Goal: Task Accomplishment & Management: Manage account settings

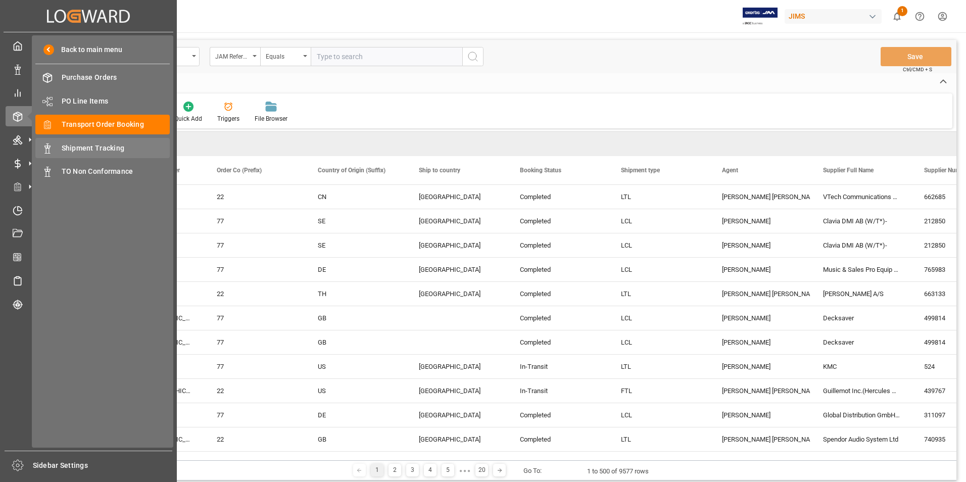
click at [118, 149] on span "Shipment Tracking" at bounding box center [116, 148] width 109 height 11
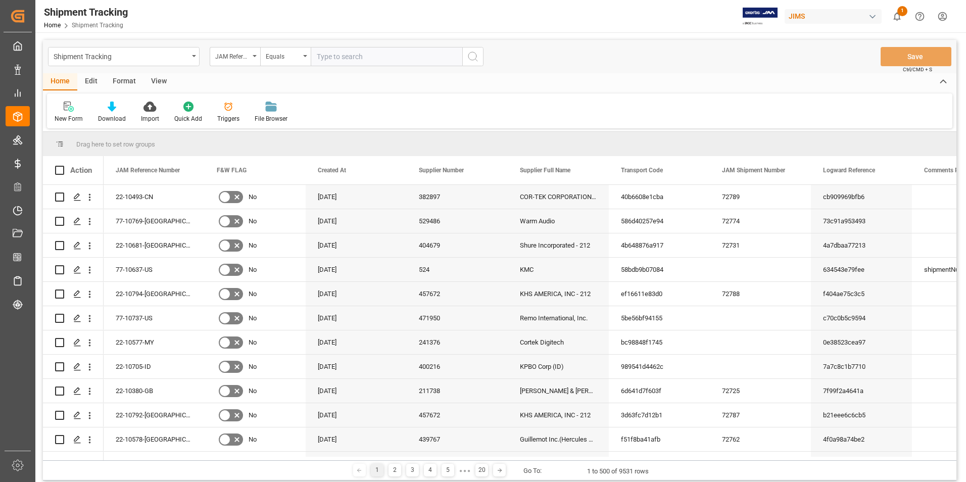
click at [164, 81] on div "View" at bounding box center [159, 81] width 31 height 17
click at [109, 116] on div "Standard Templates" at bounding box center [114, 118] width 51 height 9
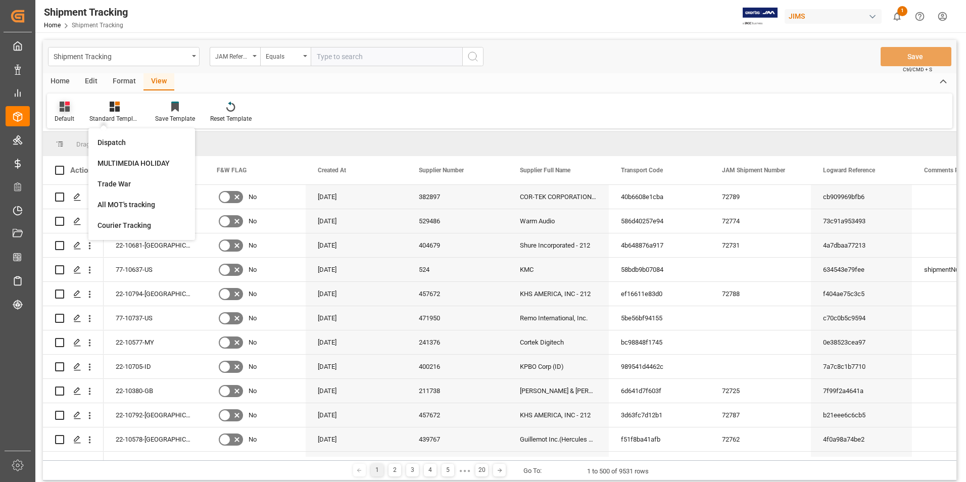
click at [63, 119] on div "Default" at bounding box center [65, 118] width 20 height 9
click at [82, 167] on div "Friday ETA review" at bounding box center [104, 163] width 88 height 11
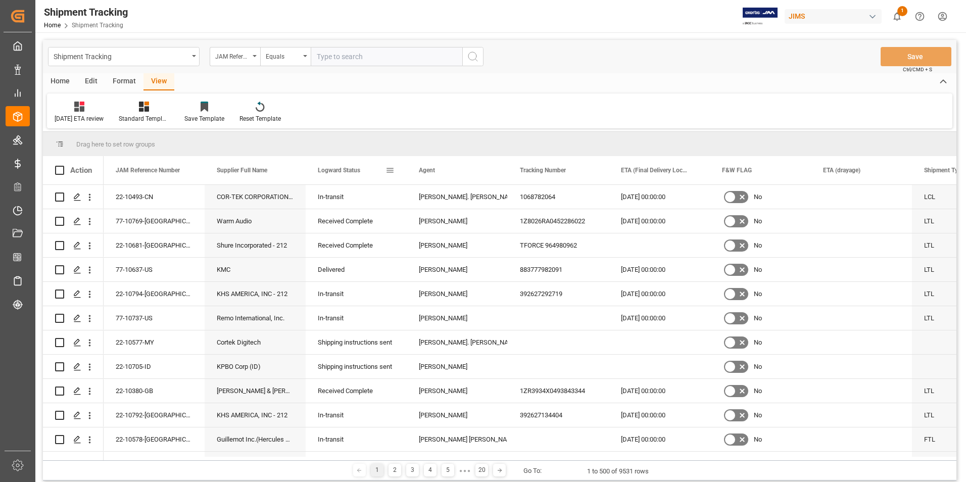
click at [390, 171] on span at bounding box center [390, 170] width 9 height 9
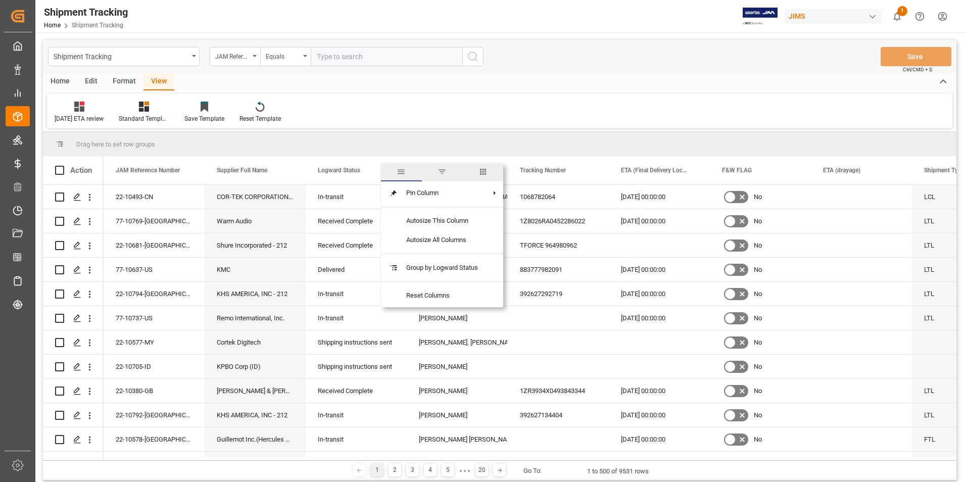
click at [487, 170] on span "columns" at bounding box center [483, 171] width 9 height 9
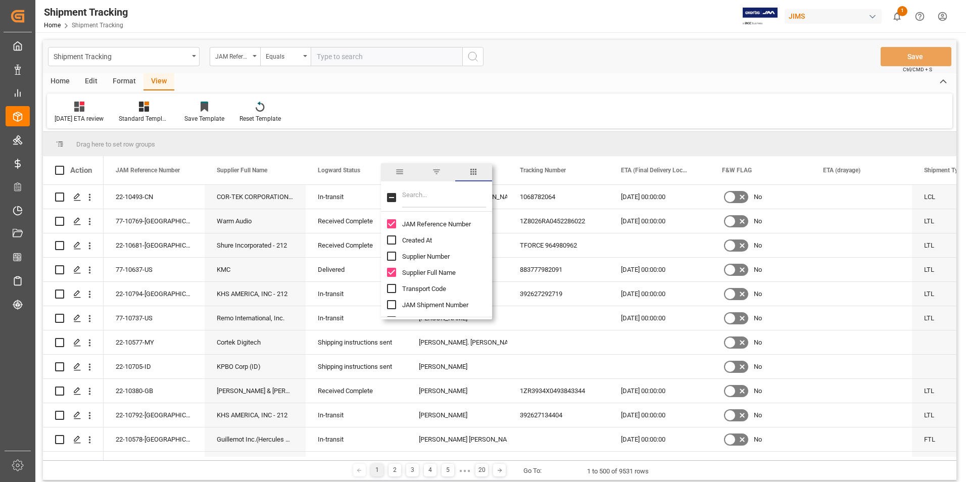
click at [437, 172] on span "filter" at bounding box center [436, 171] width 9 height 9
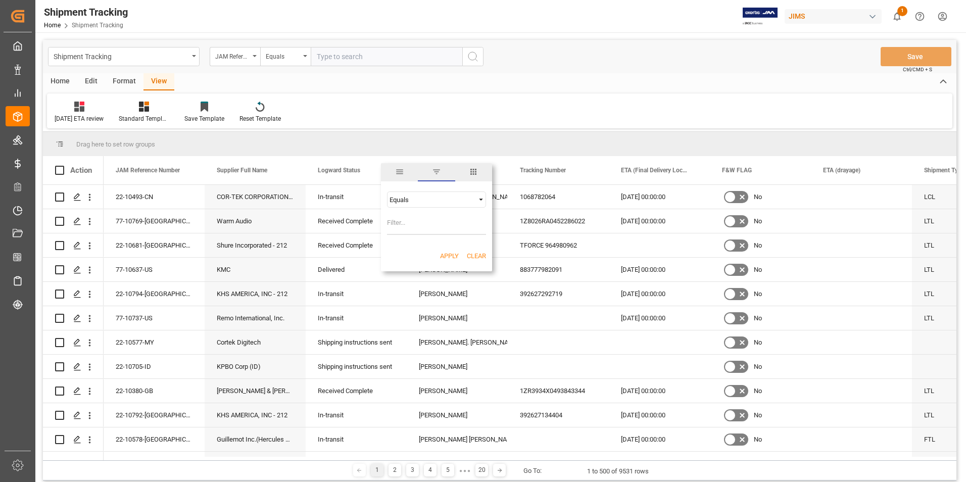
click at [422, 222] on input "Filter Value" at bounding box center [436, 225] width 99 height 20
type input "In-transit"
click at [452, 258] on button "Apply" at bounding box center [449, 256] width 19 height 10
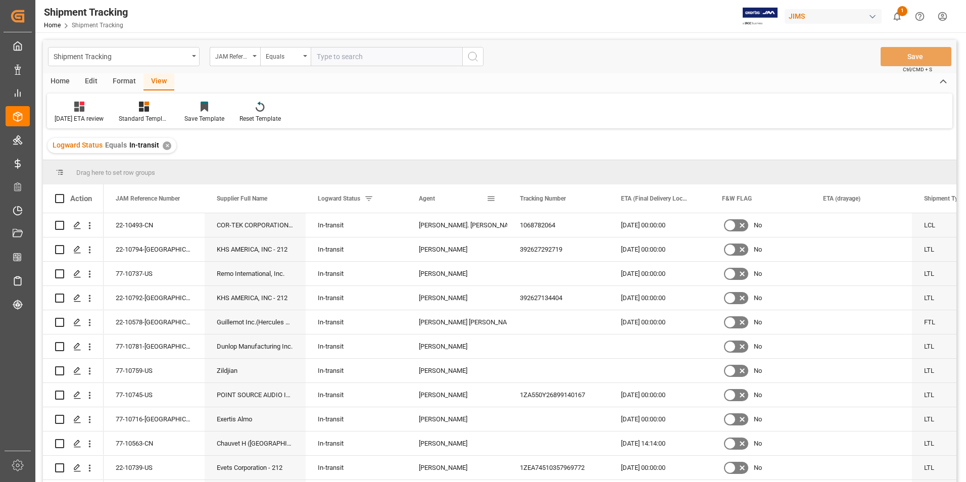
click at [489, 200] on span at bounding box center [491, 198] width 9 height 9
click at [540, 201] on span "filter" at bounding box center [537, 200] width 9 height 9
click at [495, 200] on span at bounding box center [491, 198] width 9 height 9
click at [515, 256] on input "Filter Value" at bounding box center [537, 253] width 99 height 20
type input "[PERSON_NAME]"
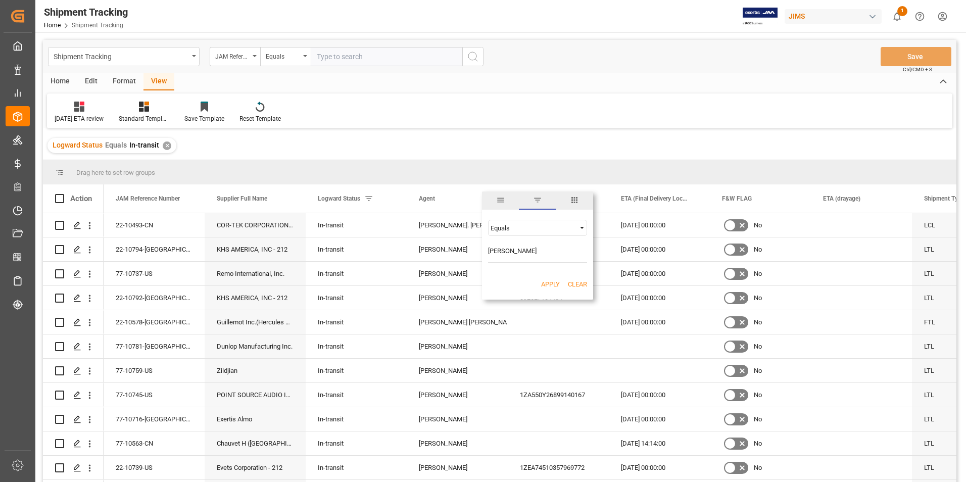
click at [550, 282] on button "Apply" at bounding box center [550, 285] width 19 height 10
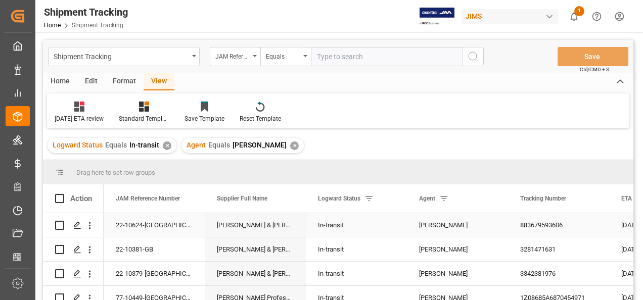
click at [547, 224] on div "883679593606" at bounding box center [558, 225] width 101 height 24
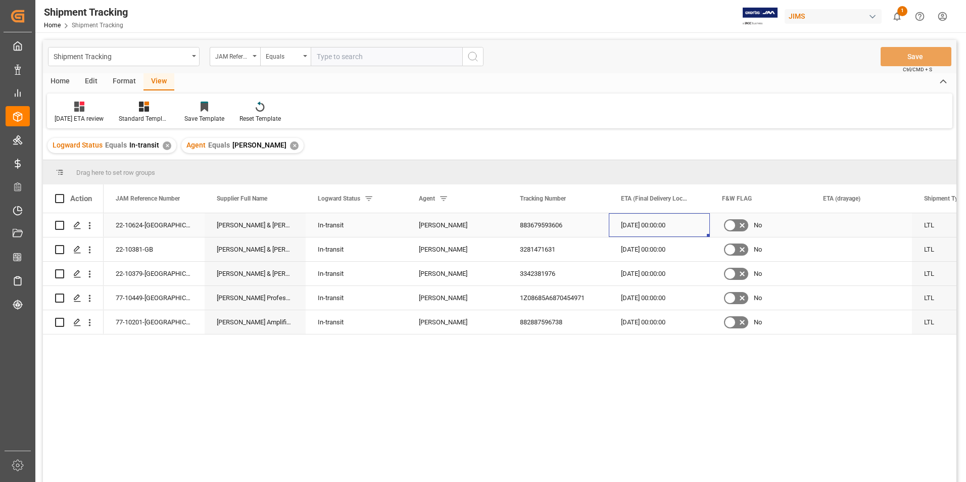
click at [665, 224] on div "29-08-2025 00:00:00" at bounding box center [659, 225] width 101 height 24
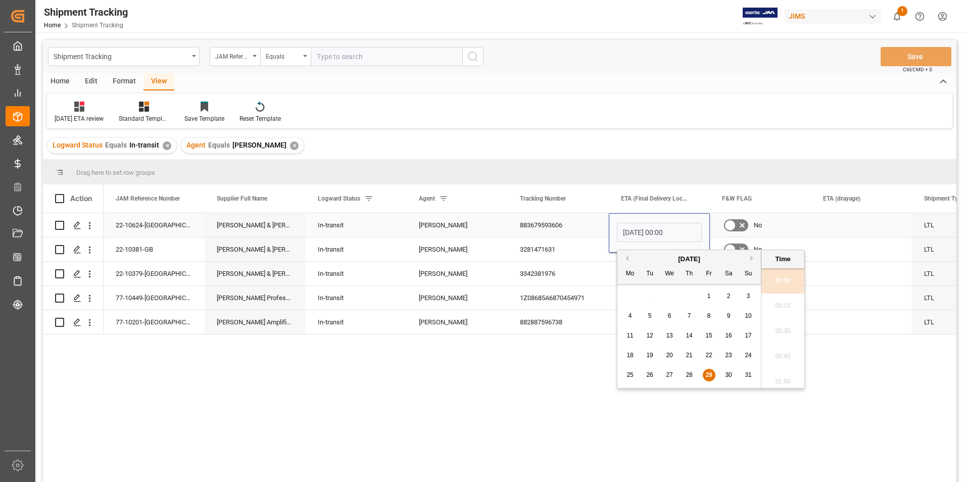
scroll to position [989, 0]
click at [752, 257] on button "Next Month" at bounding box center [754, 258] width 6 height 6
click at [691, 298] on div "4" at bounding box center [689, 297] width 13 height 12
type input "04-09-2025 00:00"
click at [604, 390] on div "22-10624-GB Allen & Heath (US funds China)(W/T*)- In-transit Jacques Denis 8836…" at bounding box center [530, 350] width 853 height 275
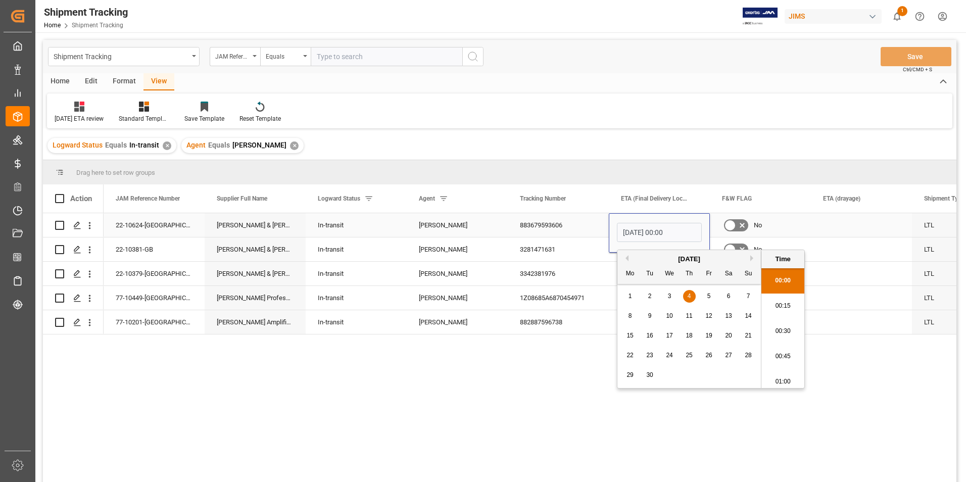
click at [684, 231] on input "04-09-2025 00:00" at bounding box center [659, 232] width 85 height 19
click at [591, 253] on div "3281471631" at bounding box center [558, 250] width 101 height 24
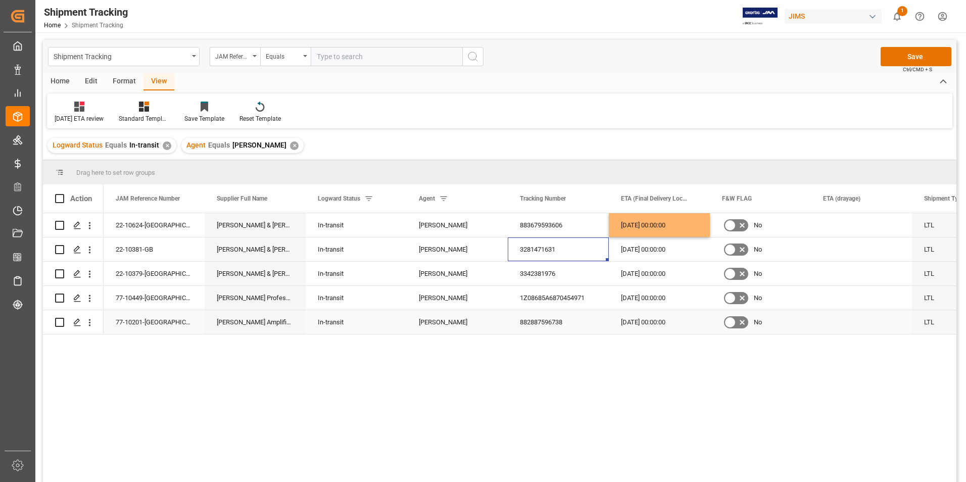
click at [659, 320] on div "27-08-2025 00:00:00" at bounding box center [659, 322] width 101 height 24
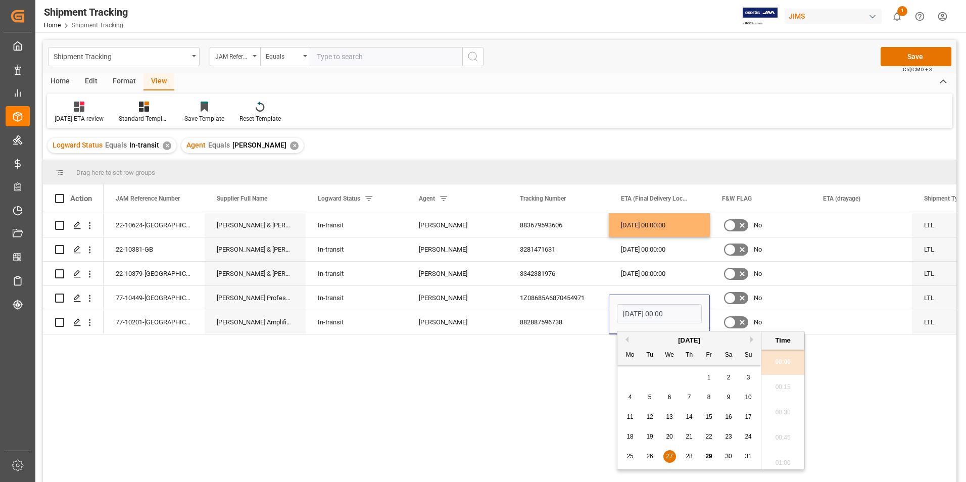
click at [750, 339] on div "August 2025" at bounding box center [690, 341] width 144 height 10
click at [753, 340] on button "Next Month" at bounding box center [754, 340] width 6 height 6
click at [671, 397] on span "10" at bounding box center [669, 397] width 7 height 7
type input "10-09-2025 00:00"
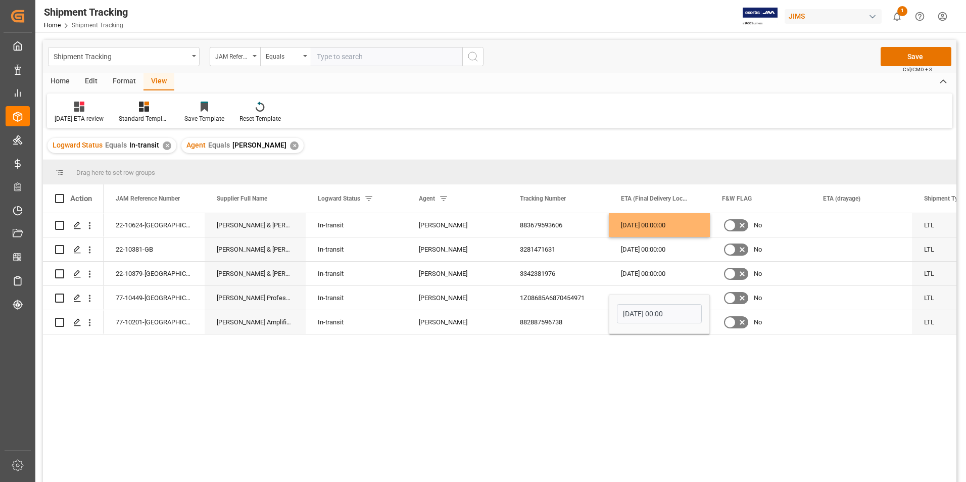
click at [598, 367] on div "22-10624-GB Allen & Heath (US funds China)(W/T*)- In-transit Jacques Denis 8836…" at bounding box center [530, 350] width 853 height 275
click at [592, 294] on div "1Z08685A6870454971" at bounding box center [558, 298] width 101 height 24
drag, startPoint x: 589, startPoint y: 296, endPoint x: 548, endPoint y: 292, distance: 40.7
click at [548, 292] on div "1Z08685A6870454971" at bounding box center [558, 298] width 101 height 24
click at [598, 295] on div "1Z08685A6870454971" at bounding box center [558, 298] width 101 height 24
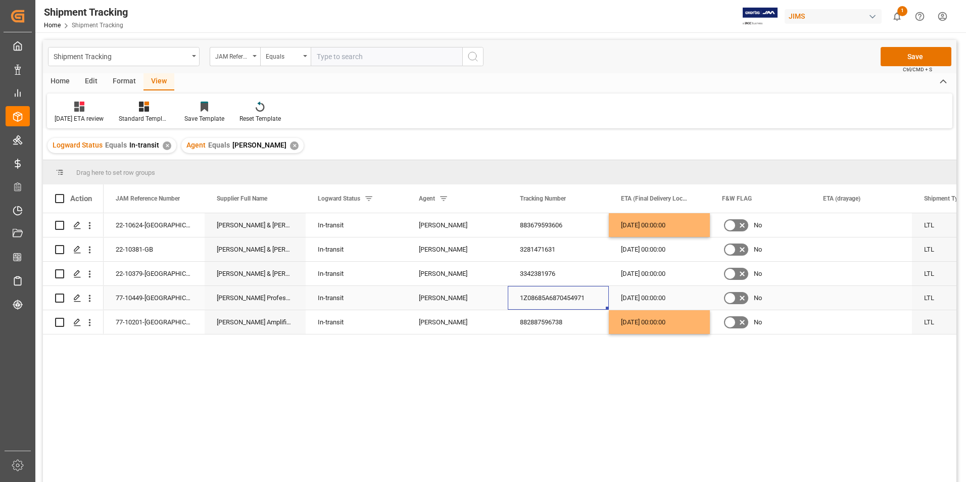
click at [593, 295] on div "1Z08685A6870454971" at bounding box center [558, 298] width 101 height 24
click at [651, 299] on div "29-08-2025 00:00:00" at bounding box center [659, 298] width 101 height 24
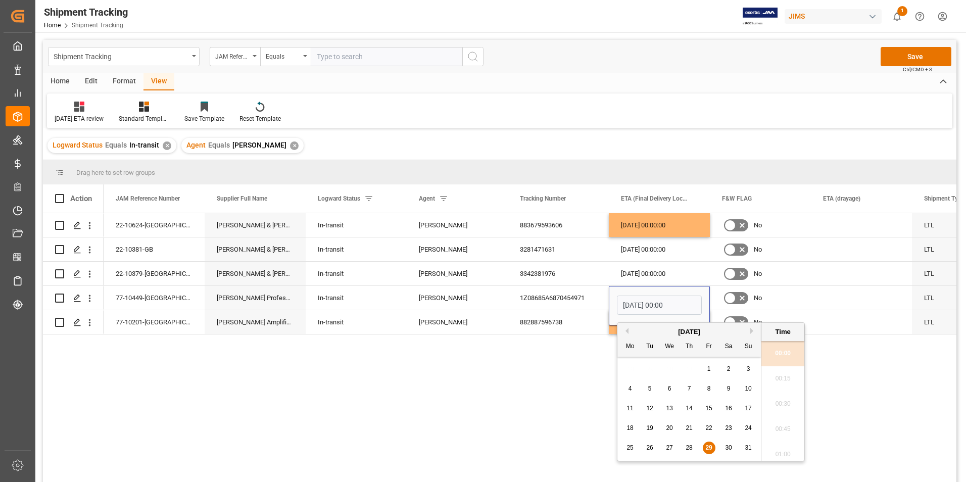
click at [753, 332] on button "Next Month" at bounding box center [754, 331] width 6 height 6
click at [670, 367] on span "3" at bounding box center [670, 368] width 4 height 7
type input "03-09-2025 00:00"
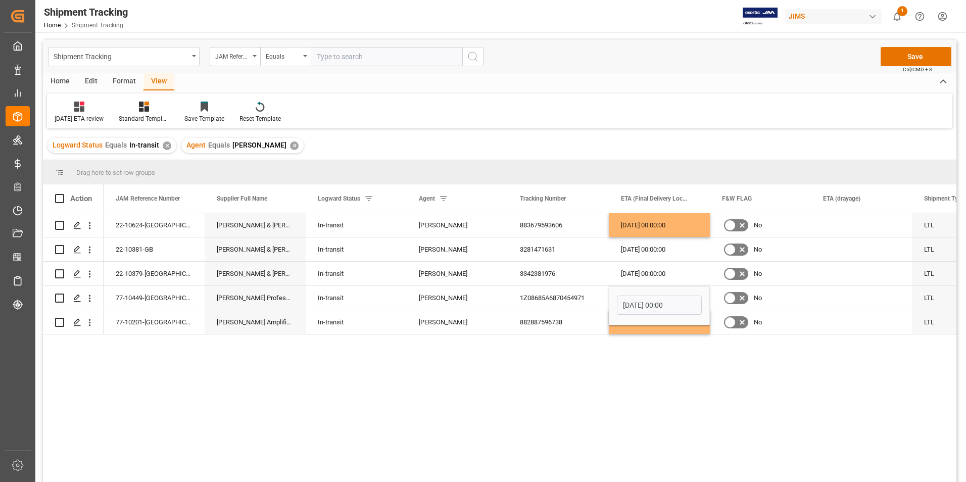
click at [517, 385] on div "22-10624-GB Allen & Heath (US funds China)(W/T*)- In-transit Jacques Denis 8836…" at bounding box center [530, 350] width 853 height 275
click at [599, 273] on div "3342381976" at bounding box center [558, 274] width 101 height 24
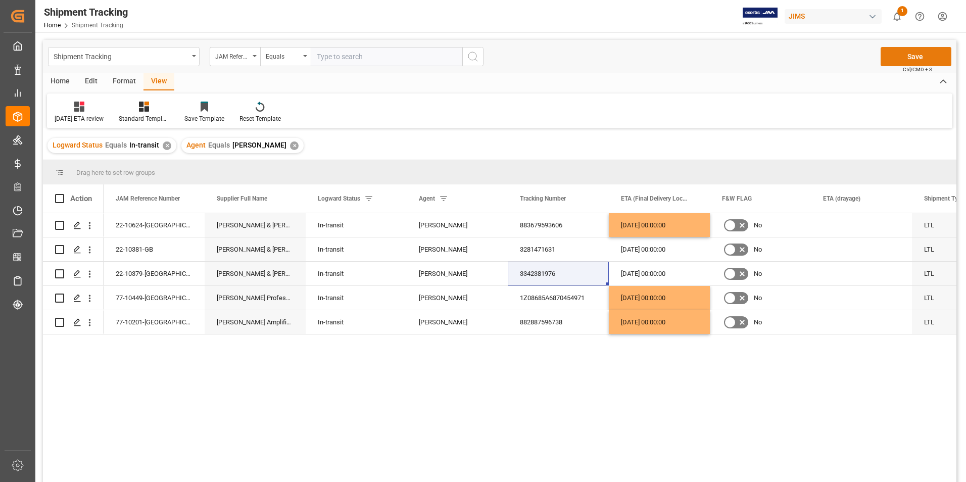
click at [909, 54] on button "Save" at bounding box center [916, 56] width 71 height 19
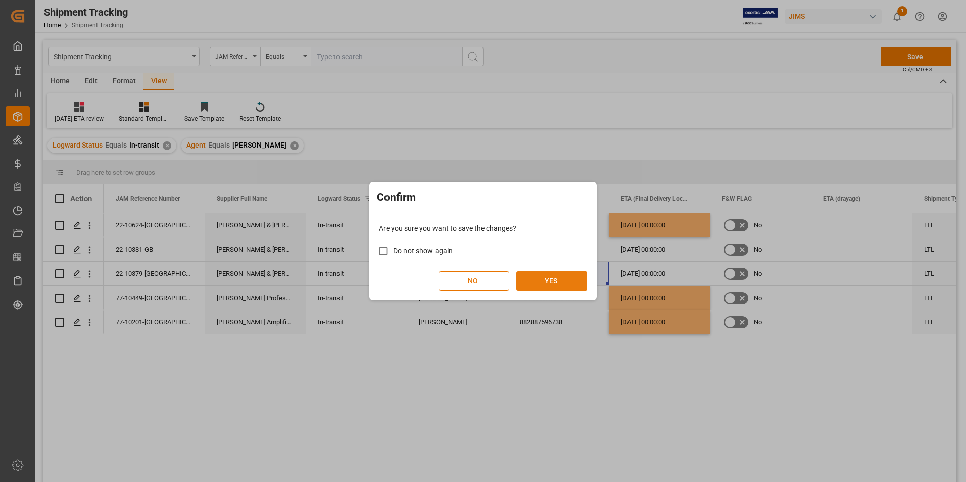
click at [535, 278] on button "YES" at bounding box center [552, 280] width 71 height 19
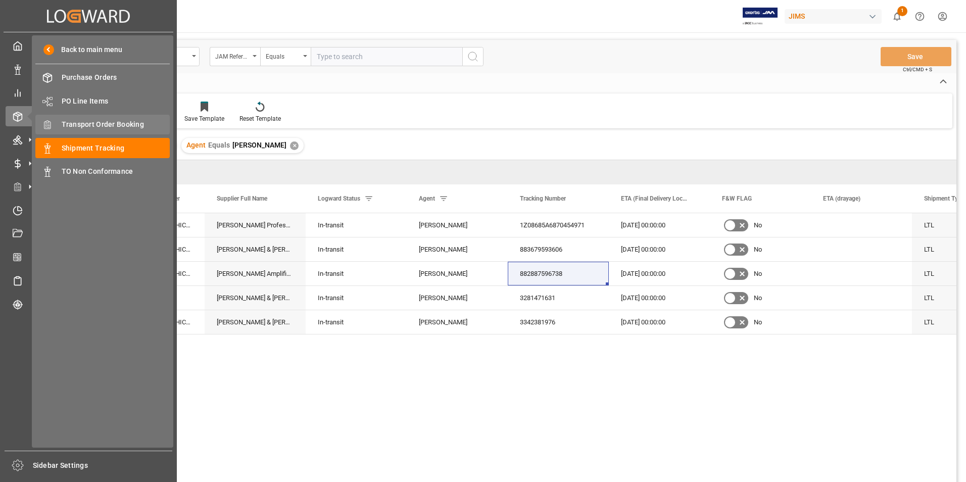
click at [109, 122] on span "Transport Order Booking" at bounding box center [116, 124] width 109 height 11
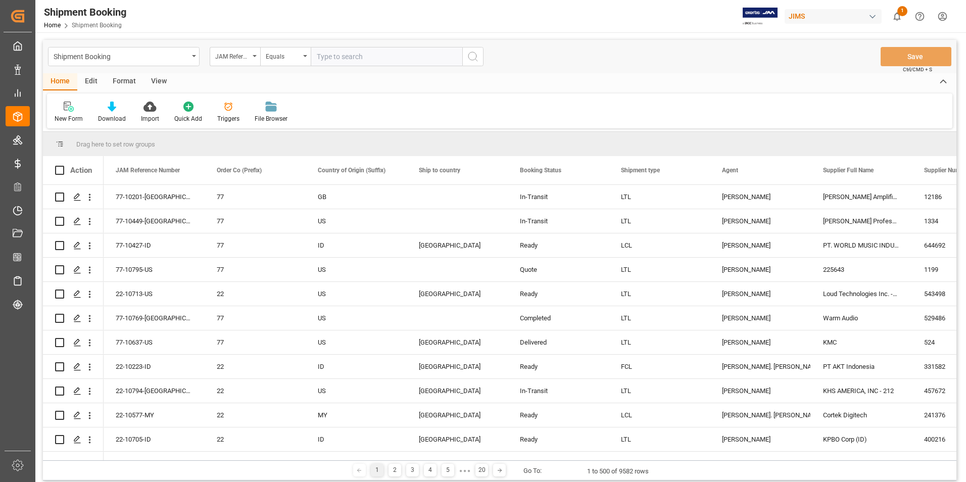
click at [328, 59] on input "text" at bounding box center [387, 56] width 152 height 19
paste input "22-9956-[GEOGRAPHIC_DATA]"
type input "22-9956-[GEOGRAPHIC_DATA]"
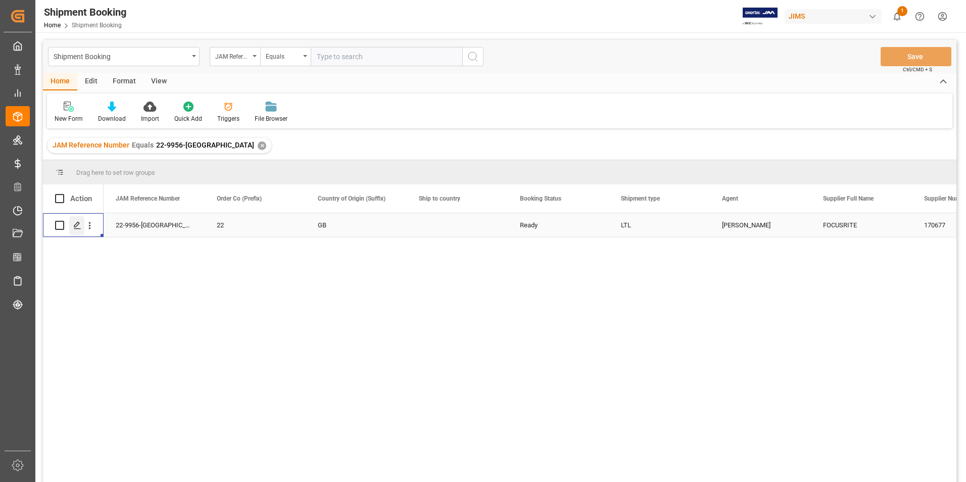
click at [76, 222] on icon "Press SPACE to select this row." at bounding box center [77, 225] width 8 height 8
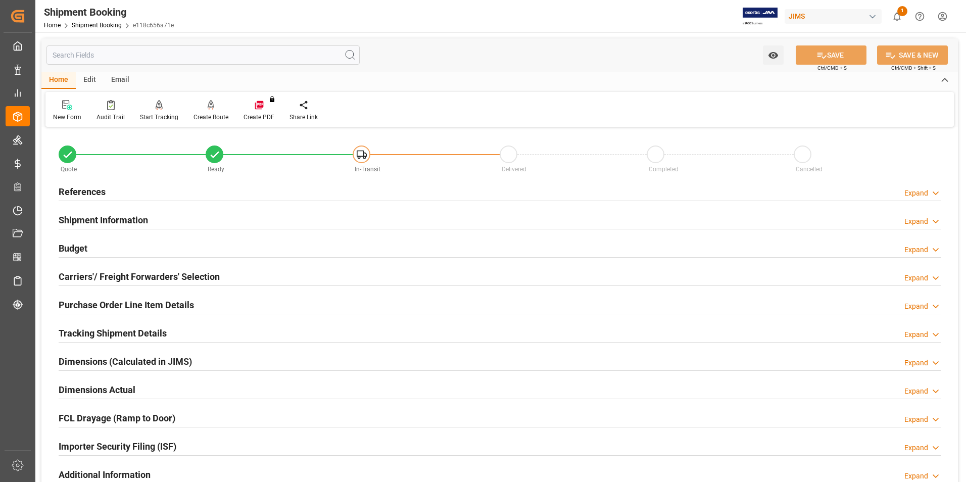
click at [106, 216] on h2 "Shipment Information" at bounding box center [103, 220] width 89 height 14
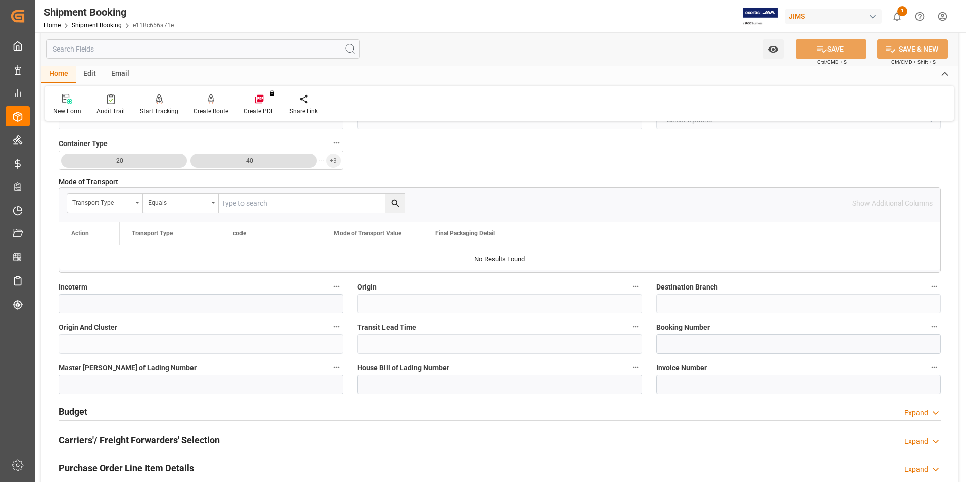
scroll to position [253, 0]
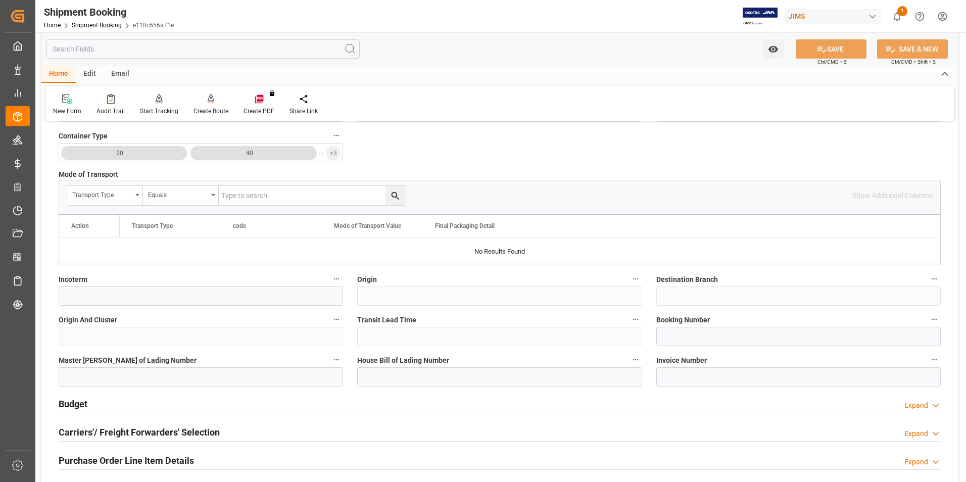
click at [695, 325] on label "Booking Number" at bounding box center [799, 320] width 285 height 14
click at [928, 325] on button "Booking Number" at bounding box center [934, 319] width 13 height 13
click at [684, 337] on div at bounding box center [483, 241] width 966 height 482
click at [678, 340] on input at bounding box center [799, 336] width 285 height 19
paste input "1ZY68R900450015776"
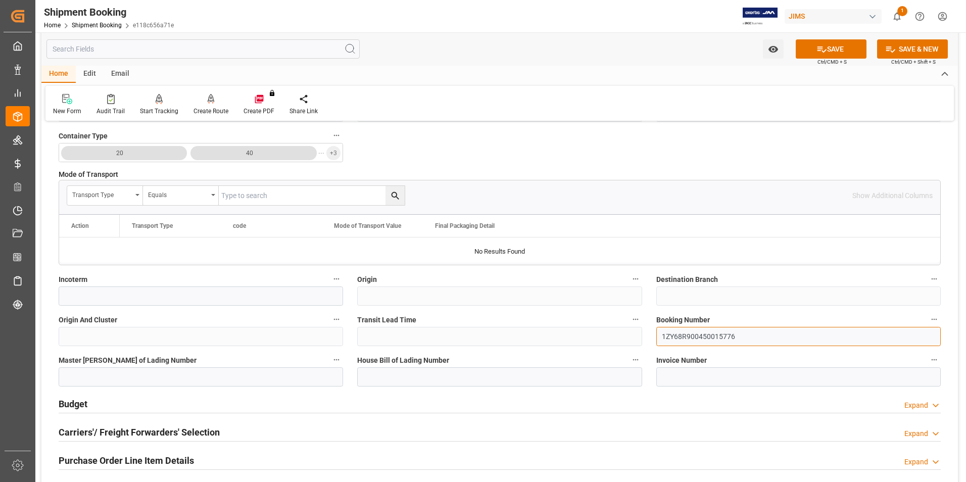
type input "1ZY68R900450015776"
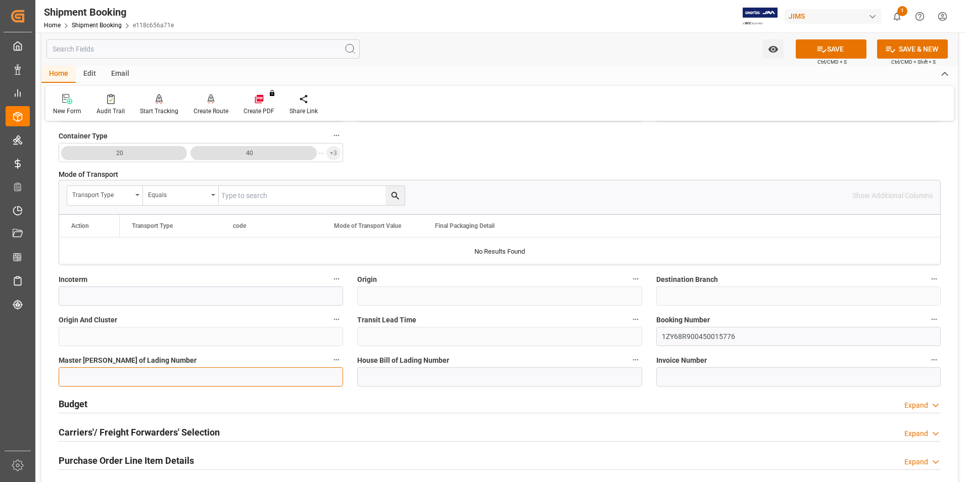
click at [145, 378] on input at bounding box center [201, 376] width 285 height 19
paste input "1ZY68R900450015776"
type input "1ZY68R900450015776"
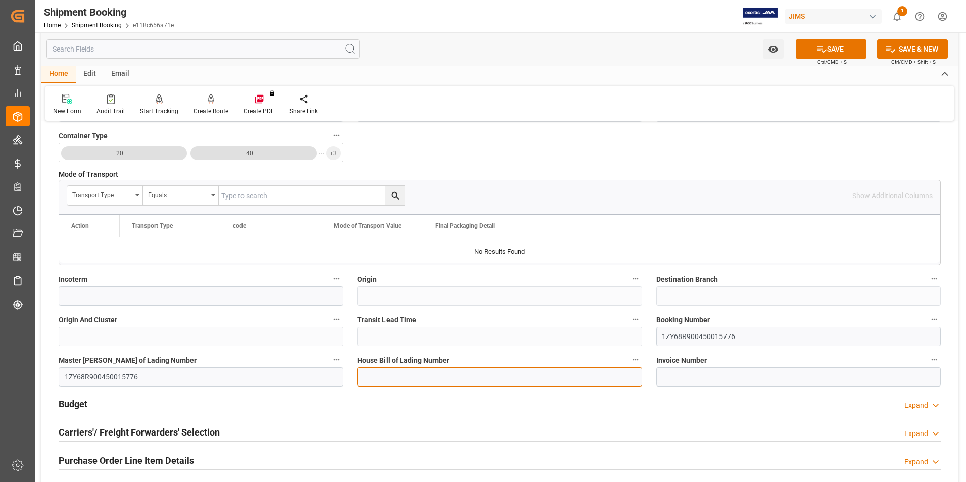
click at [402, 380] on input at bounding box center [499, 376] width 285 height 19
paste input "1ZY68R900450015776"
type input "1ZY68R900450015776"
click at [828, 50] on button "SAVE" at bounding box center [831, 48] width 71 height 19
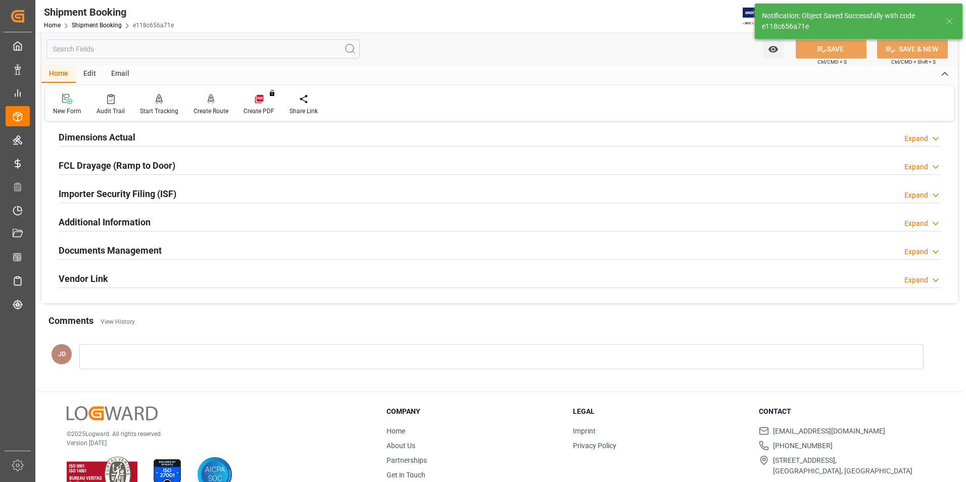
scroll to position [0, 0]
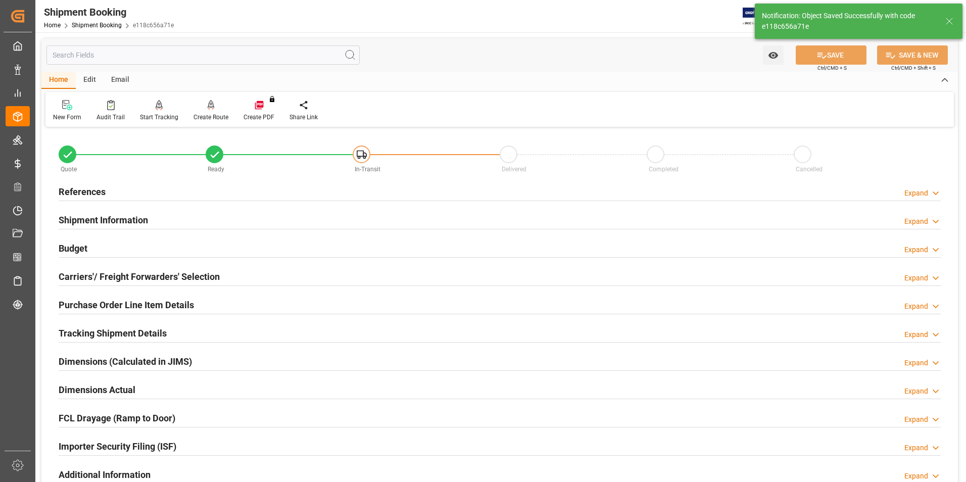
click at [86, 248] on h2 "Budget" at bounding box center [73, 249] width 29 height 14
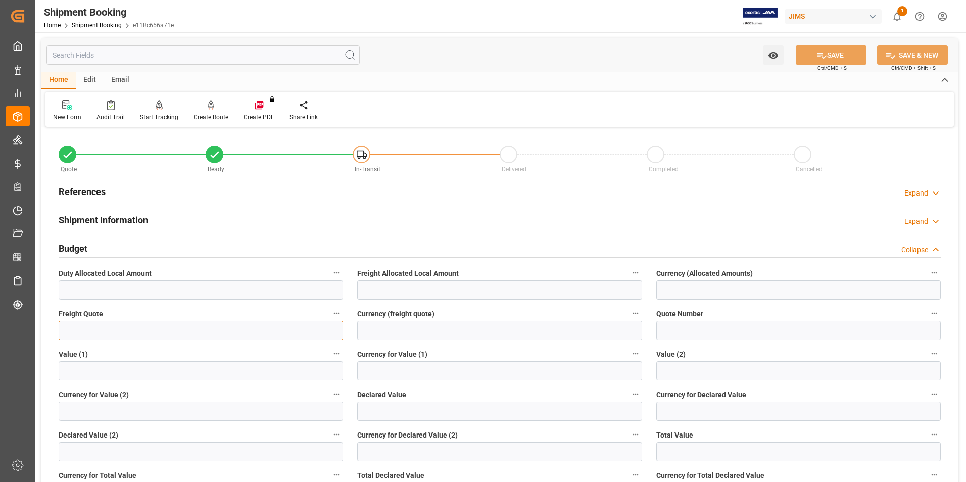
click at [102, 330] on input "text" at bounding box center [201, 330] width 285 height 19
type input "0"
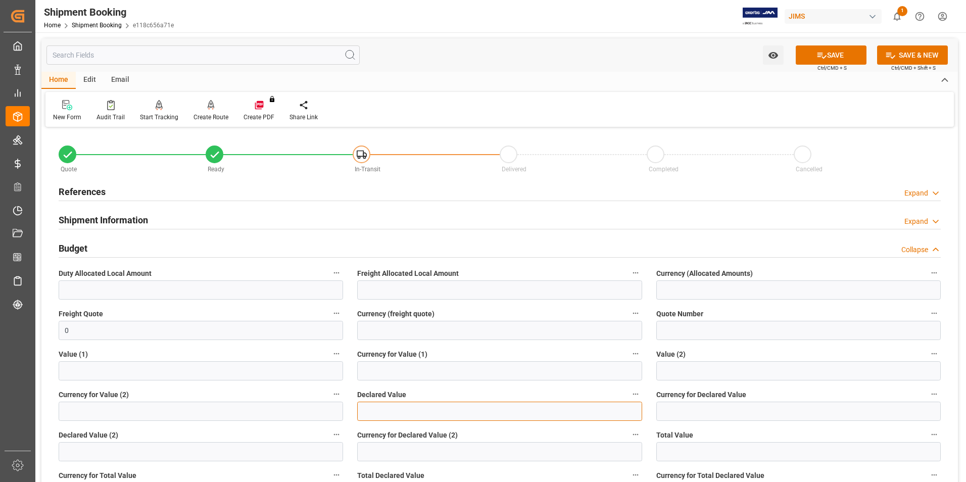
click at [389, 413] on input "text" at bounding box center [499, 411] width 285 height 19
type input "25.72"
click at [675, 418] on input at bounding box center [799, 411] width 285 height 19
type input "usd"
click at [840, 55] on button "SAVE" at bounding box center [831, 54] width 71 height 19
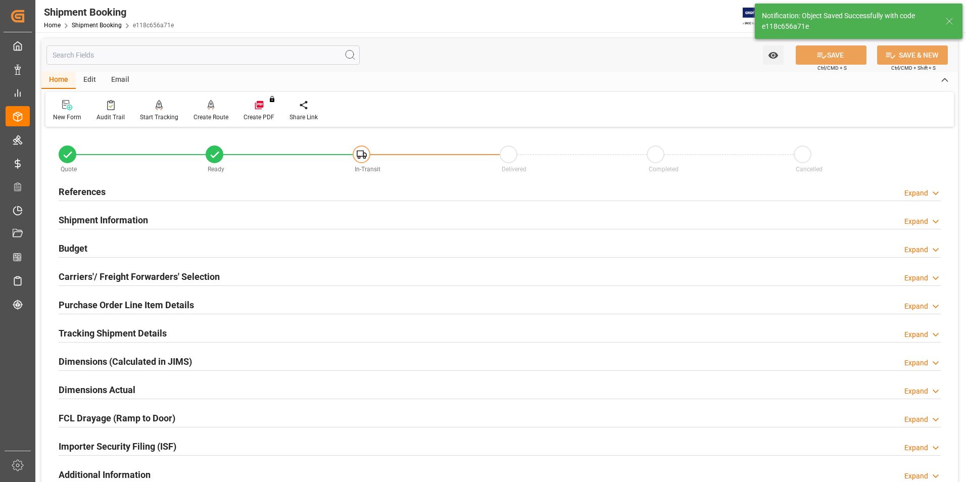
click at [97, 274] on h2 "Carriers'/ Freight Forwarders' Selection" at bounding box center [139, 277] width 161 height 14
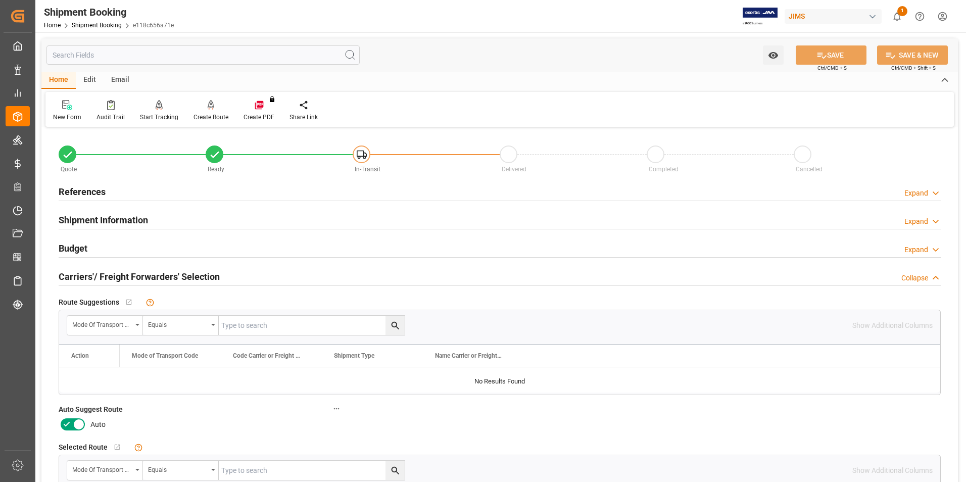
click at [71, 422] on icon at bounding box center [67, 424] width 12 height 12
click at [0, 0] on input "checkbox" at bounding box center [0, 0] width 0 height 0
click at [828, 57] on button "SAVE" at bounding box center [831, 54] width 71 height 19
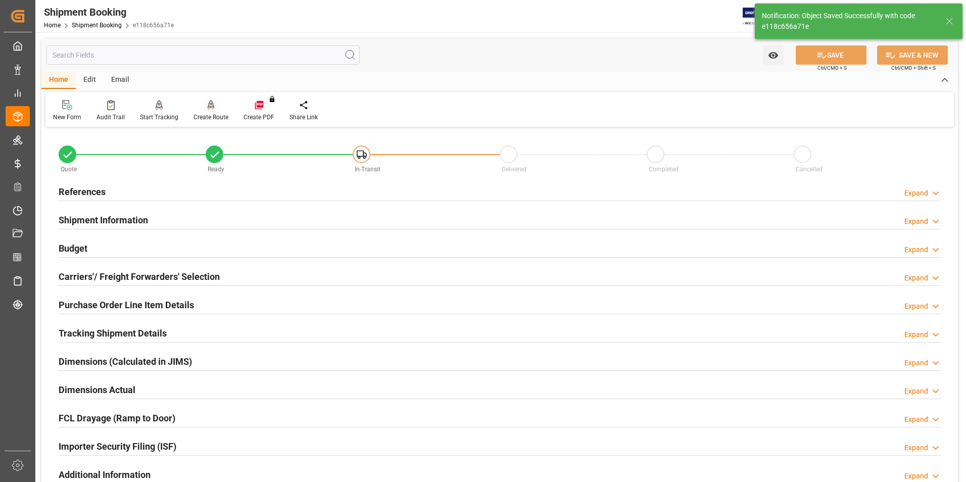
click at [206, 119] on div "Create Route" at bounding box center [211, 117] width 35 height 9
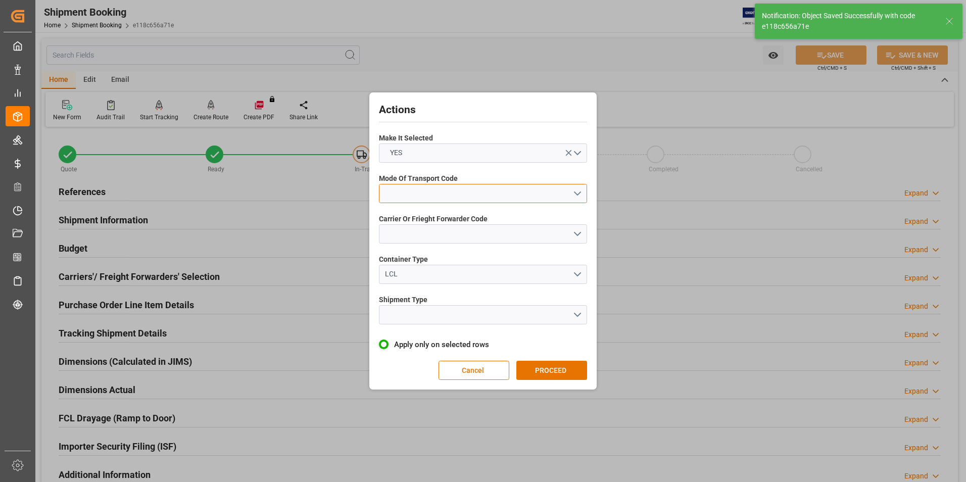
click at [419, 193] on button "open menu" at bounding box center [483, 193] width 208 height 19
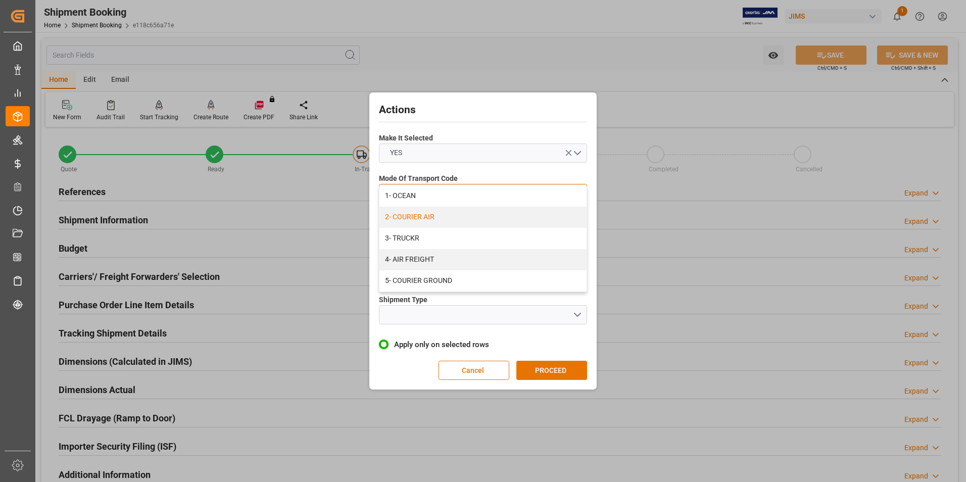
click at [431, 216] on div "2- COURIER AIR" at bounding box center [483, 217] width 207 height 21
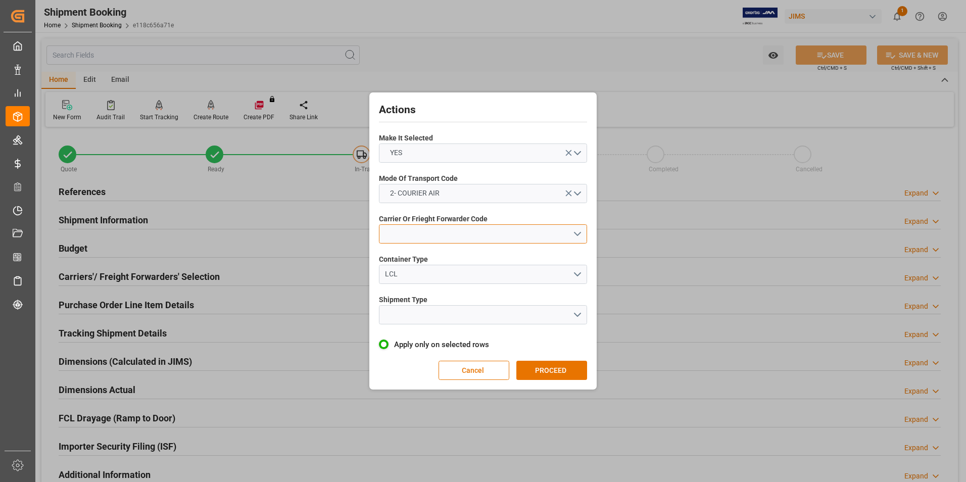
click at [432, 226] on button "open menu" at bounding box center [483, 233] width 208 height 19
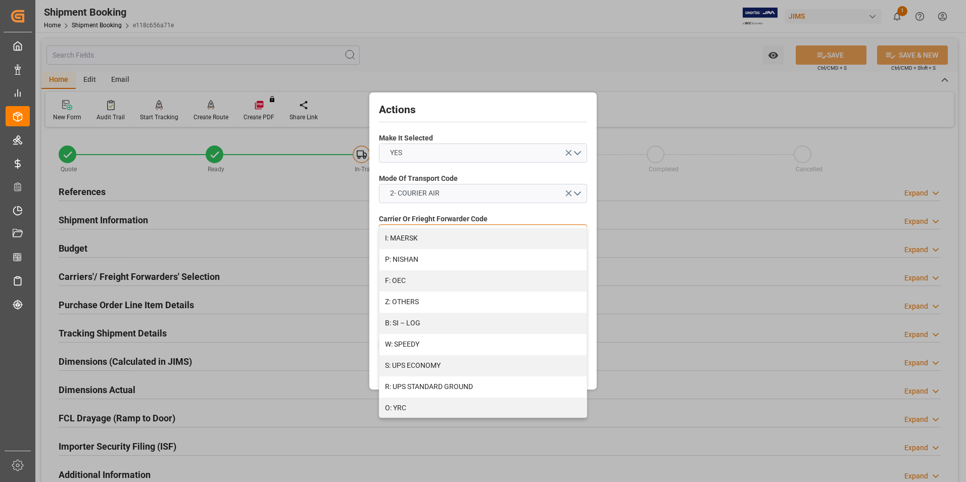
scroll to position [540, 0]
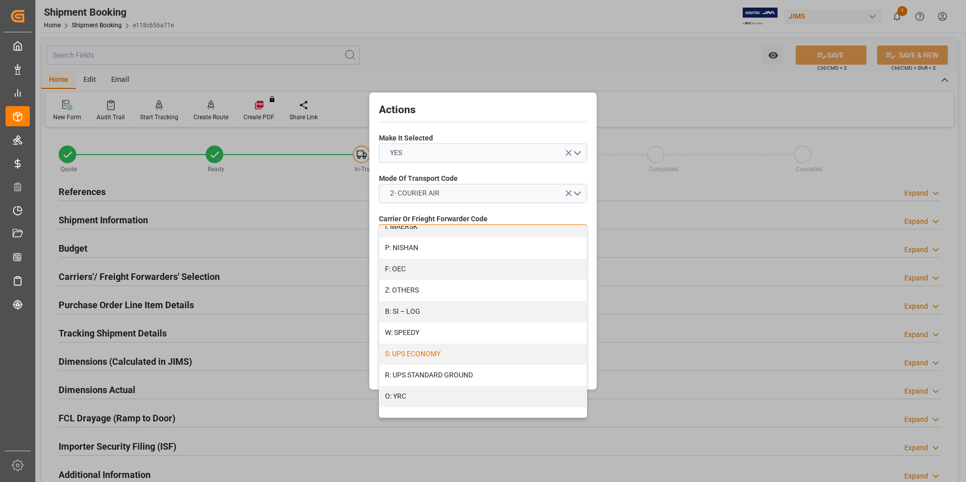
click at [426, 353] on div "S: UPS ECONOMY" at bounding box center [483, 354] width 207 height 21
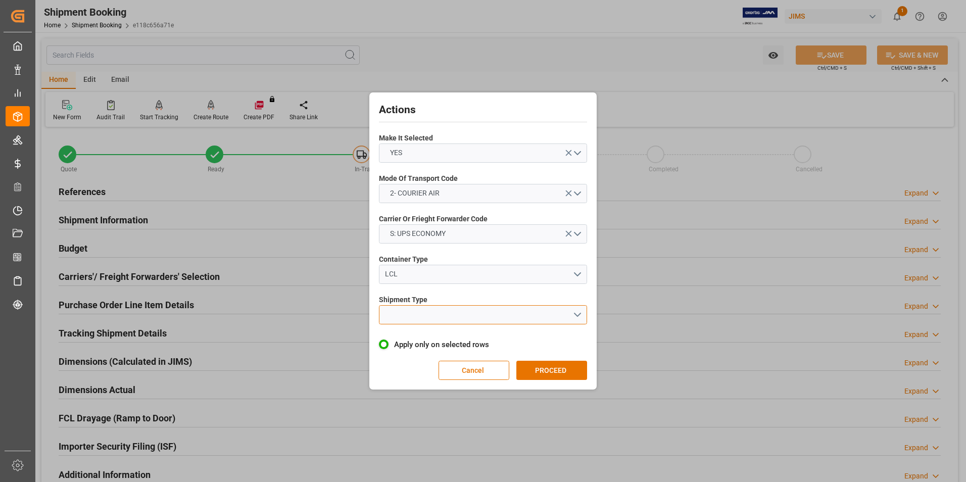
click at [404, 311] on button "open menu" at bounding box center [483, 314] width 208 height 19
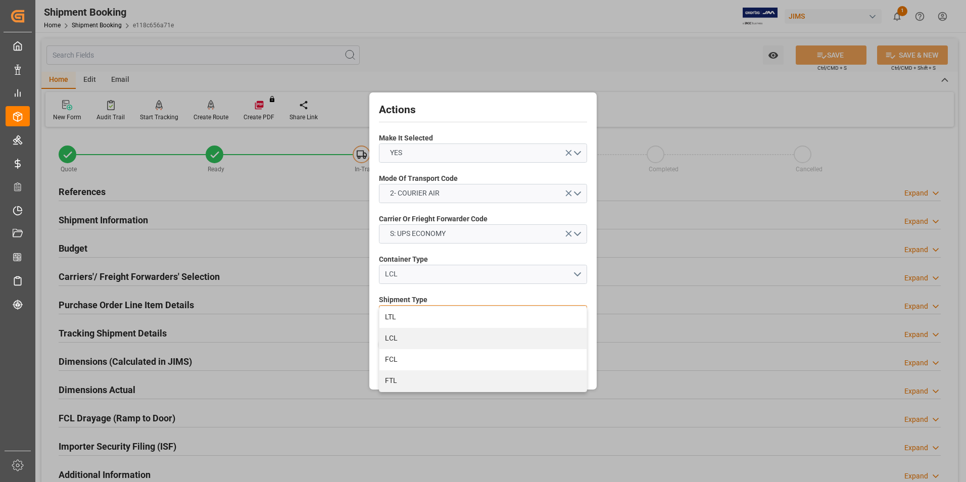
click at [404, 311] on div "LTL" at bounding box center [483, 317] width 207 height 21
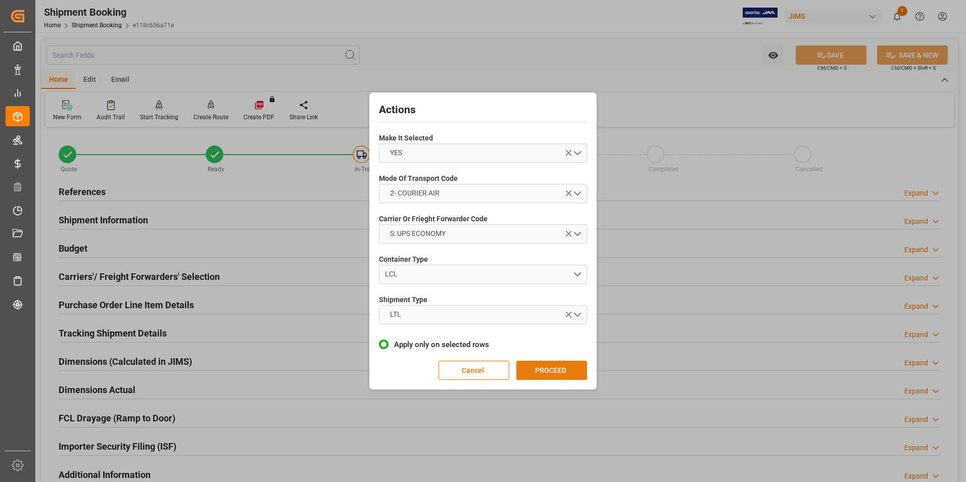
click at [548, 368] on button "PROCEED" at bounding box center [552, 370] width 71 height 19
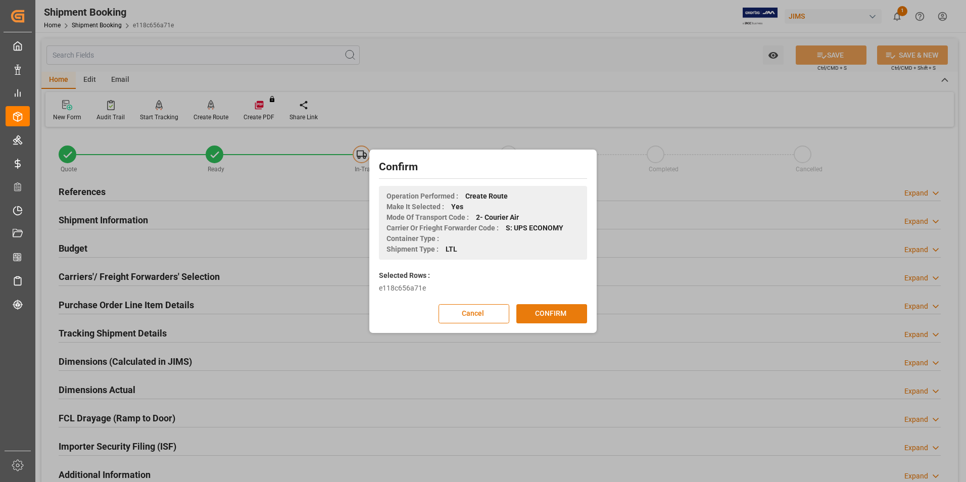
click at [546, 318] on button "CONFIRM" at bounding box center [552, 313] width 71 height 19
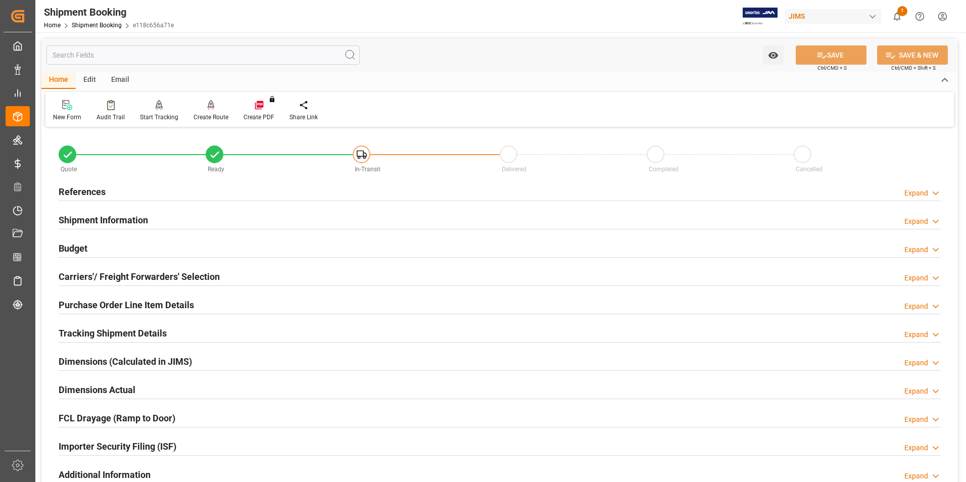
click at [86, 385] on h2 "Dimensions Actual" at bounding box center [97, 390] width 77 height 14
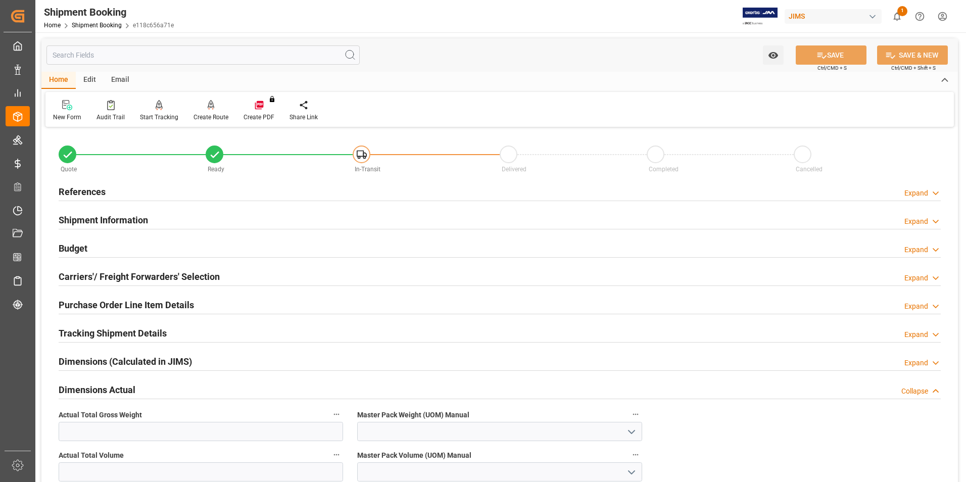
click at [88, 387] on h2 "Dimensions Actual" at bounding box center [97, 390] width 77 height 14
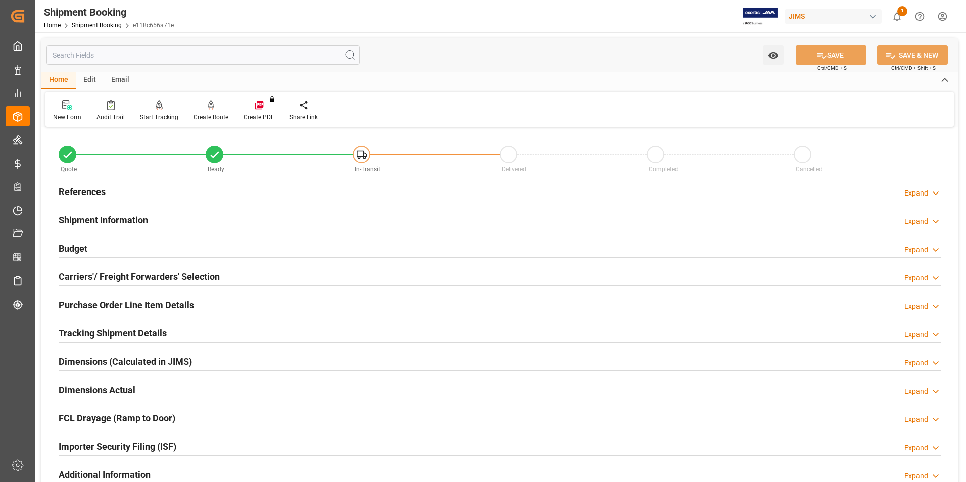
click at [89, 385] on h2 "Dimensions Actual" at bounding box center [97, 390] width 77 height 14
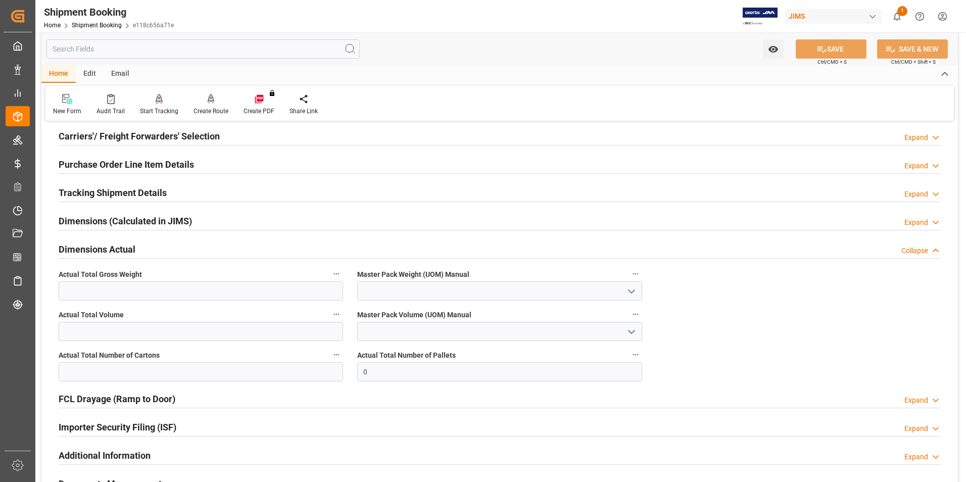
scroll to position [152, 0]
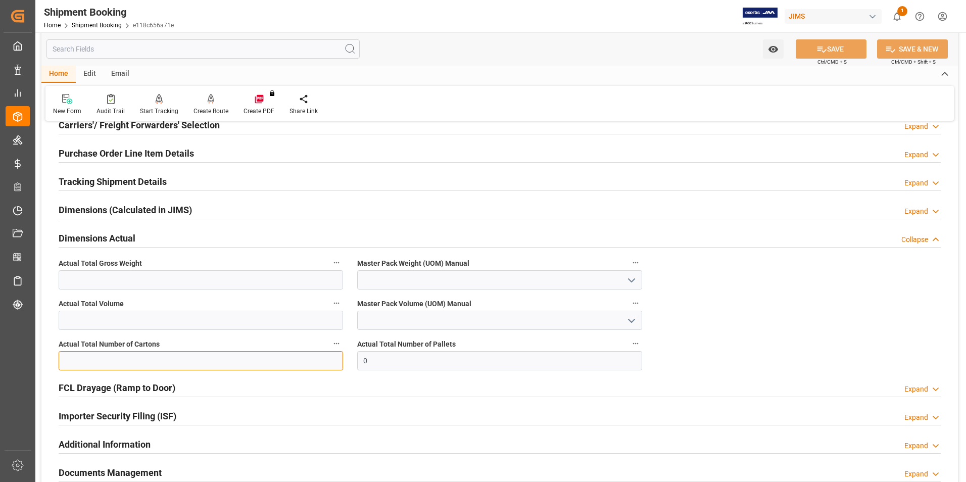
click at [96, 362] on input "text" at bounding box center [201, 360] width 285 height 19
type input "1"
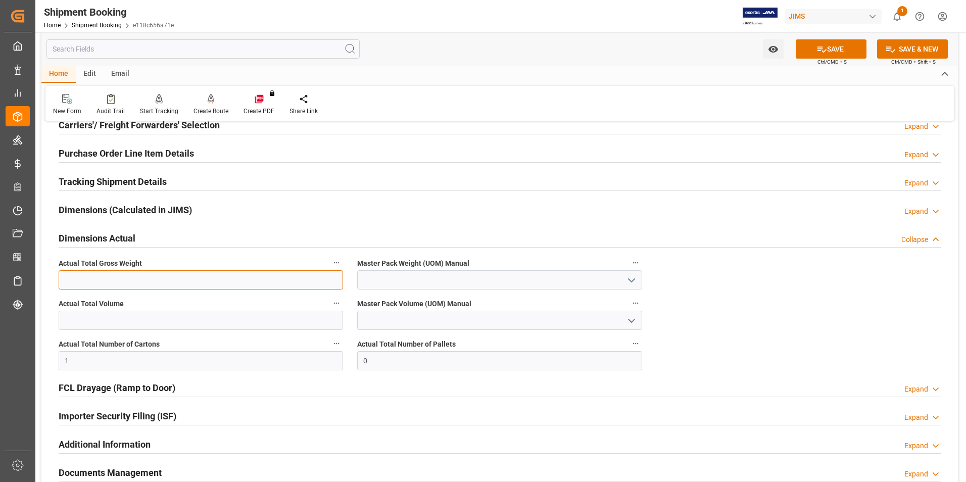
click at [65, 275] on input "text" at bounding box center [201, 279] width 285 height 19
type input "2"
click at [378, 280] on input at bounding box center [499, 279] width 285 height 19
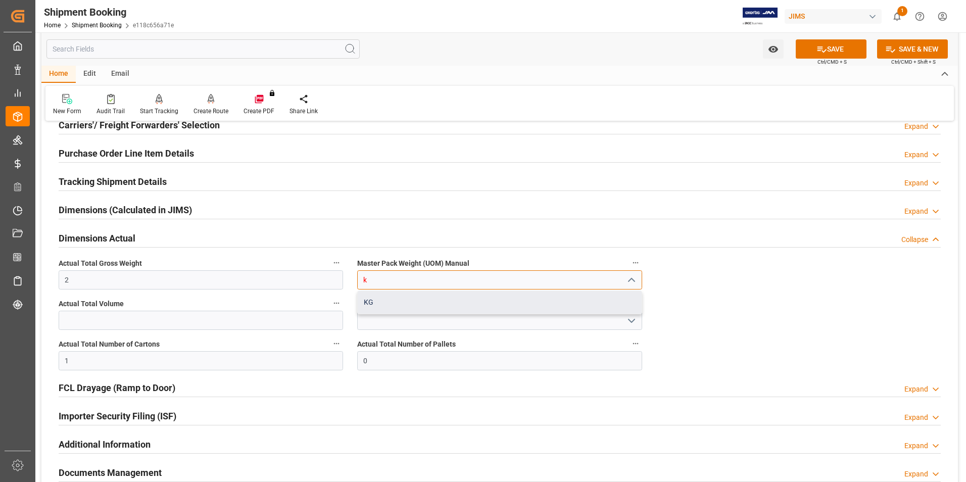
click at [388, 301] on div "KG" at bounding box center [500, 302] width 284 height 23
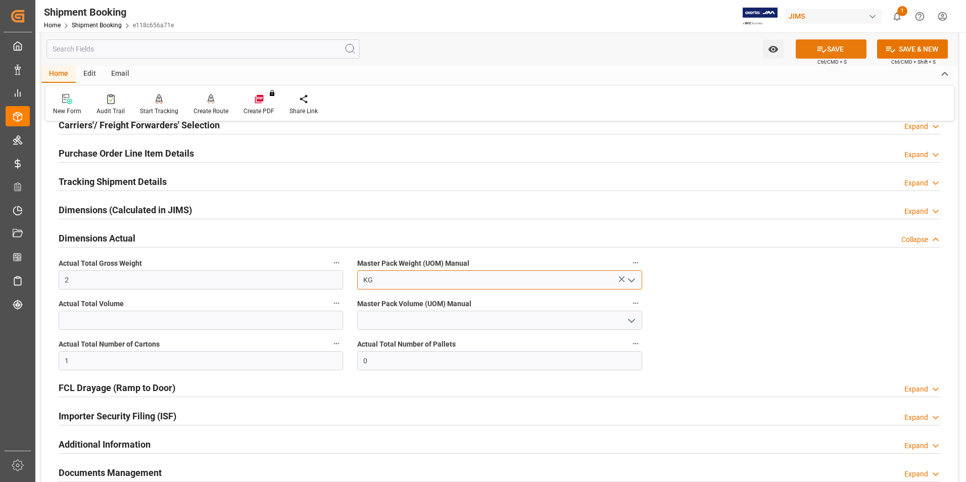
type input "KG"
drag, startPoint x: 821, startPoint y: 56, endPoint x: 813, endPoint y: 53, distance: 8.4
click at [821, 56] on button "SAVE" at bounding box center [831, 48] width 71 height 19
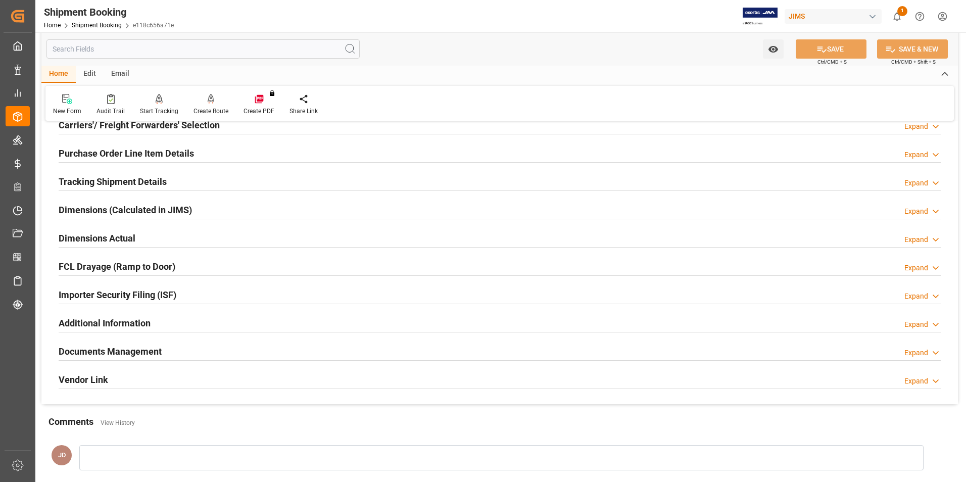
click at [92, 182] on h2 "Tracking Shipment Details" at bounding box center [113, 182] width 108 height 14
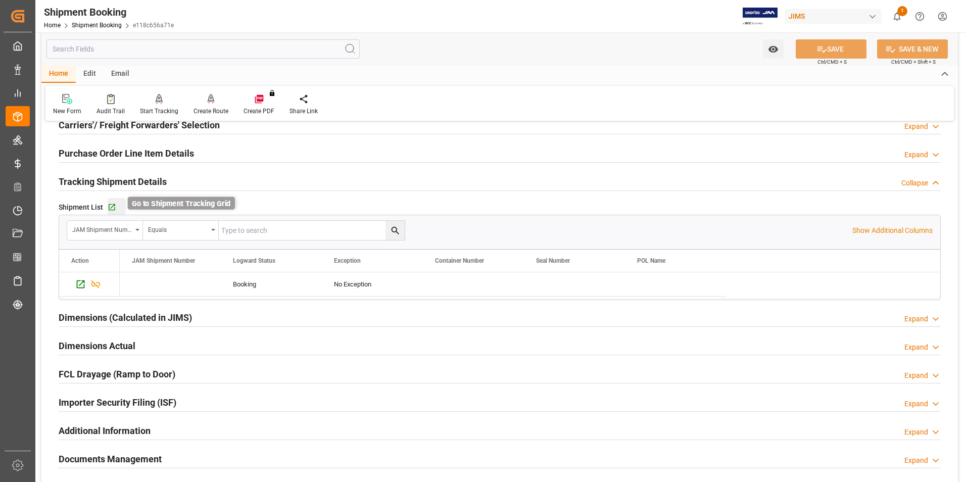
click at [112, 206] on icon "button" at bounding box center [112, 207] width 7 height 7
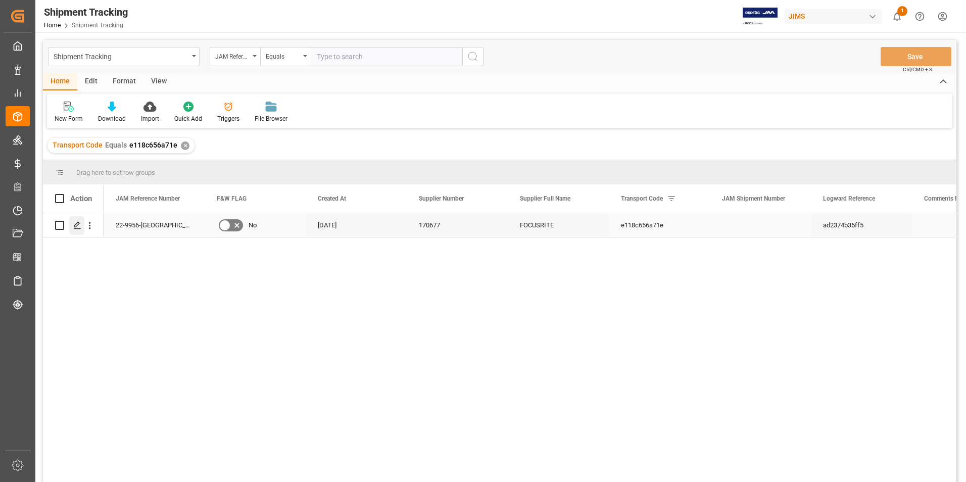
click at [75, 224] on icon "Press SPACE to select this row." at bounding box center [77, 225] width 8 height 8
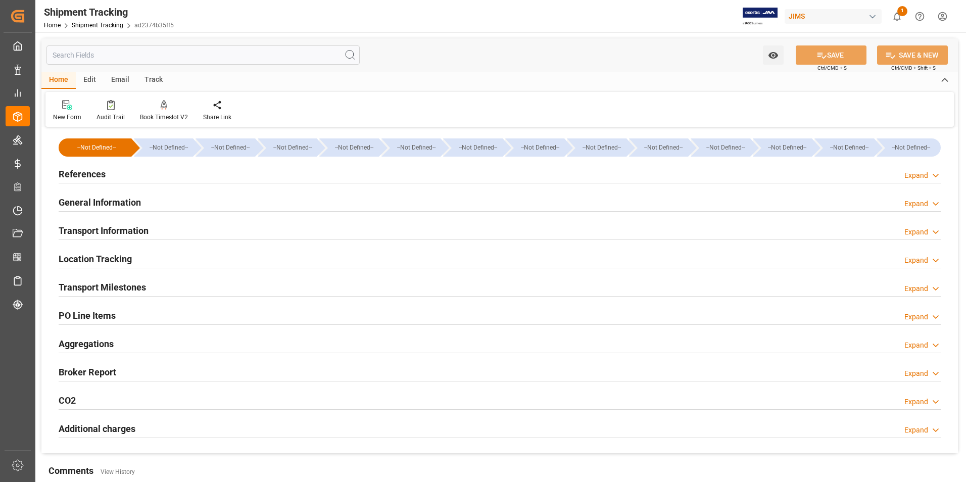
click at [89, 171] on h2 "References" at bounding box center [82, 174] width 47 height 14
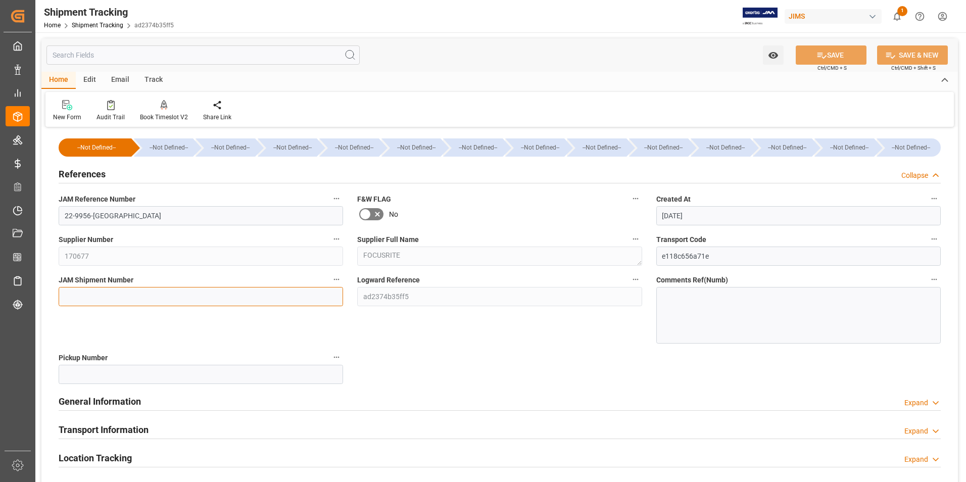
click at [129, 290] on input at bounding box center [201, 296] width 285 height 19
type input "72791"
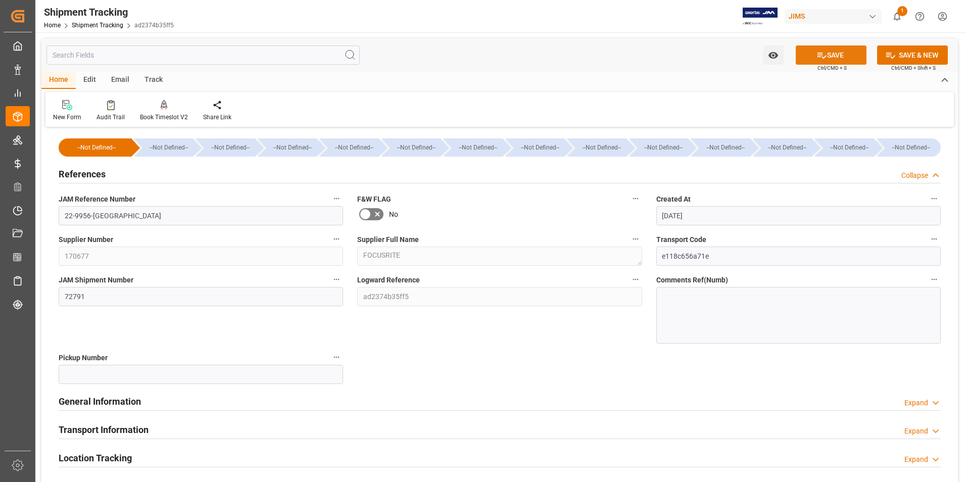
click at [831, 52] on button "SAVE" at bounding box center [831, 54] width 71 height 19
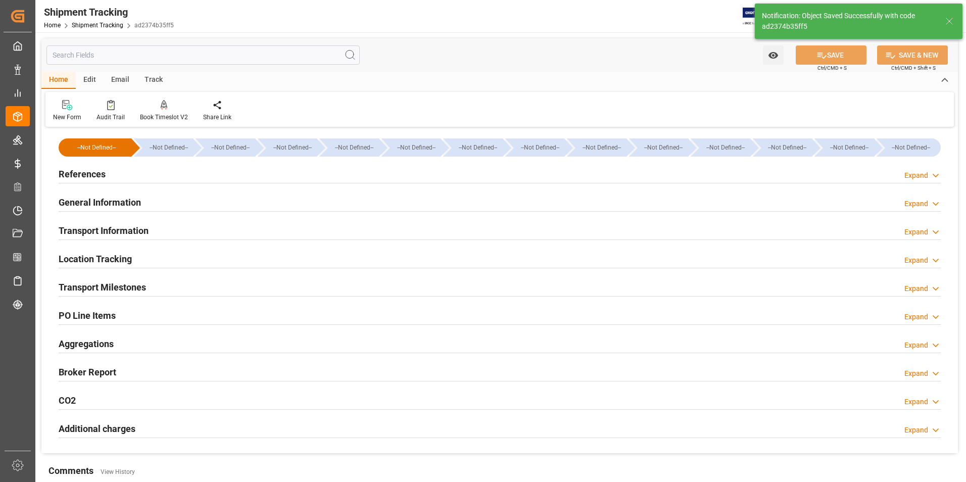
click at [110, 230] on h2 "Transport Information" at bounding box center [104, 231] width 90 height 14
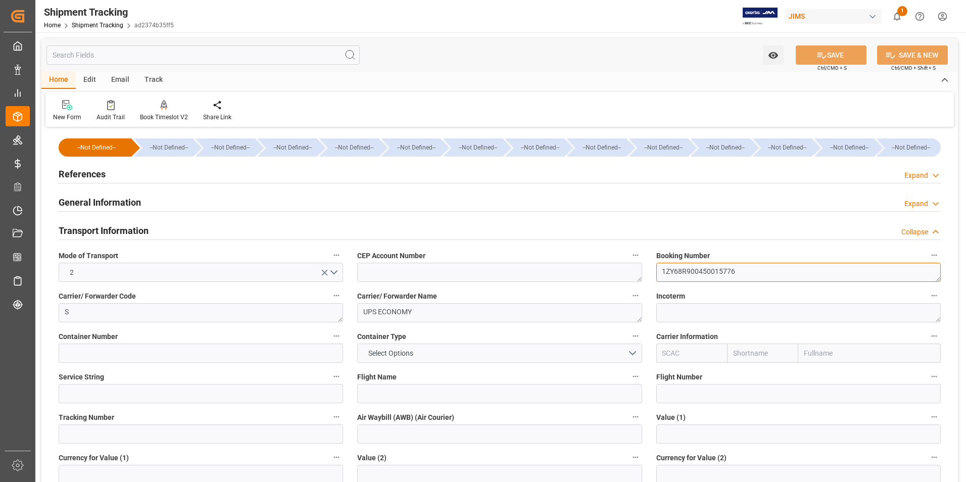
drag, startPoint x: 755, startPoint y: 271, endPoint x: 614, endPoint y: 263, distance: 141.2
click at [614, 263] on div "--Not Defined-- --Not Defined-- --Not Defined-- --Not Defined-- --Not Defined--…" at bounding box center [499, 473] width 917 height 687
click at [137, 429] on input at bounding box center [201, 434] width 285 height 19
paste input "1ZY68R900450015776"
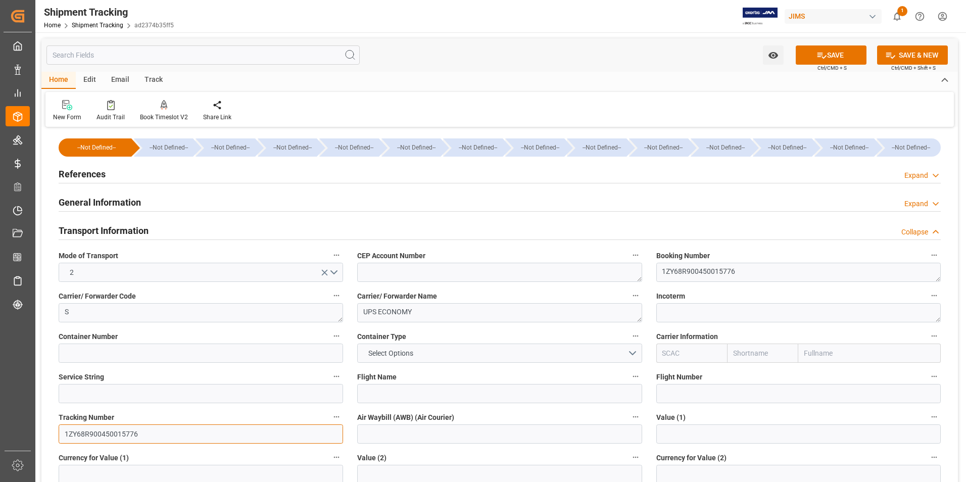
type input "1ZY68R900450015776"
click at [379, 434] on input at bounding box center [499, 434] width 285 height 19
paste input "1ZY68R900450015776"
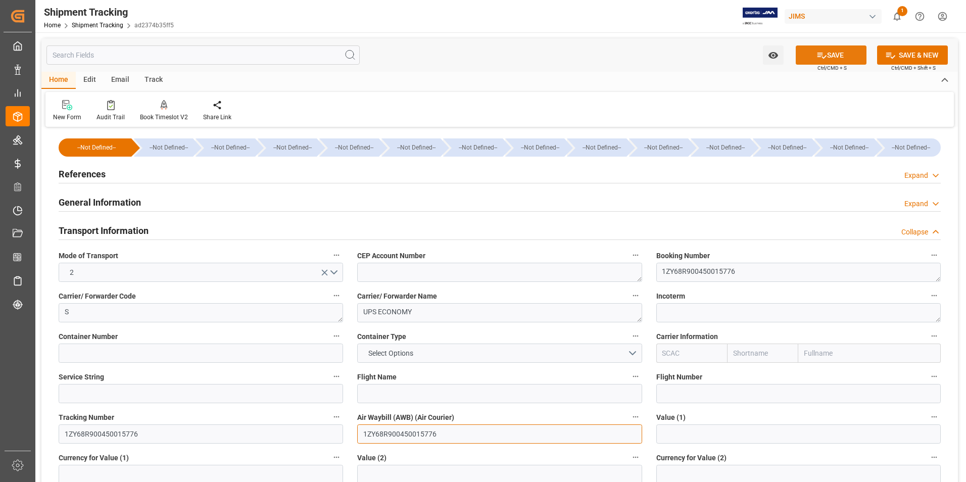
type input "1ZY68R900450015776"
click at [841, 60] on button "SAVE" at bounding box center [831, 54] width 71 height 19
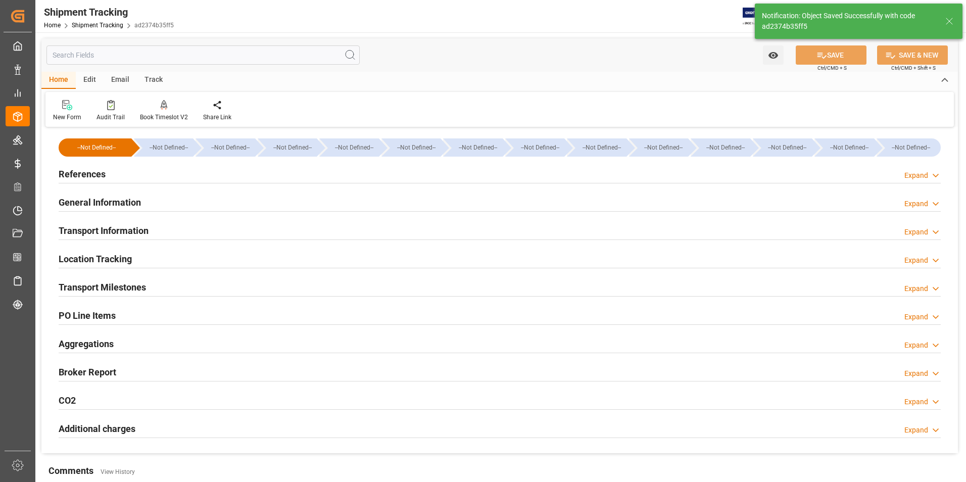
click at [121, 287] on h2 "Transport Milestones" at bounding box center [102, 288] width 87 height 14
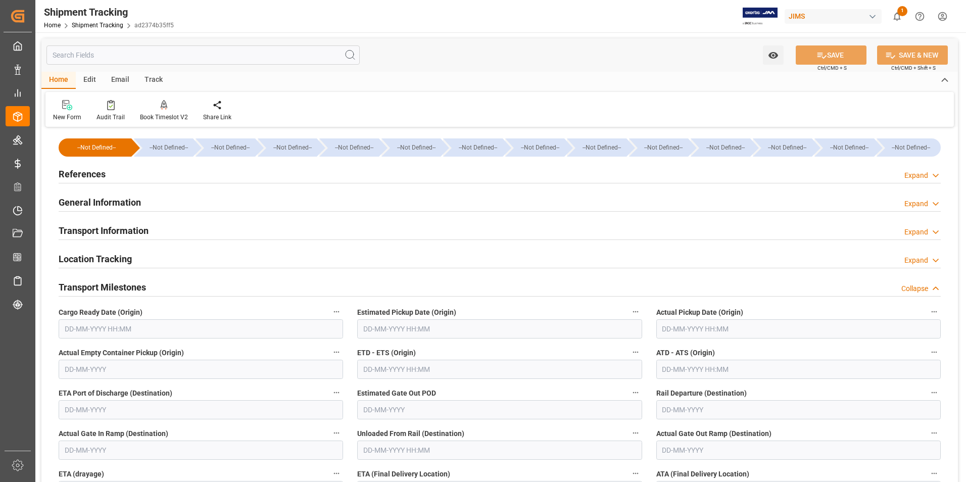
click at [670, 330] on input "text" at bounding box center [799, 328] width 285 height 19
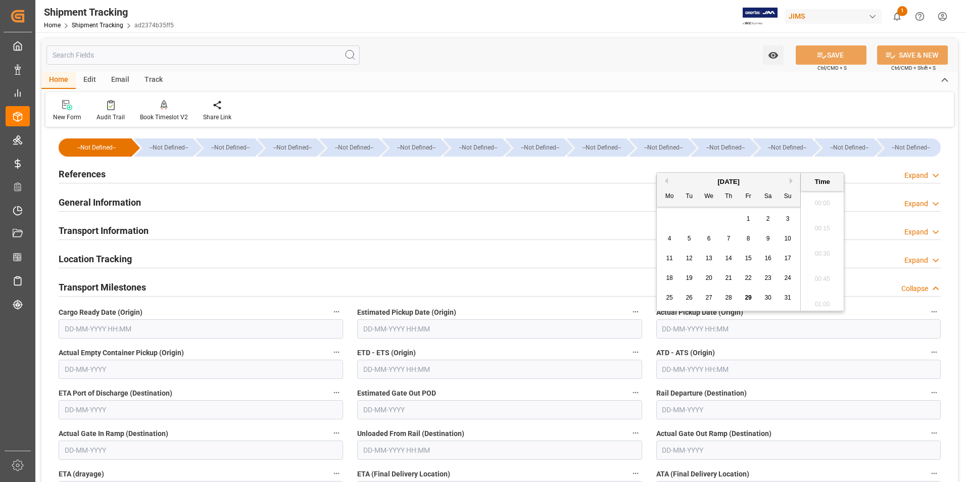
scroll to position [1014, 0]
click at [750, 296] on span "29" at bounding box center [748, 297] width 7 height 7
type input "[DATE] 00:00"
click at [490, 366] on input "text" at bounding box center [499, 369] width 285 height 19
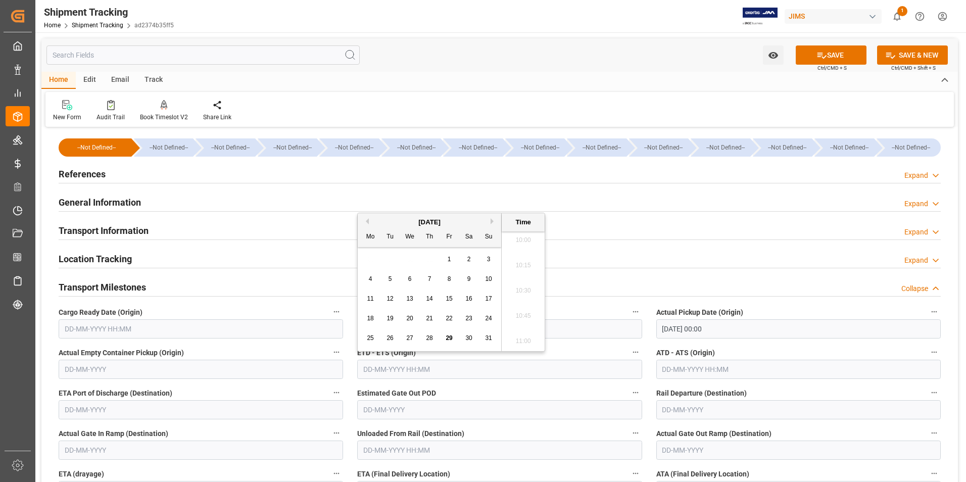
type input "[DATE] 00:00"
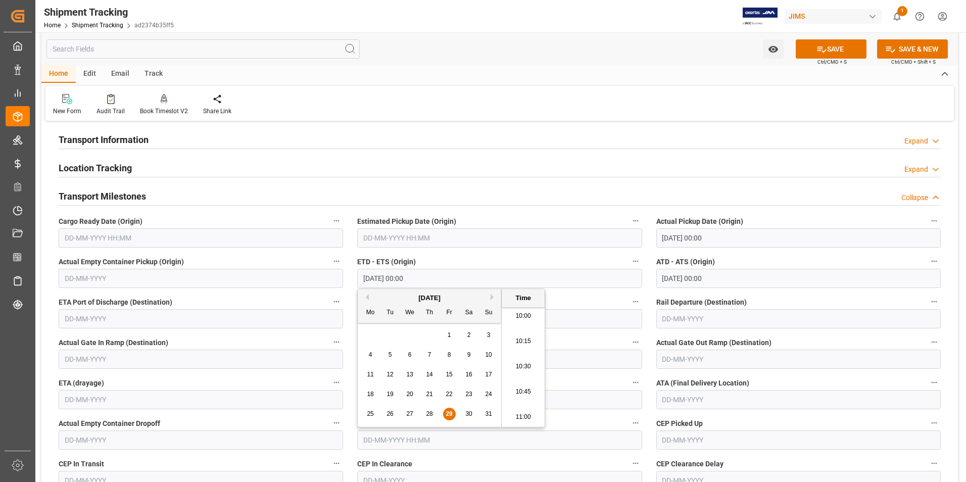
scroll to position [101, 0]
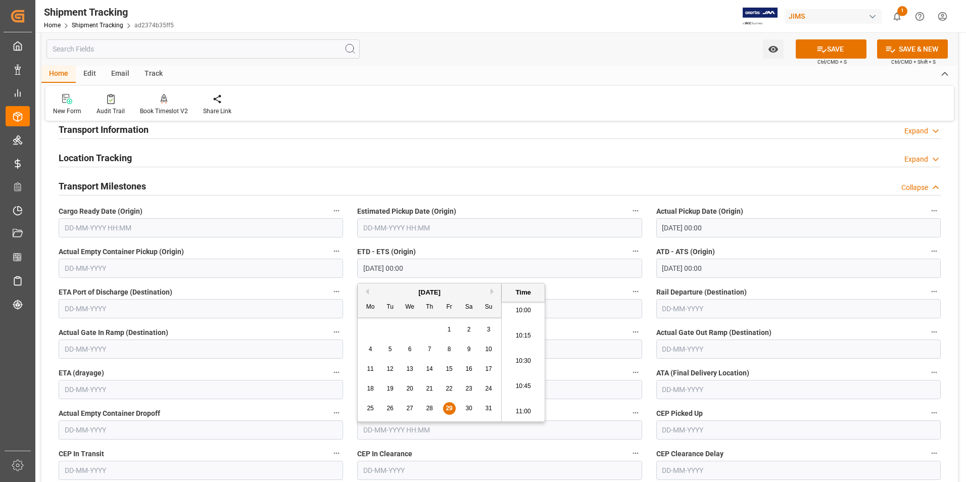
click at [348, 419] on div "Actual Empty Container Dropoff" at bounding box center [201, 423] width 299 height 40
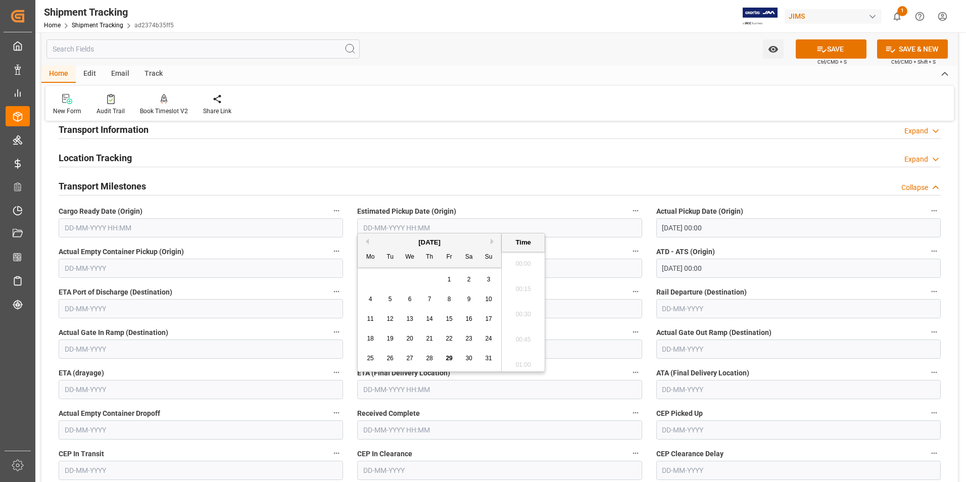
click at [403, 396] on input "text" at bounding box center [499, 389] width 285 height 19
click at [493, 242] on button "Next Month" at bounding box center [494, 242] width 6 height 6
click at [411, 280] on span "3" at bounding box center [410, 279] width 4 height 7
type input "[DATE] 00:00"
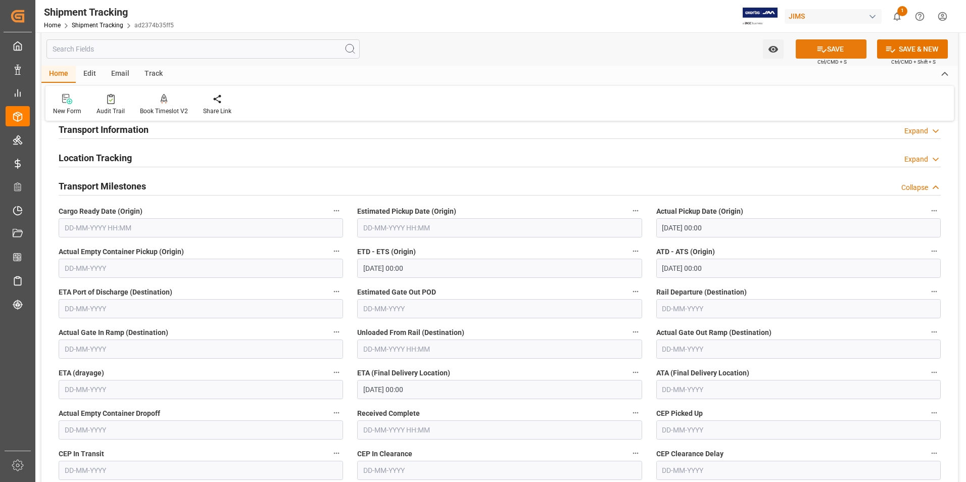
click at [860, 52] on button "SAVE" at bounding box center [831, 48] width 71 height 19
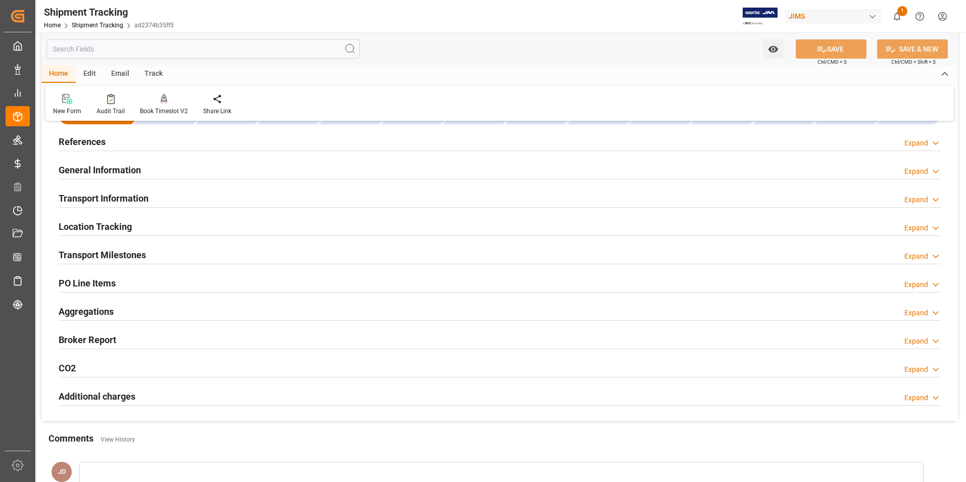
scroll to position [0, 0]
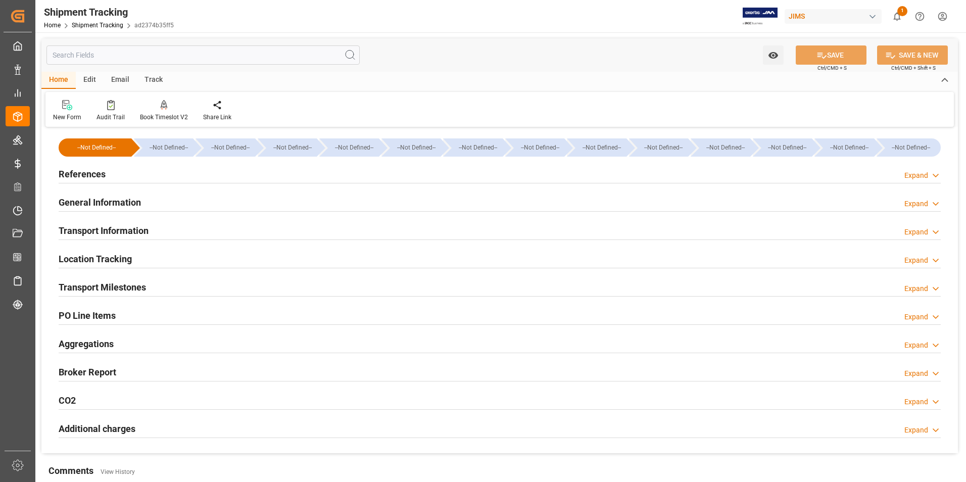
click at [81, 312] on h2 "PO Line Items" at bounding box center [87, 316] width 57 height 14
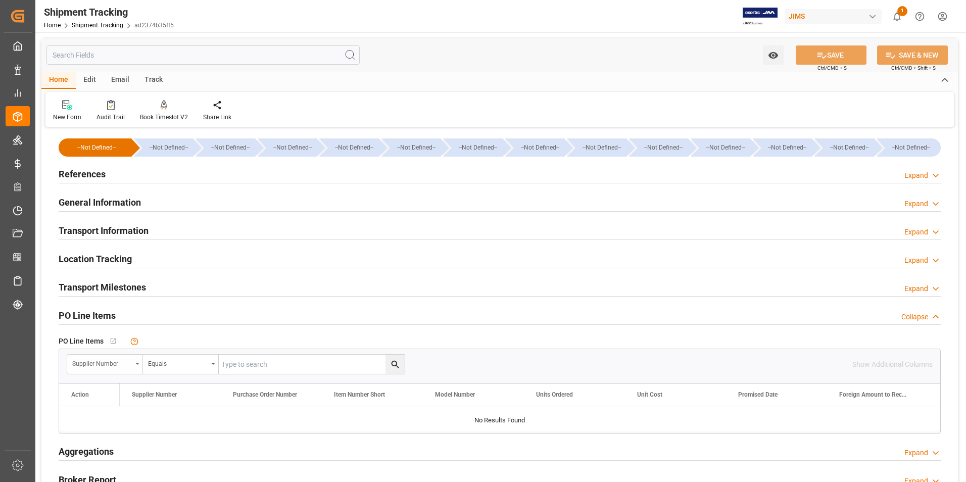
click at [137, 362] on div "Supplier Number" at bounding box center [105, 364] width 76 height 19
click at [139, 429] on div "Purchase Order Number" at bounding box center [143, 432] width 151 height 21
click at [271, 368] on input "text" at bounding box center [312, 364] width 186 height 19
type input "864157"
click at [397, 359] on button "search button" at bounding box center [395, 364] width 19 height 19
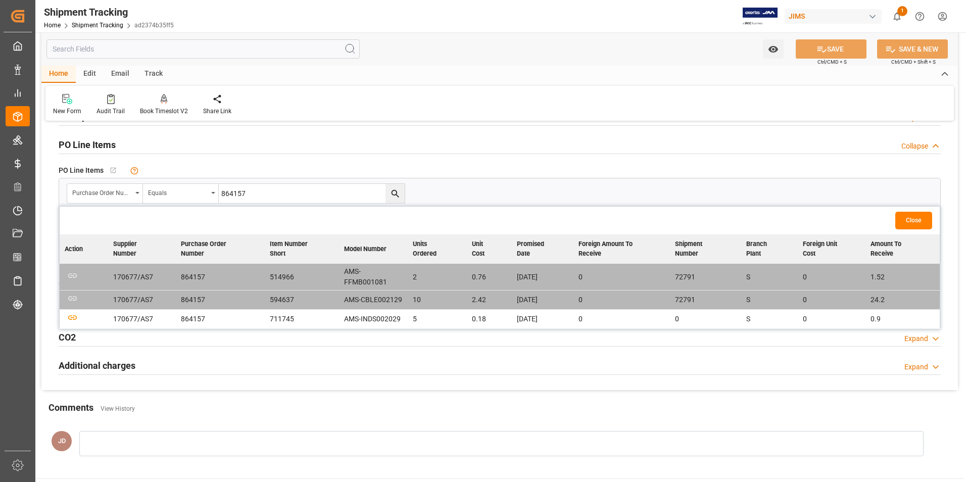
scroll to position [202, 0]
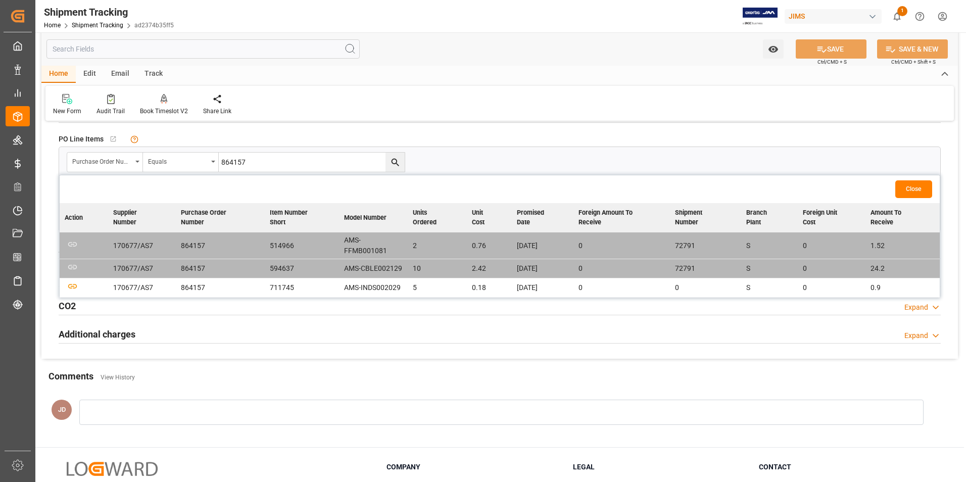
click at [53, 321] on div "Additional charges Expand" at bounding box center [500, 334] width 897 height 28
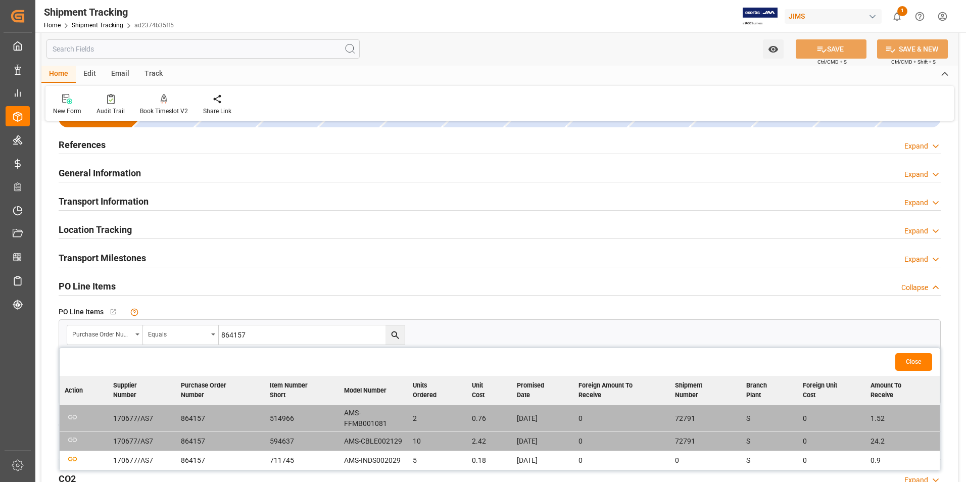
scroll to position [0, 0]
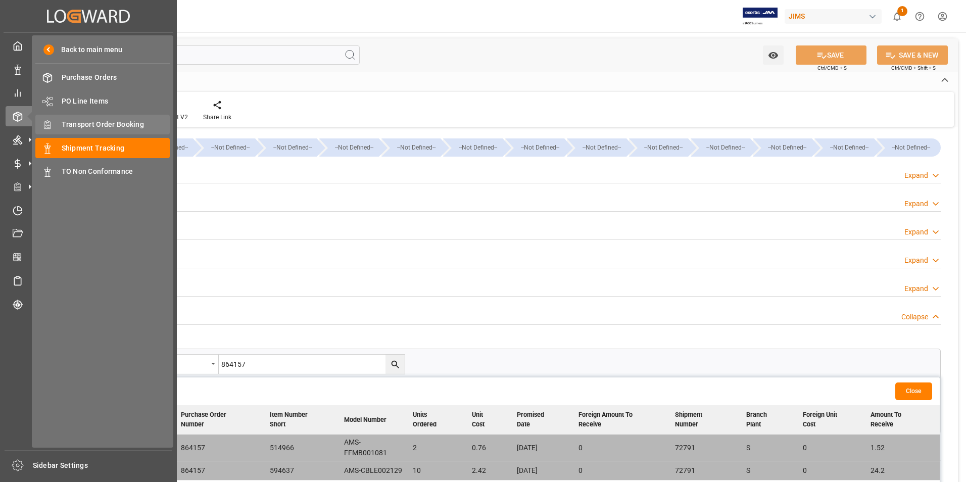
click at [114, 121] on span "Transport Order Booking" at bounding box center [116, 124] width 109 height 11
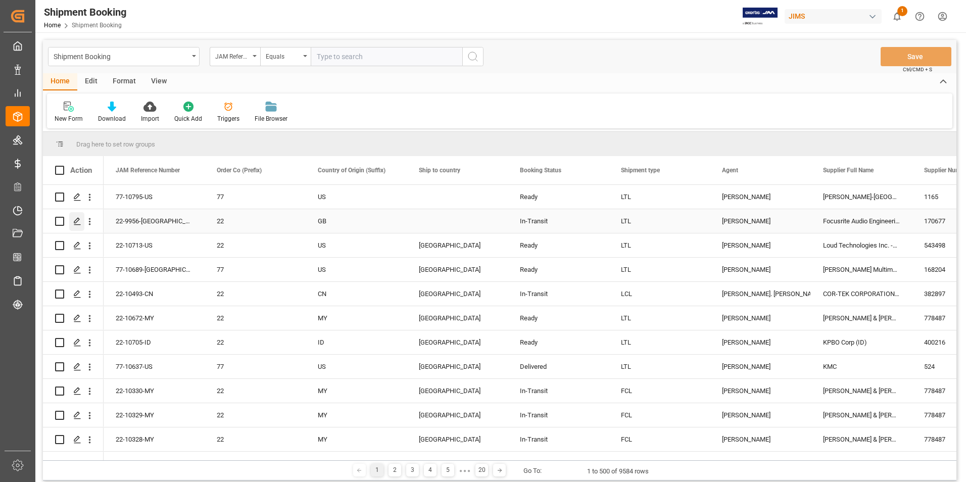
click at [78, 221] on polygon "Press SPACE to select this row." at bounding box center [76, 220] width 5 height 5
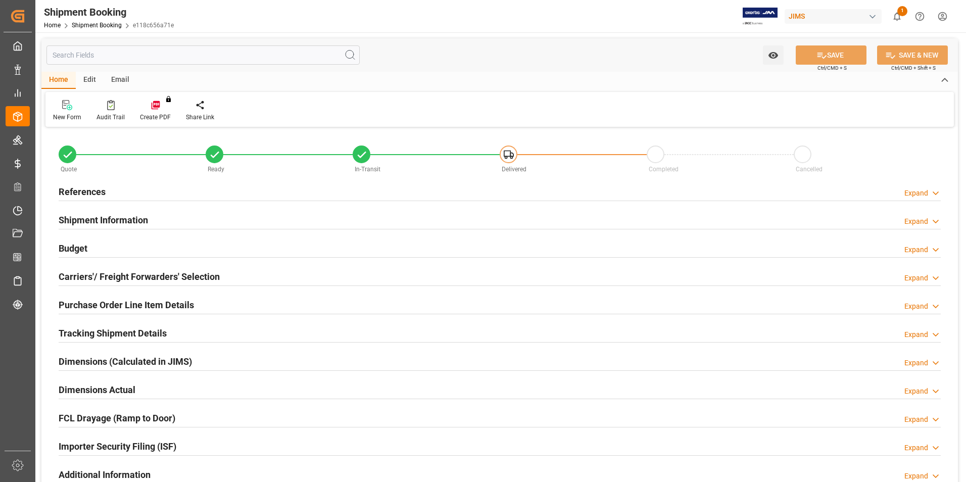
type input "2"
click at [107, 305] on h2 "Purchase Order Line Item Details" at bounding box center [126, 305] width 135 height 14
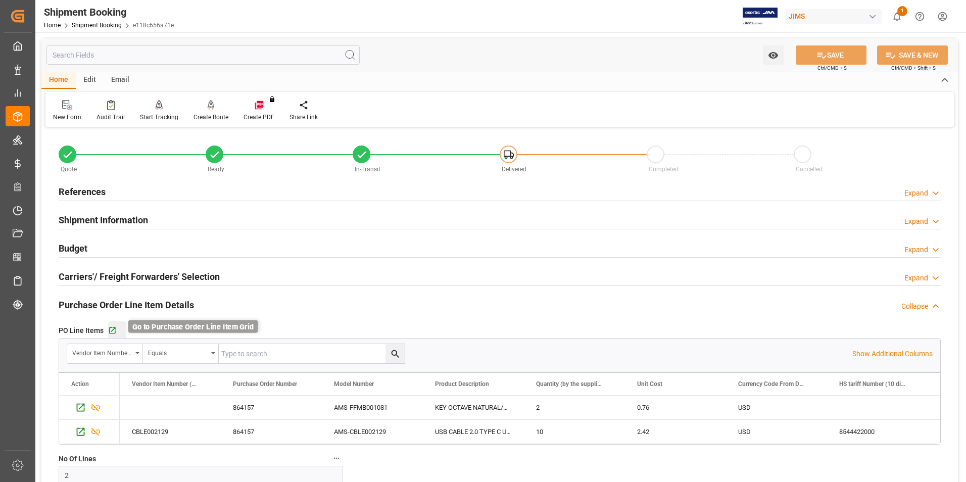
click at [114, 330] on icon "button" at bounding box center [112, 331] width 9 height 9
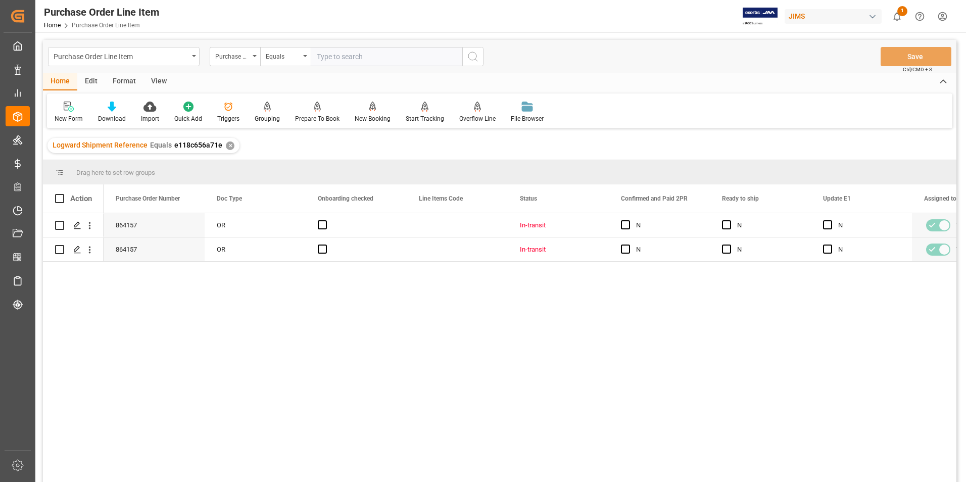
click at [159, 79] on div "View" at bounding box center [159, 81] width 31 height 17
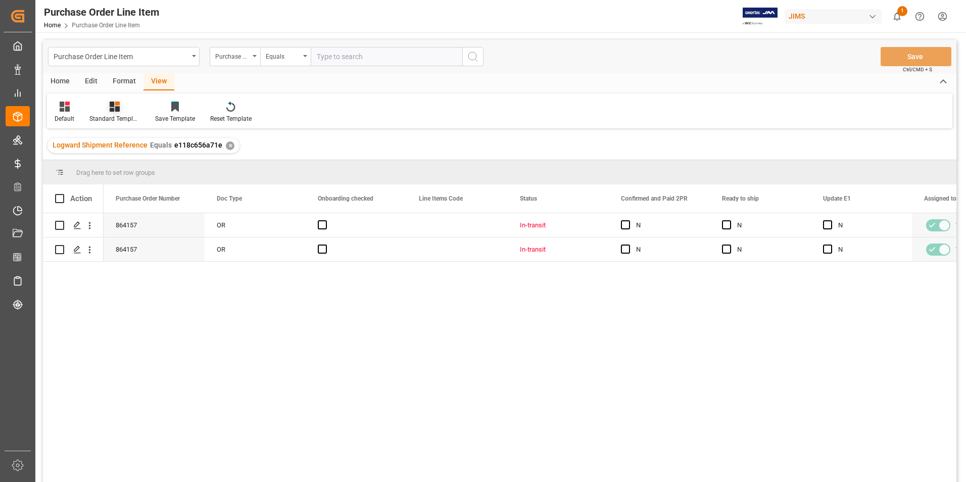
click at [118, 115] on div "Standard Templates" at bounding box center [114, 118] width 51 height 9
click at [134, 245] on div "Buyer Discrepancy" at bounding box center [142, 246] width 88 height 11
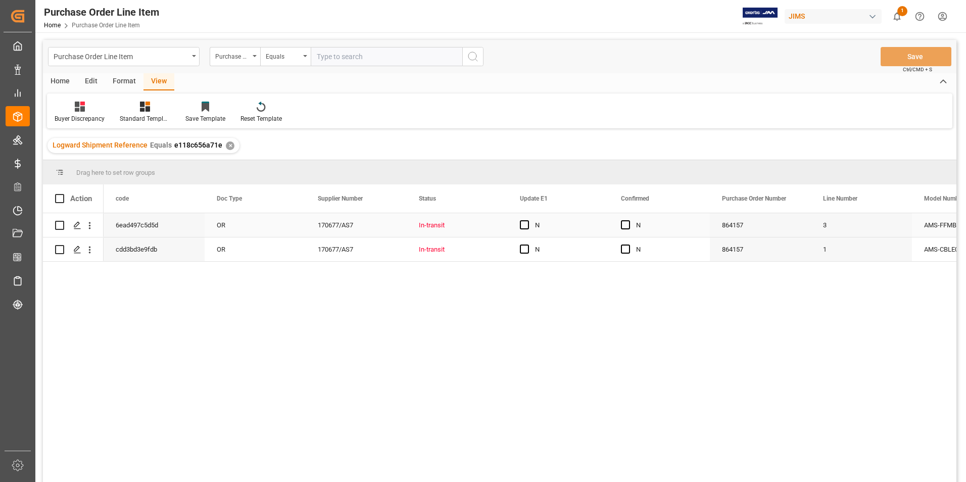
click at [245, 226] on div "OR" at bounding box center [255, 225] width 101 height 24
click at [626, 225] on span "Press SPACE to select this row." at bounding box center [625, 224] width 9 height 9
click at [629, 220] on input "Press SPACE to select this row." at bounding box center [629, 220] width 0 height 0
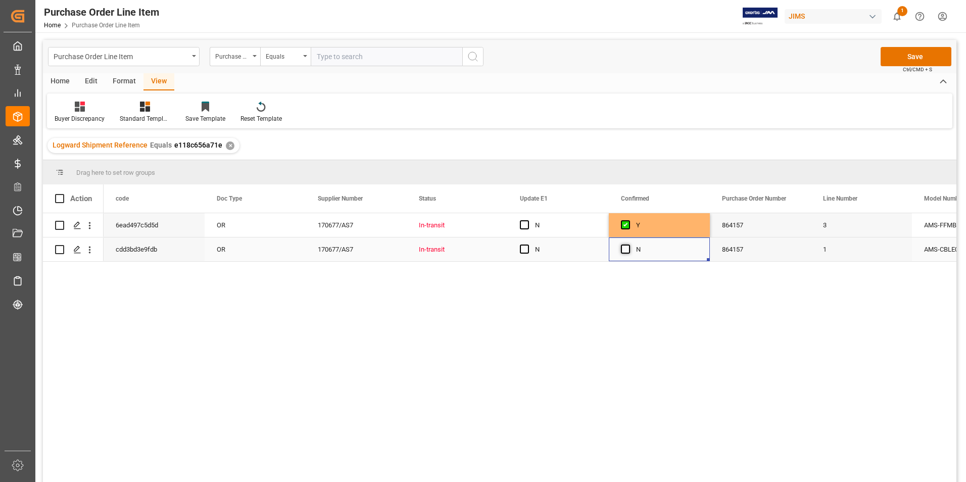
click at [626, 249] on span "Press SPACE to select this row." at bounding box center [625, 249] width 9 height 9
click at [629, 245] on input "Press SPACE to select this row." at bounding box center [629, 245] width 0 height 0
click at [528, 225] on span "Press SPACE to select this row." at bounding box center [524, 224] width 9 height 9
click at [528, 220] on input "Press SPACE to select this row." at bounding box center [528, 220] width 0 height 0
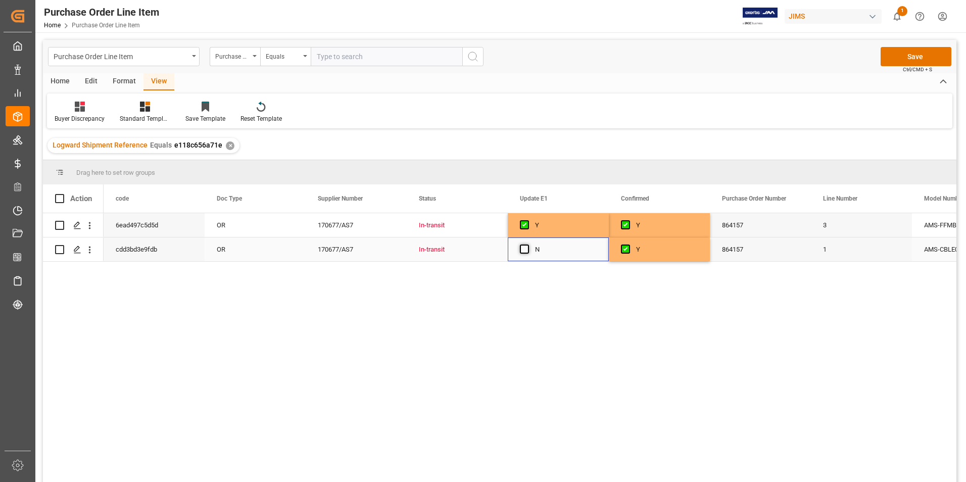
click at [525, 248] on span "Press SPACE to select this row." at bounding box center [524, 249] width 9 height 9
click at [528, 245] on input "Press SPACE to select this row." at bounding box center [528, 245] width 0 height 0
click at [916, 56] on button "Save" at bounding box center [916, 56] width 71 height 19
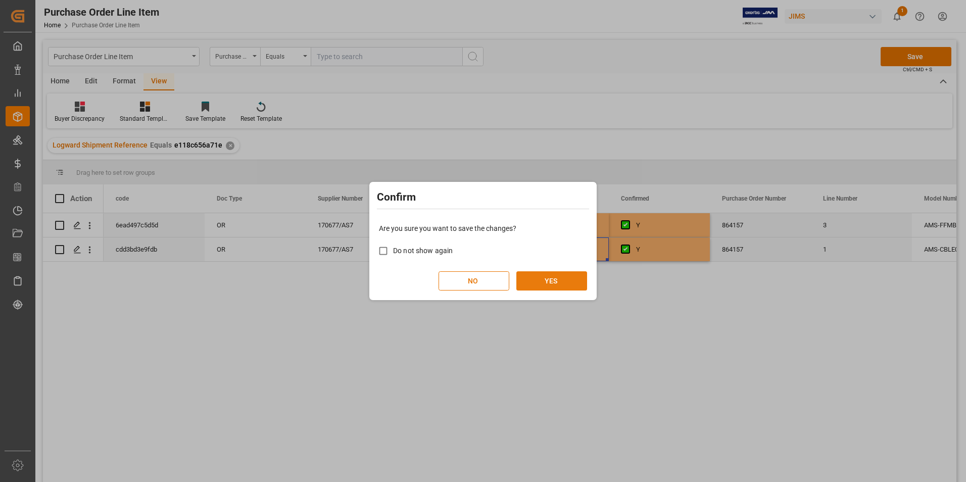
click at [566, 281] on button "YES" at bounding box center [552, 280] width 71 height 19
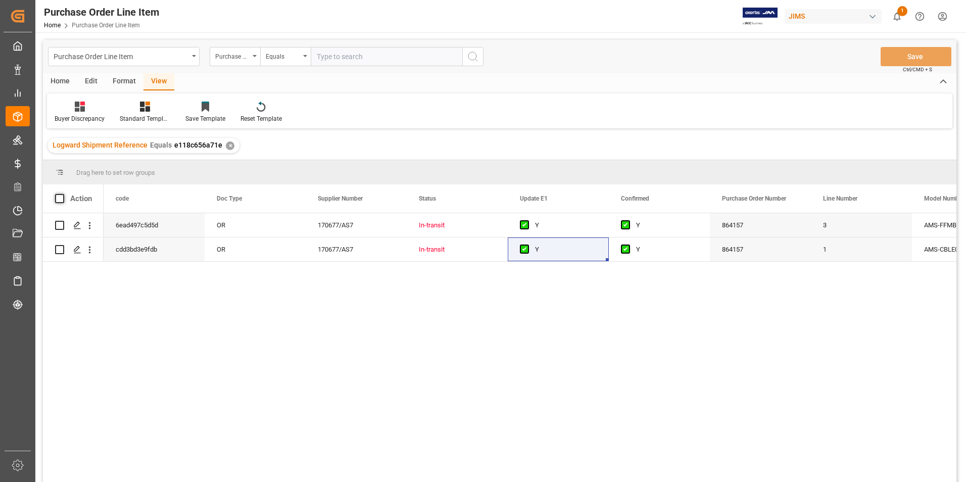
click at [60, 200] on span at bounding box center [59, 198] width 9 height 9
click at [63, 194] on input "checkbox" at bounding box center [63, 194] width 0 height 0
checkbox input "true"
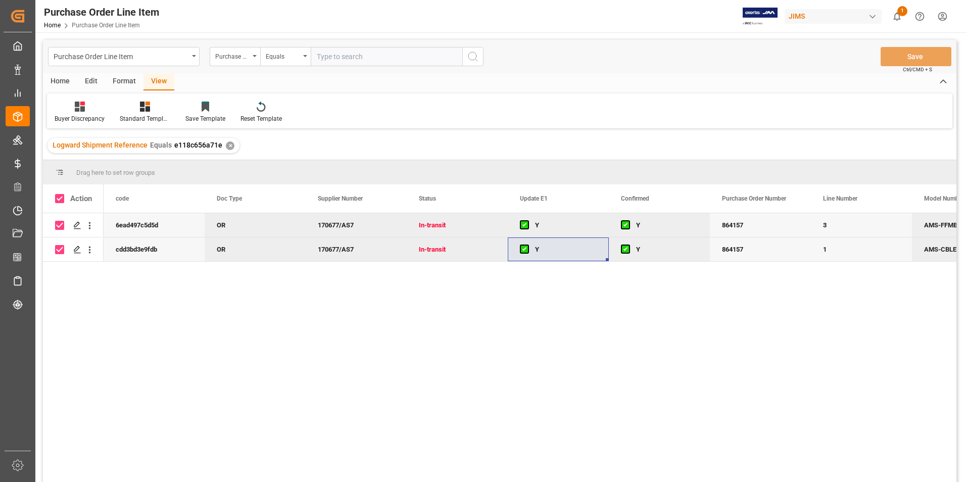
click at [64, 83] on div "Home" at bounding box center [60, 81] width 34 height 17
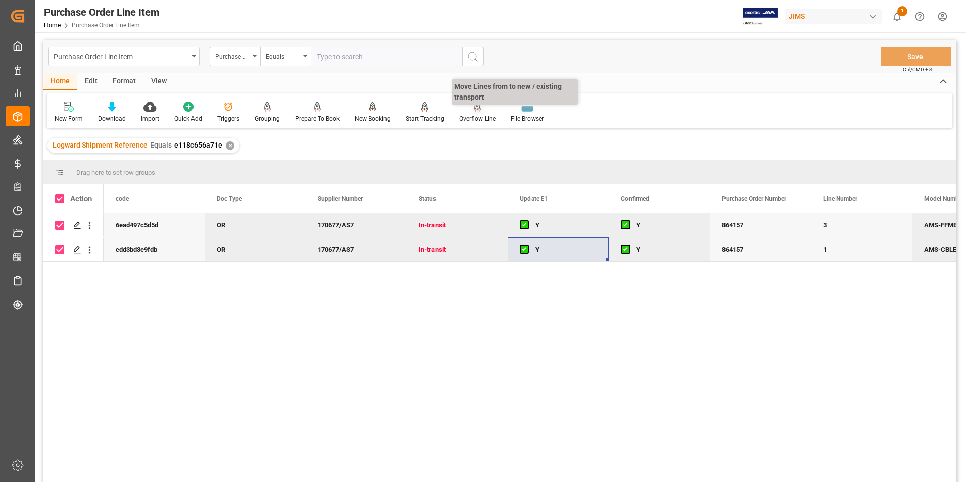
click at [476, 119] on div "Overflow Line" at bounding box center [477, 118] width 36 height 9
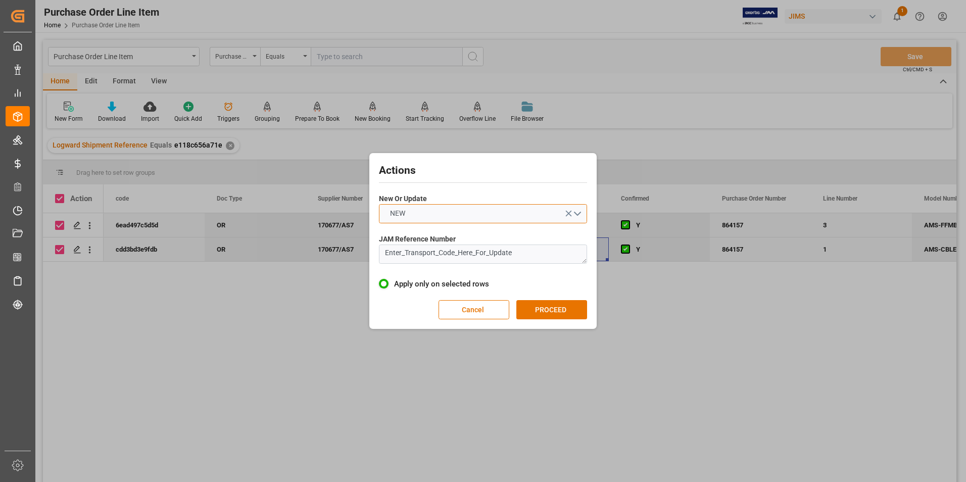
click at [469, 217] on button "NEW" at bounding box center [483, 213] width 208 height 19
click at [464, 233] on div "UPDATE" at bounding box center [483, 237] width 207 height 21
drag, startPoint x: 548, startPoint y: 258, endPoint x: 334, endPoint y: 251, distance: 214.4
click at [334, 251] on div "Actions New Or Update UPDATE JAM Reference Number Enter_Transport_Code_Here_For…" at bounding box center [483, 241] width 966 height 482
type textarea "22-9956-[GEOGRAPHIC_DATA]"
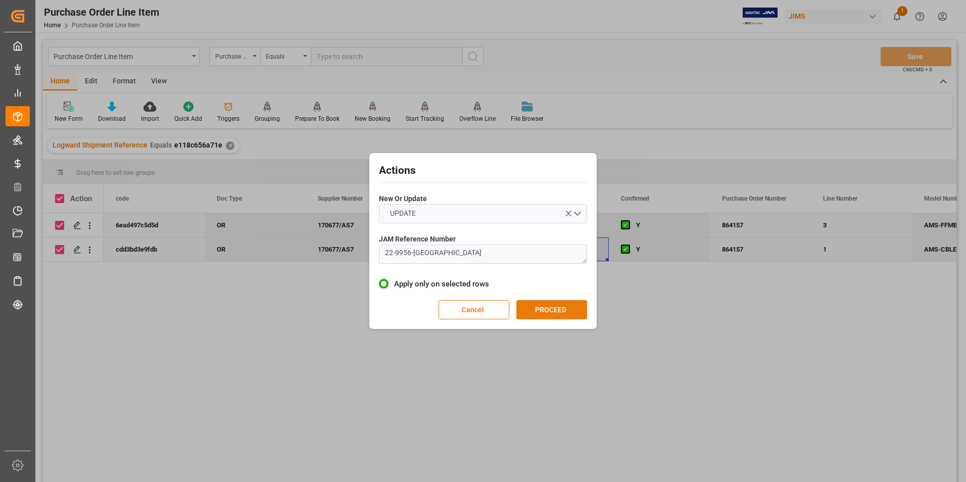
click at [552, 314] on button "PROCEED" at bounding box center [552, 309] width 71 height 19
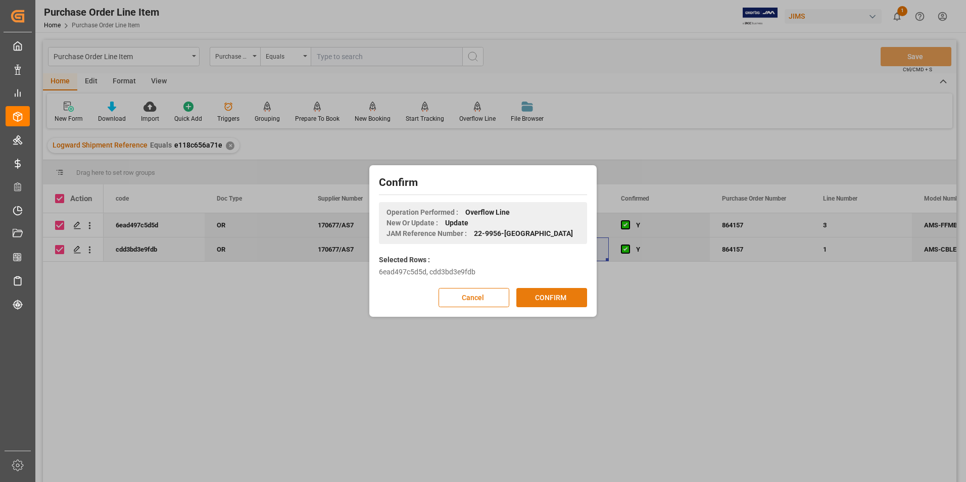
click at [552, 300] on button "CONFIRM" at bounding box center [552, 297] width 71 height 19
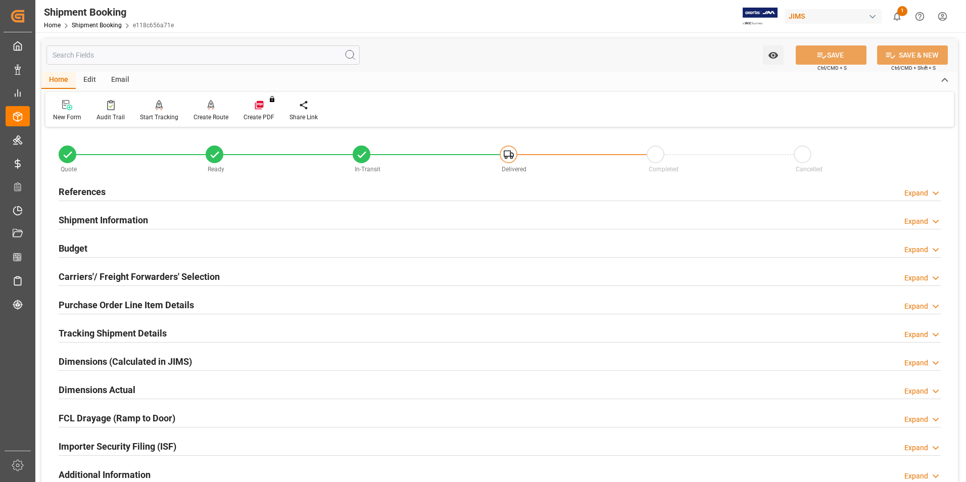
click at [106, 302] on h2 "Purchase Order Line Item Details" at bounding box center [126, 305] width 135 height 14
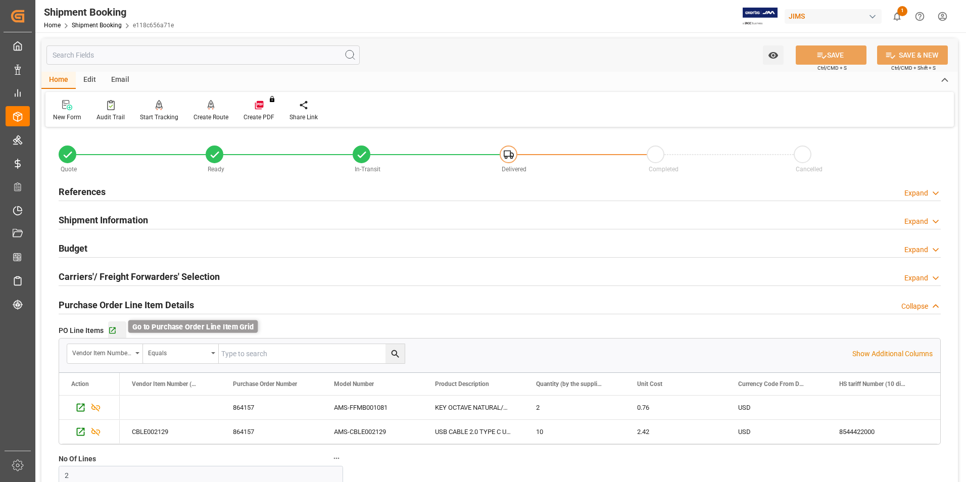
click at [114, 329] on icon "button" at bounding box center [112, 331] width 9 height 9
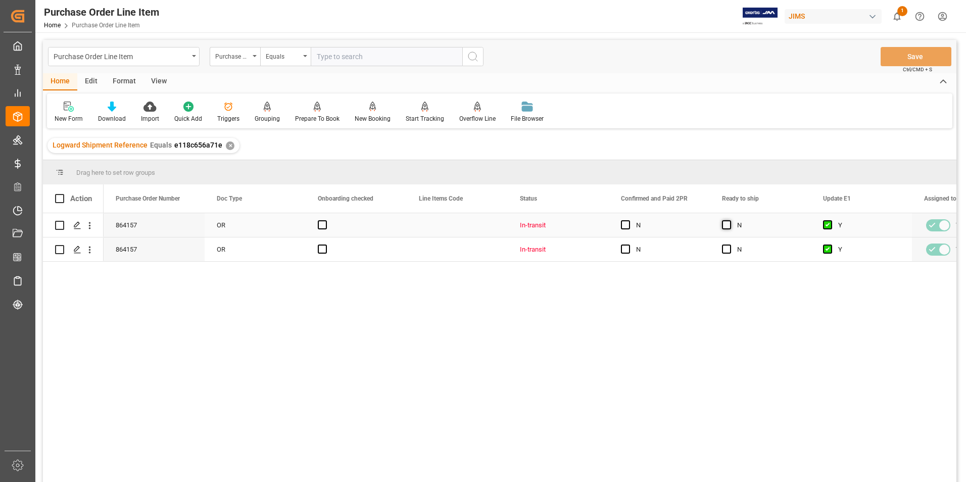
click at [729, 225] on span "Press SPACE to select this row." at bounding box center [726, 224] width 9 height 9
click at [730, 220] on input "Press SPACE to select this row." at bounding box center [730, 220] width 0 height 0
click at [728, 252] on span "Press SPACE to select this row." at bounding box center [726, 249] width 9 height 9
click at [730, 245] on input "Press SPACE to select this row." at bounding box center [730, 245] width 0 height 0
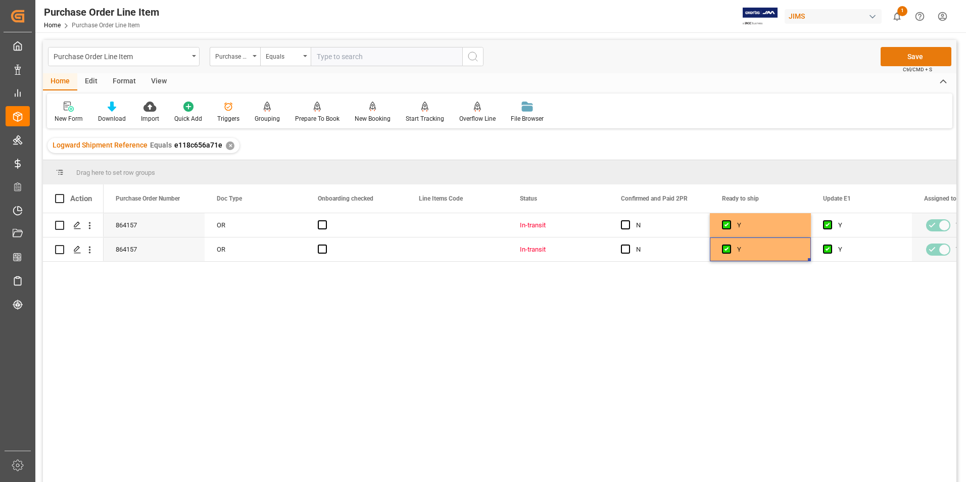
click at [906, 56] on button "Save" at bounding box center [916, 56] width 71 height 19
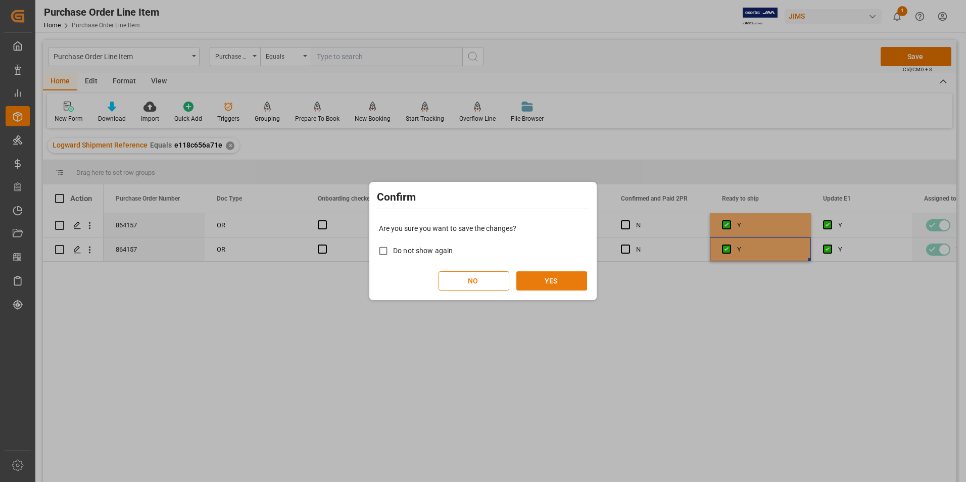
click at [576, 281] on button "YES" at bounding box center [552, 280] width 71 height 19
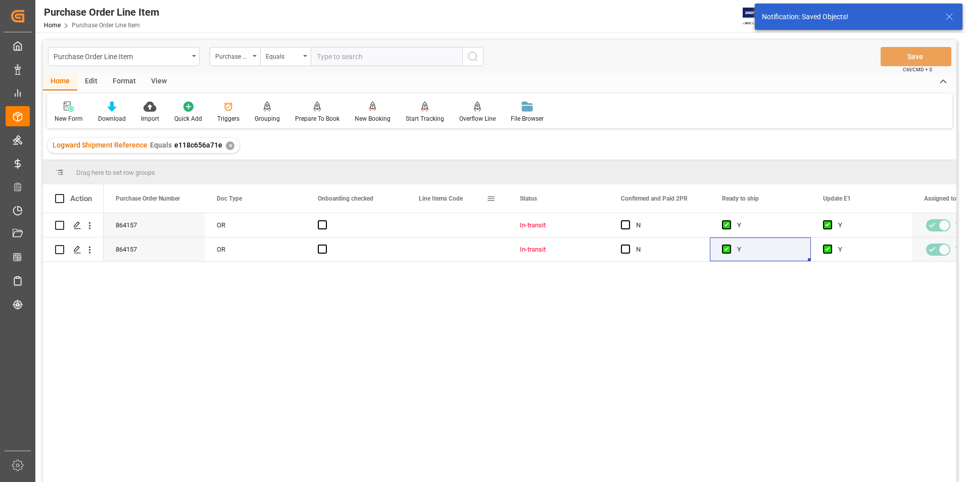
click at [444, 198] on span "Line Items Code" at bounding box center [441, 198] width 44 height 7
click at [490, 199] on span at bounding box center [491, 198] width 9 height 9
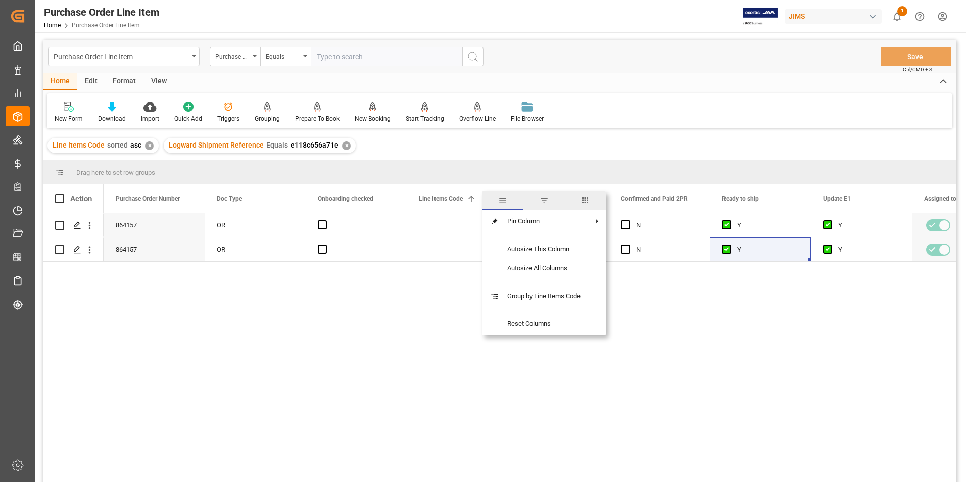
click at [587, 199] on span "columns" at bounding box center [585, 200] width 9 height 9
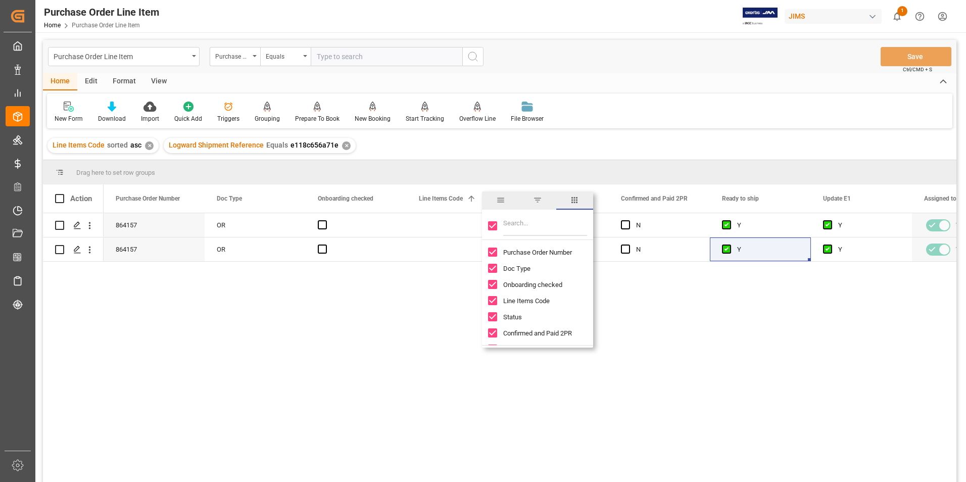
click at [491, 228] on input "Toggle Select All Columns" at bounding box center [492, 225] width 9 height 9
checkbox input "false"
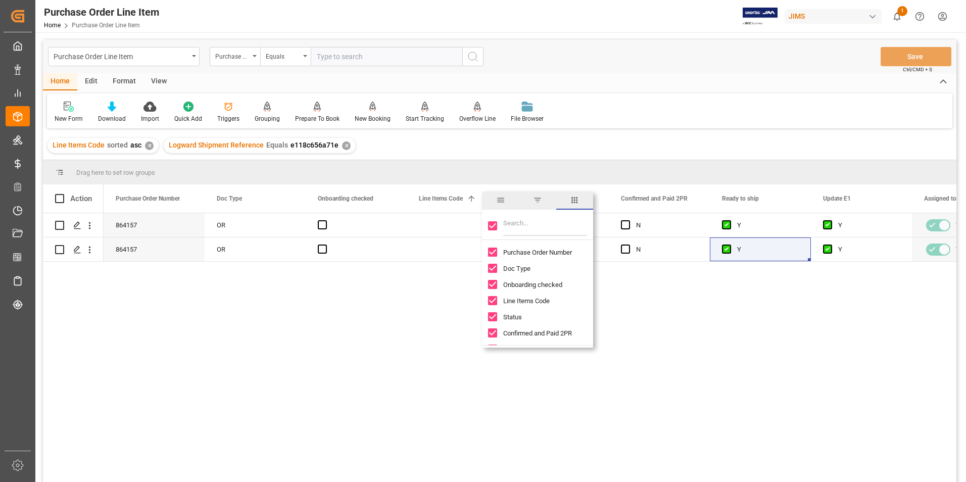
checkbox input "false"
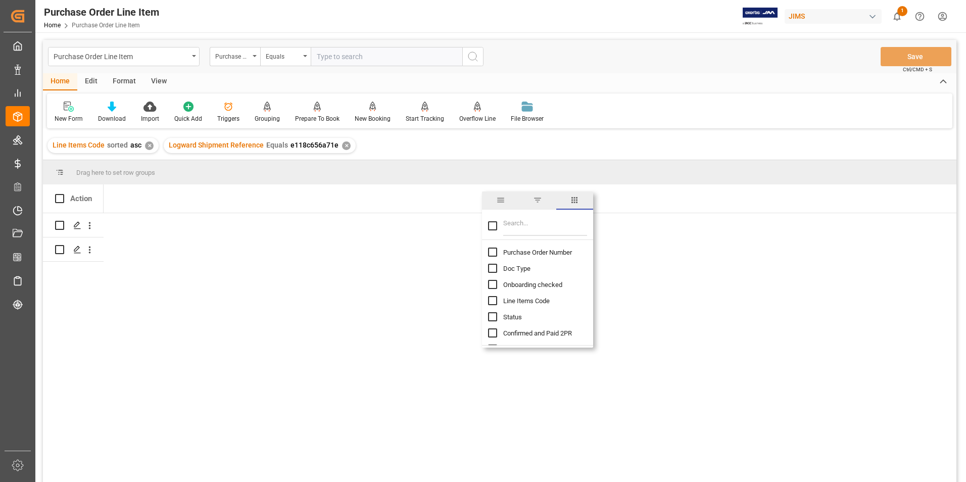
click at [490, 252] on input "Purchase Order Number column toggle visibility (hidden)" at bounding box center [492, 252] width 9 height 9
checkbox input "true"
checkbox input "false"
click at [520, 228] on input "Filter Columns Input" at bounding box center [545, 226] width 84 height 20
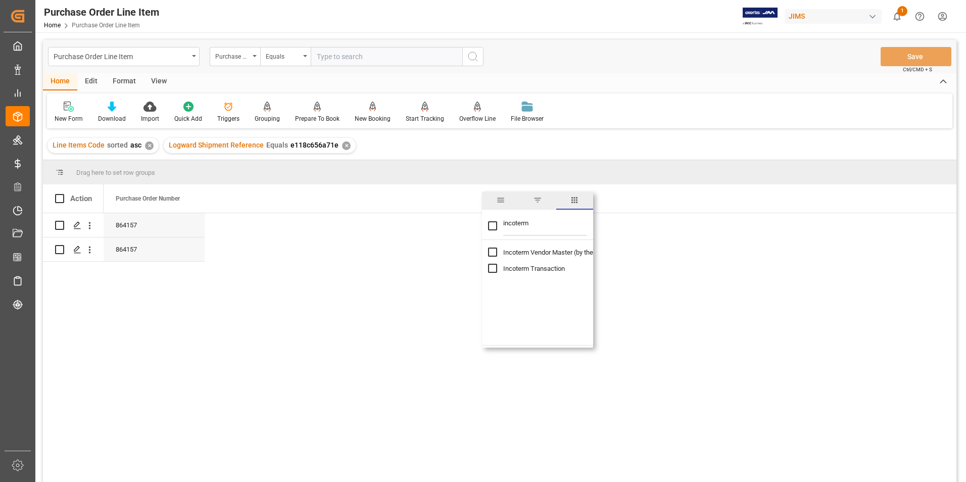
type input "incoterm"
checkbox input "true"
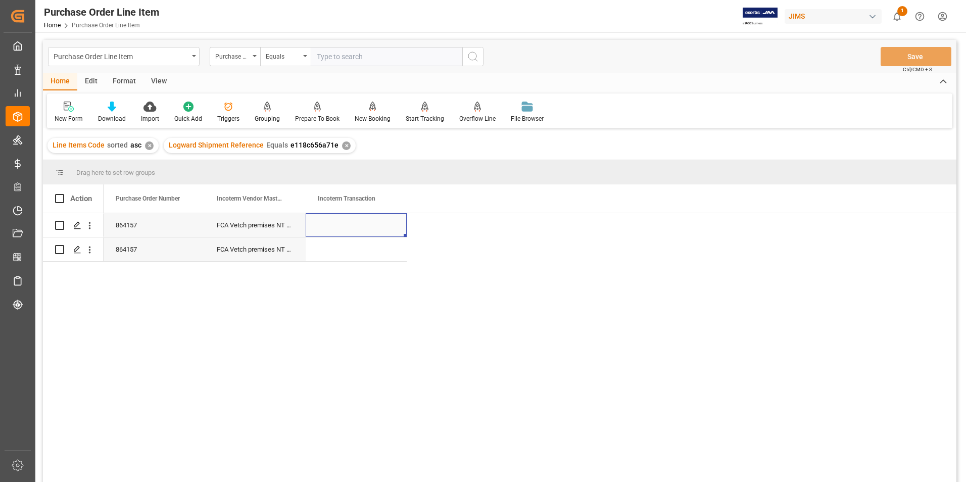
click at [336, 228] on div "Press SPACE to select this row." at bounding box center [356, 225] width 101 height 24
click at [336, 225] on div "Press SPACE to select this row." at bounding box center [356, 225] width 101 height 24
click at [336, 225] on input "Press SPACE to select this row." at bounding box center [356, 230] width 85 height 19
type input "DDP Southaven"
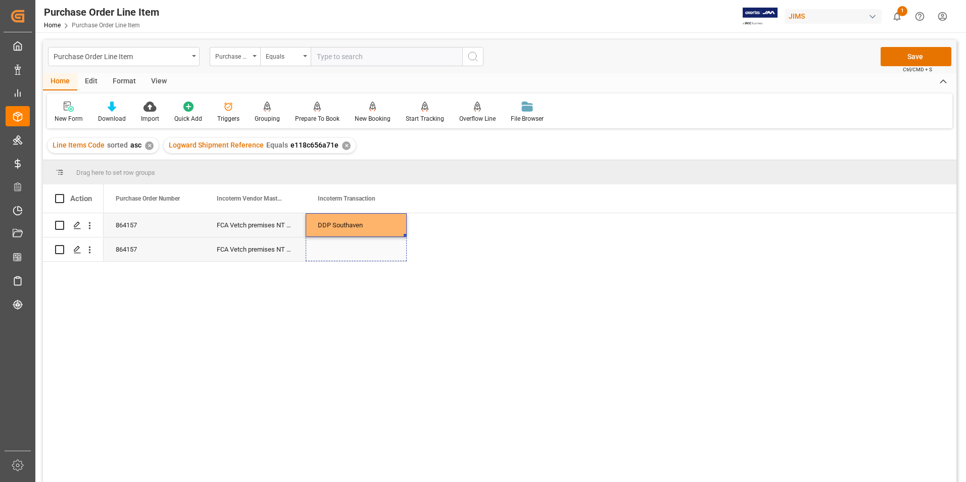
drag, startPoint x: 404, startPoint y: 235, endPoint x: 399, endPoint y: 245, distance: 11.3
click at [896, 55] on button "Save" at bounding box center [916, 56] width 71 height 19
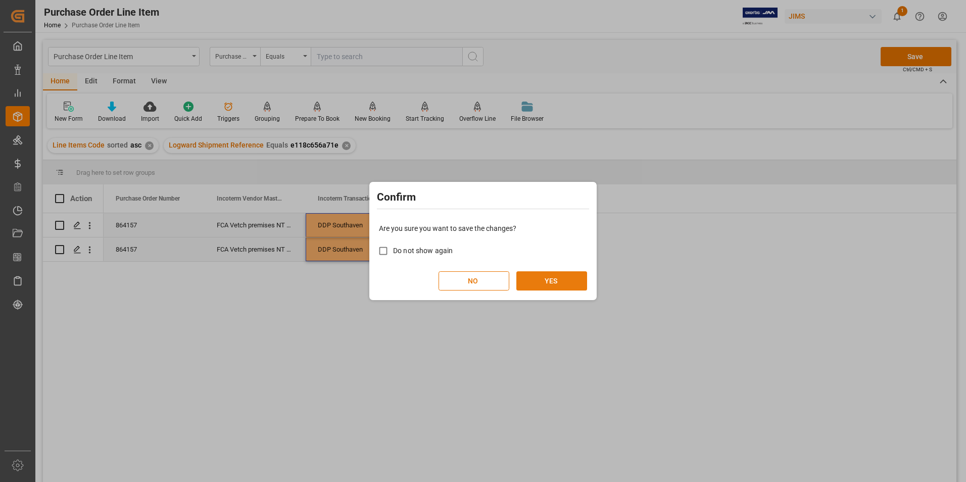
click at [568, 280] on button "YES" at bounding box center [552, 280] width 71 height 19
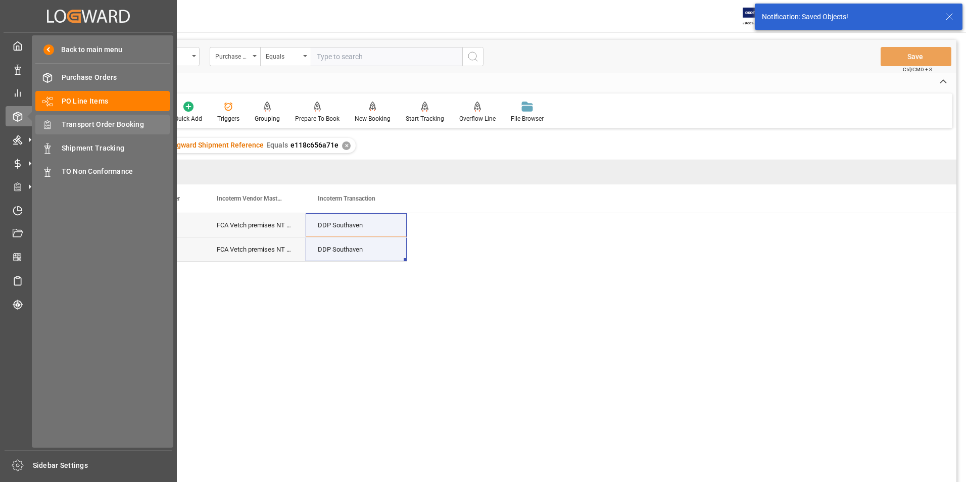
click at [113, 121] on span "Transport Order Booking" at bounding box center [116, 124] width 109 height 11
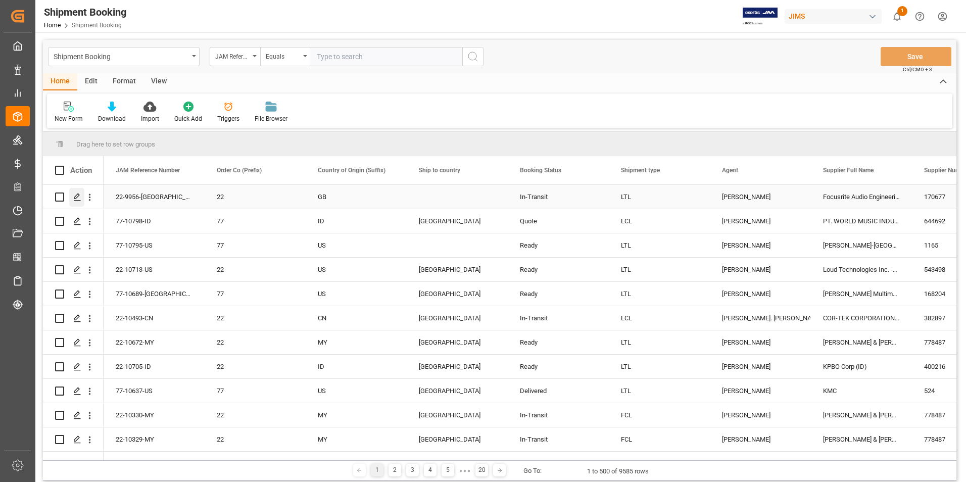
click at [78, 194] on icon "Press SPACE to select this row." at bounding box center [77, 197] width 8 height 8
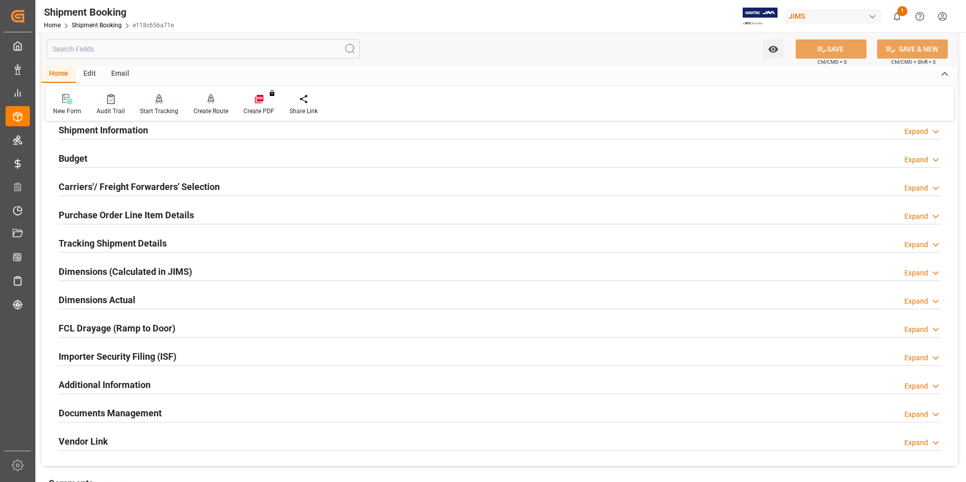
scroll to position [101, 0]
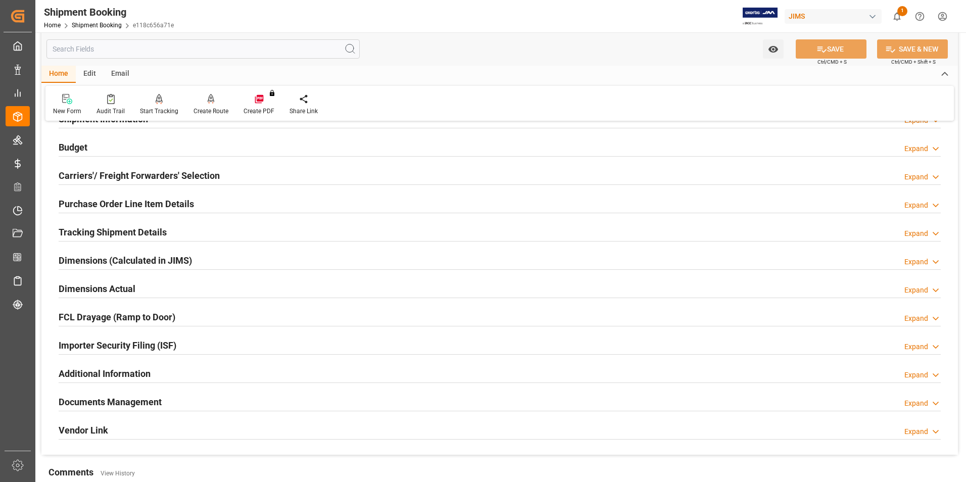
click at [108, 401] on h2 "Documents Management" at bounding box center [110, 402] width 103 height 14
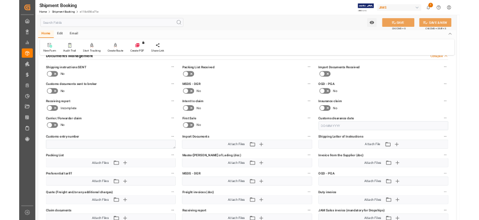
scroll to position [404, 0]
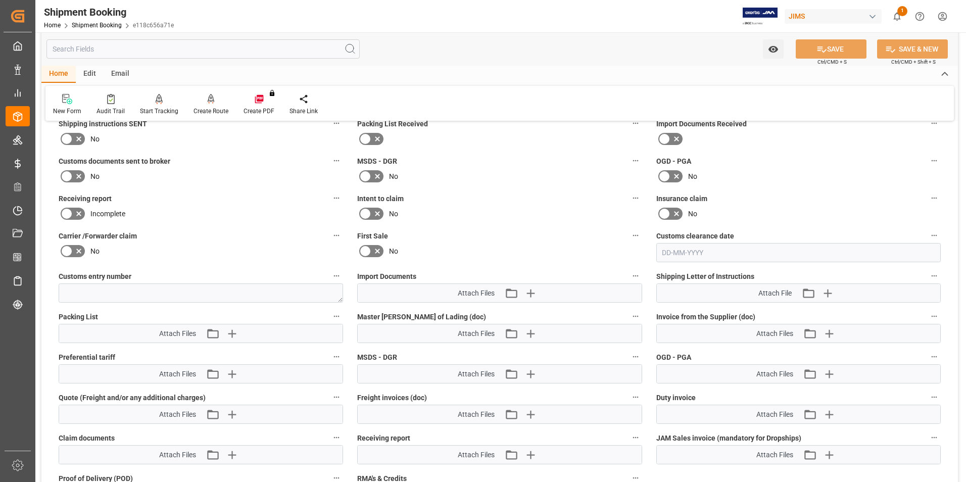
click at [672, 139] on icon at bounding box center [677, 139] width 12 height 12
click at [0, 0] on input "checkbox" at bounding box center [0, 0] width 0 height 0
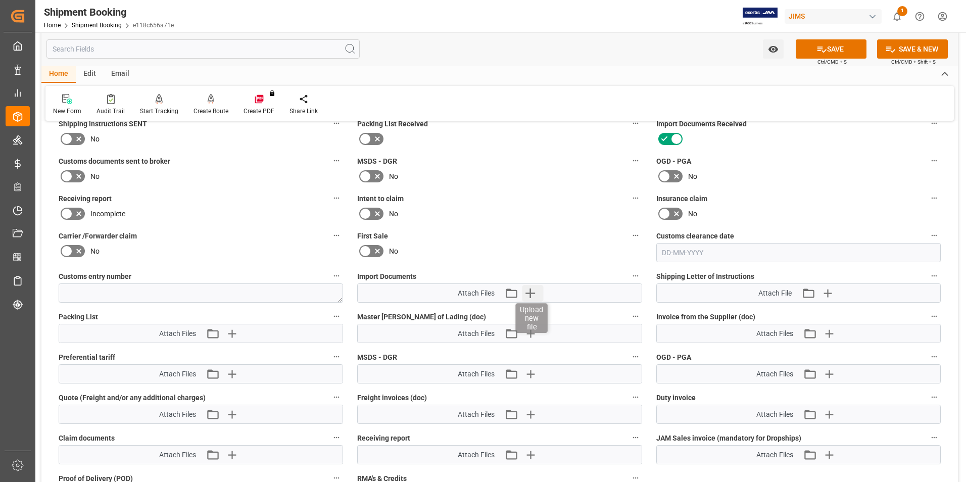
click at [531, 294] on icon "button" at bounding box center [531, 294] width 10 height 10
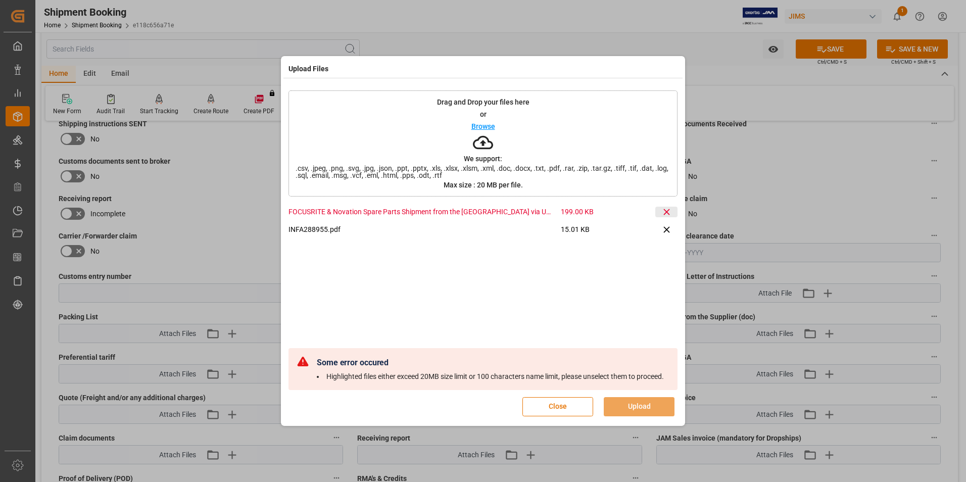
click at [669, 208] on icon at bounding box center [667, 212] width 11 height 11
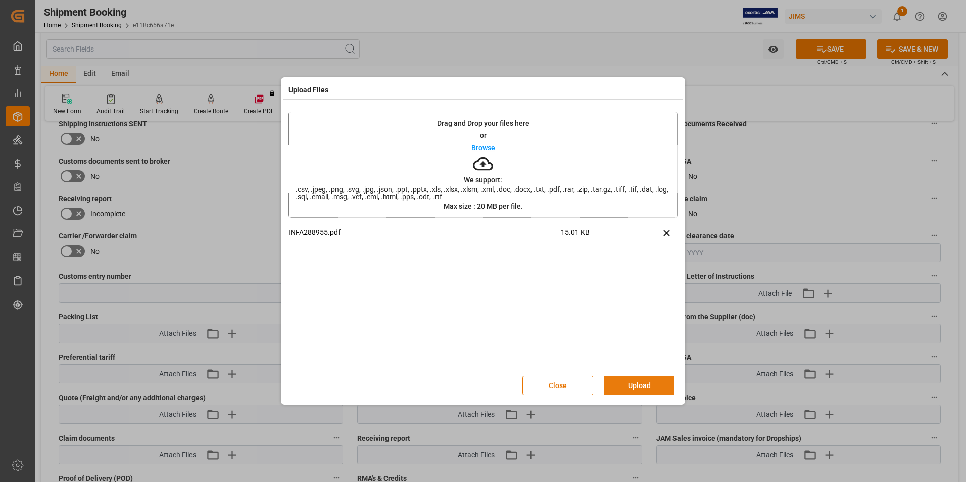
click at [649, 388] on button "Upload" at bounding box center [639, 385] width 71 height 19
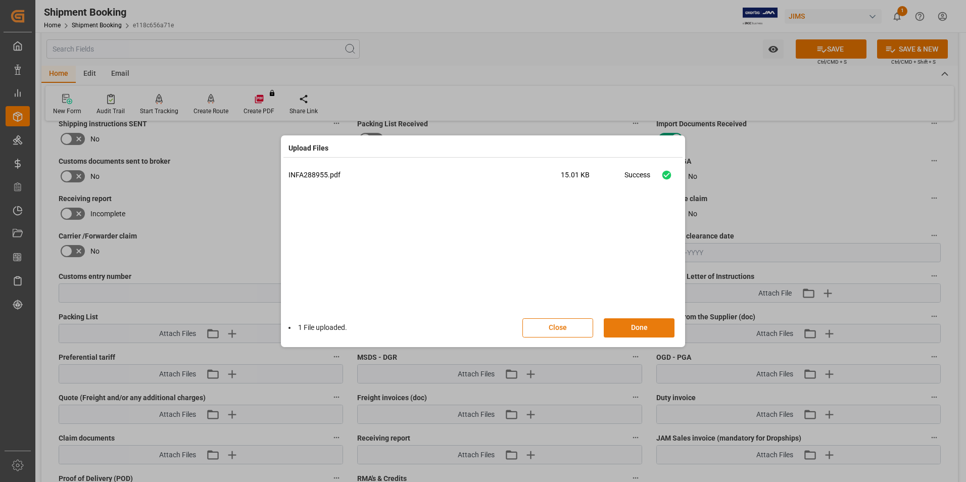
click at [636, 325] on button "Done" at bounding box center [639, 327] width 71 height 19
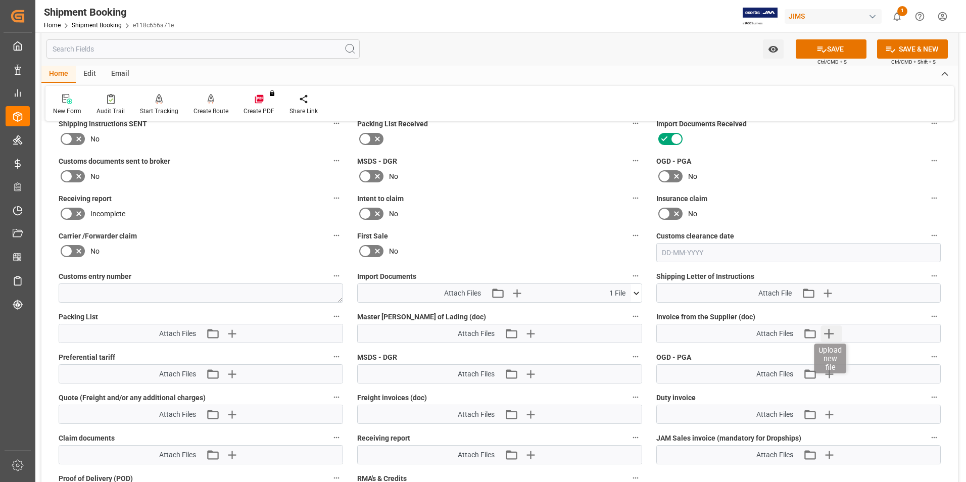
click at [830, 331] on icon "button" at bounding box center [830, 334] width 10 height 10
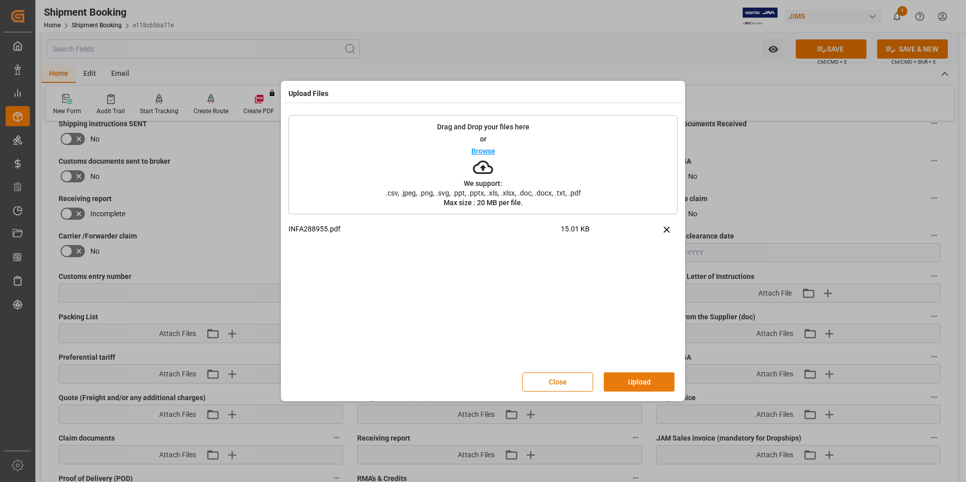
click at [650, 387] on button "Upload" at bounding box center [639, 382] width 71 height 19
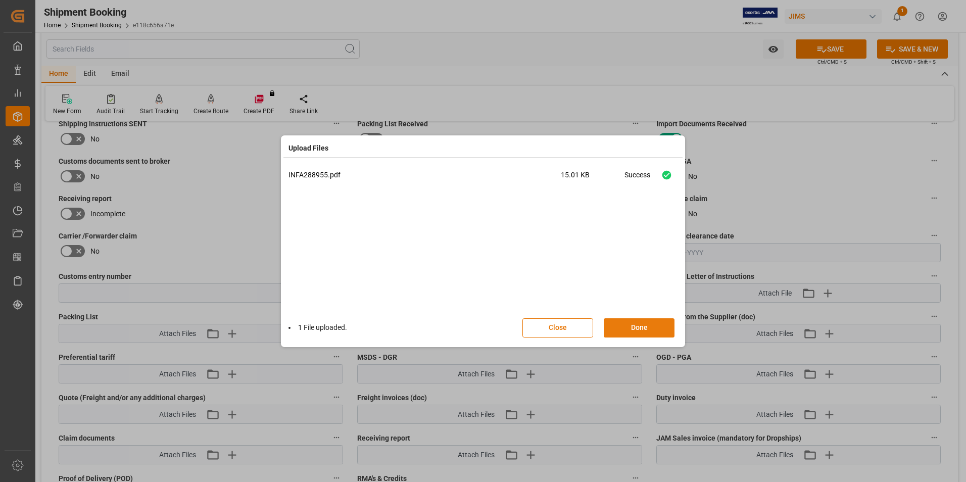
click at [640, 332] on button "Done" at bounding box center [639, 327] width 71 height 19
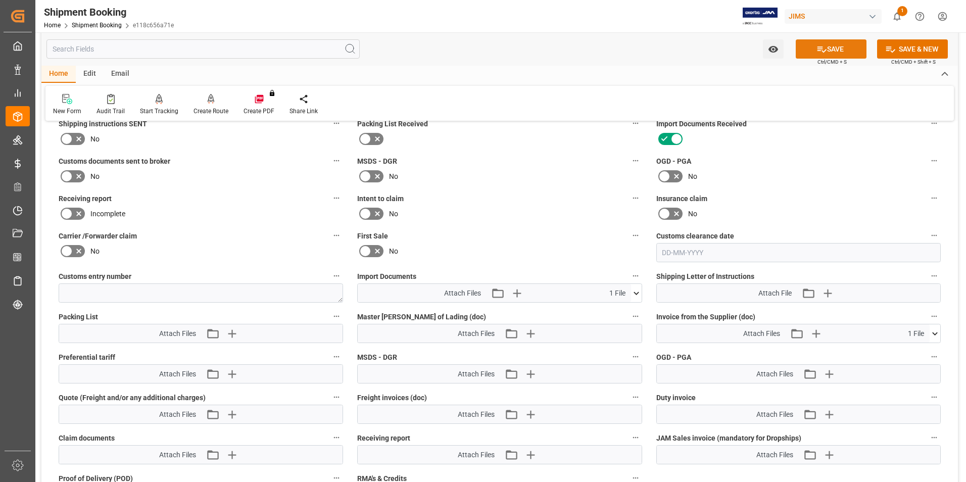
click at [824, 51] on icon at bounding box center [822, 49] width 11 height 11
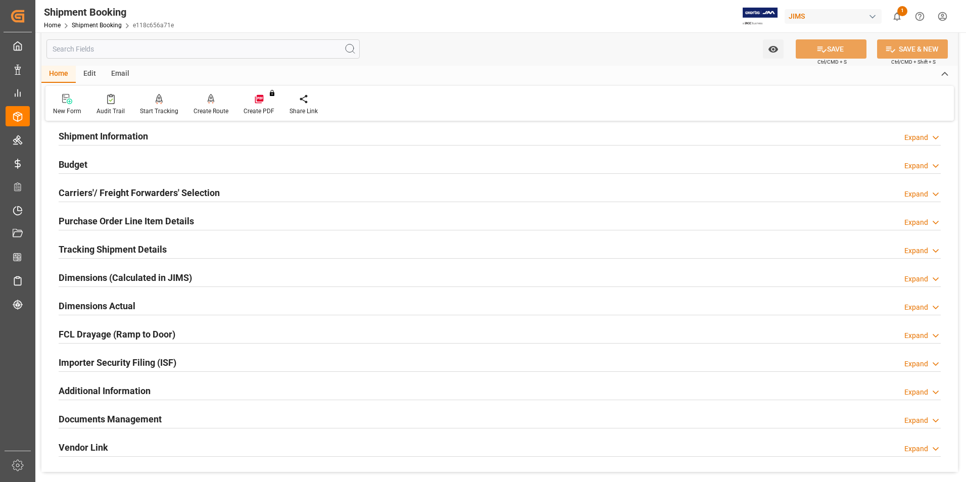
scroll to position [74, 0]
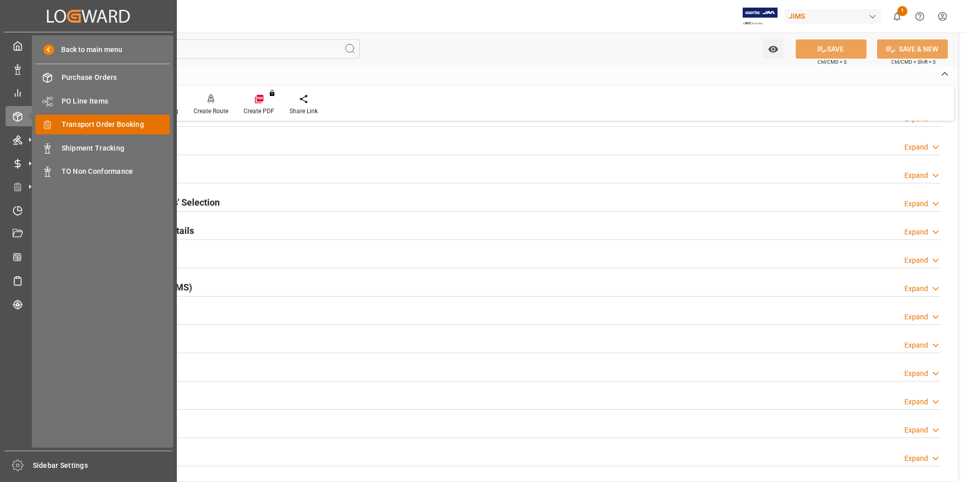
click at [141, 122] on span "Transport Order Booking" at bounding box center [116, 124] width 109 height 11
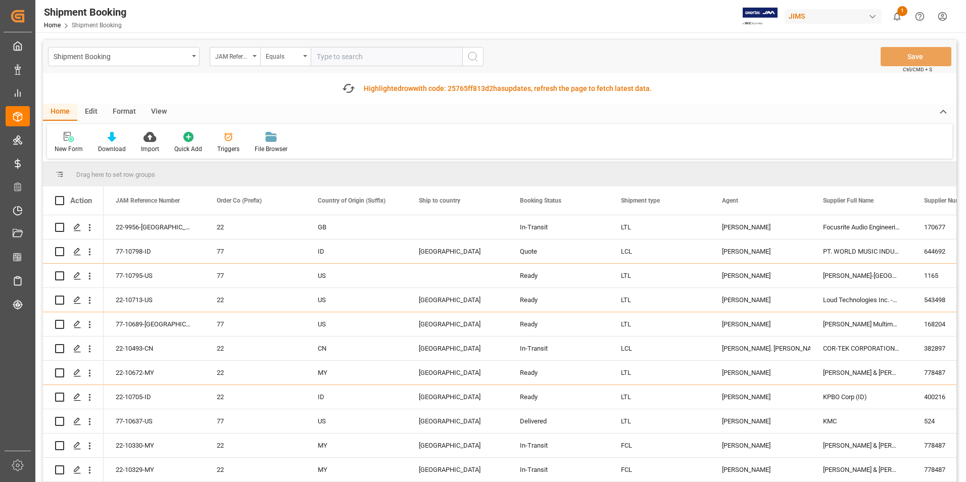
click at [354, 59] on input "text" at bounding box center [387, 56] width 152 height 19
paste input "22-10783-[GEOGRAPHIC_DATA]"
type input "22-10783-[GEOGRAPHIC_DATA]"
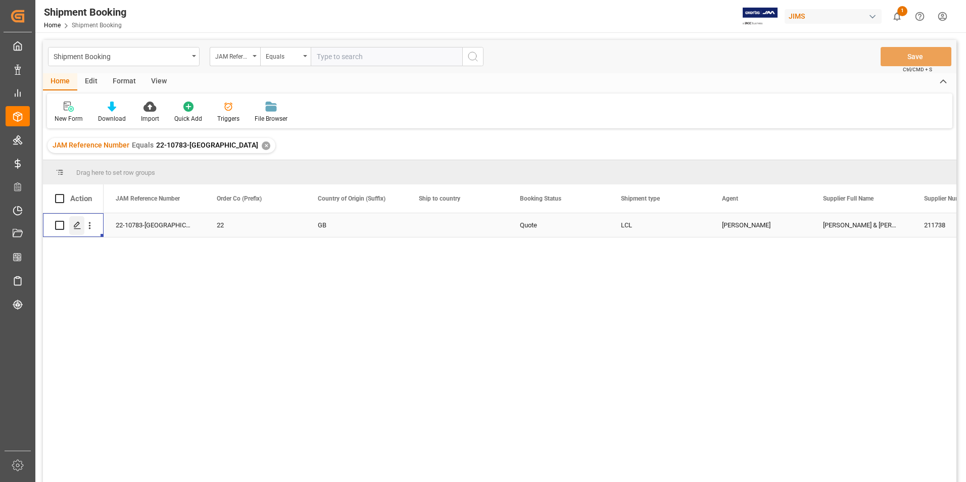
click at [76, 222] on icon "Press SPACE to select this row." at bounding box center [77, 225] width 8 height 8
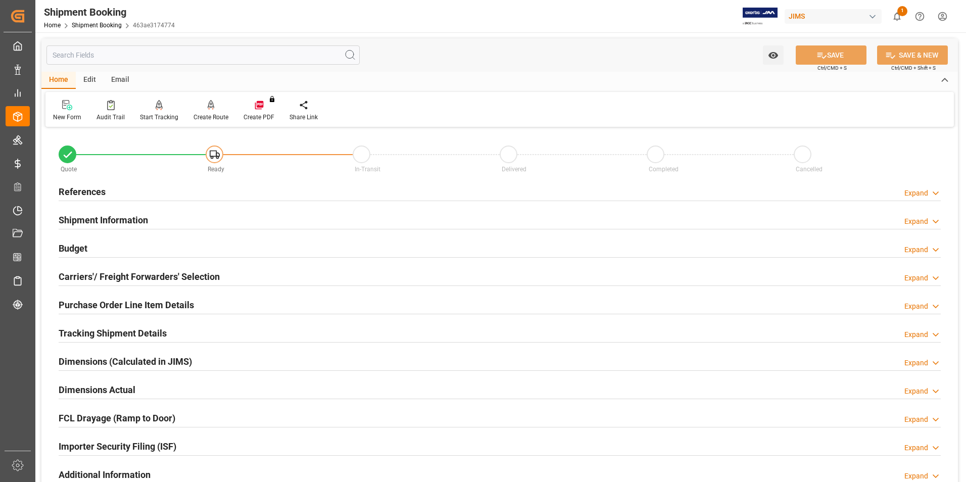
click at [102, 218] on h2 "Shipment Information" at bounding box center [103, 220] width 89 height 14
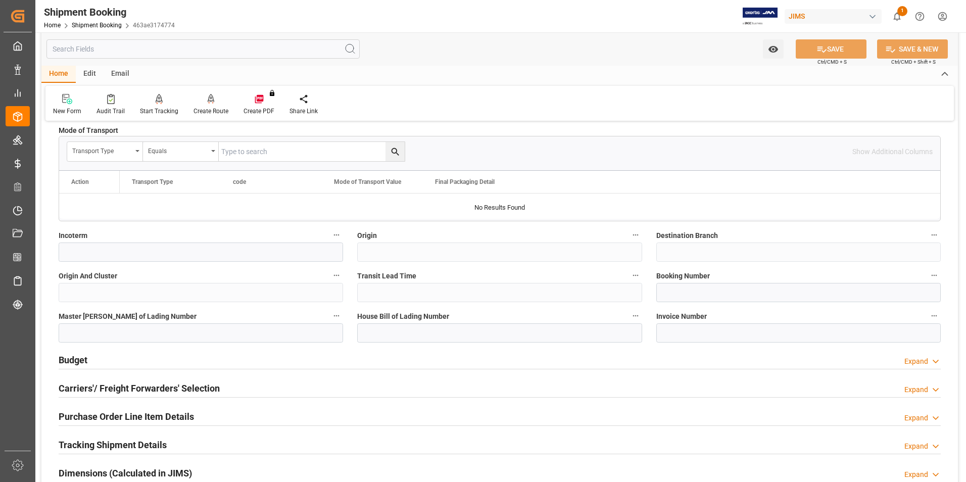
scroll to position [303, 0]
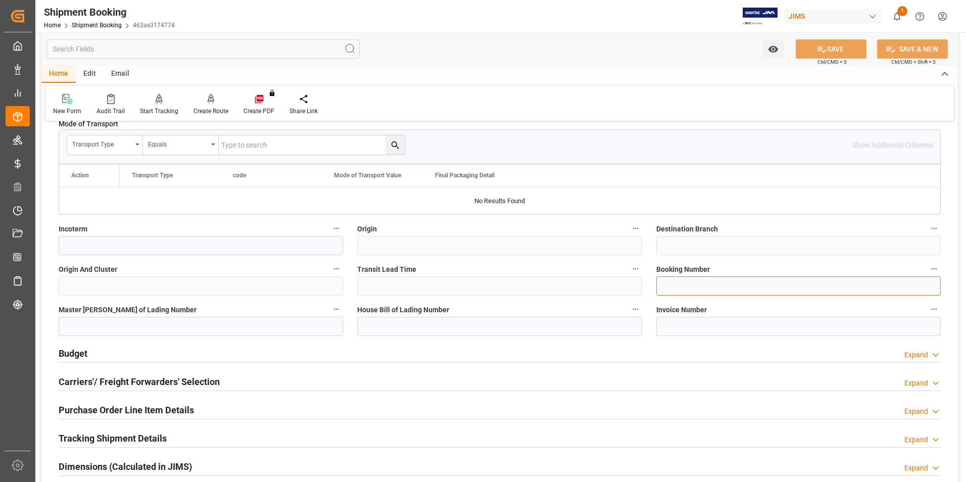
click at [693, 289] on input at bounding box center [799, 285] width 285 height 19
click at [672, 281] on input at bounding box center [799, 285] width 285 height 19
click at [684, 287] on input at bounding box center [799, 285] width 285 height 19
paste input "883959211409"
type input "883959211409"
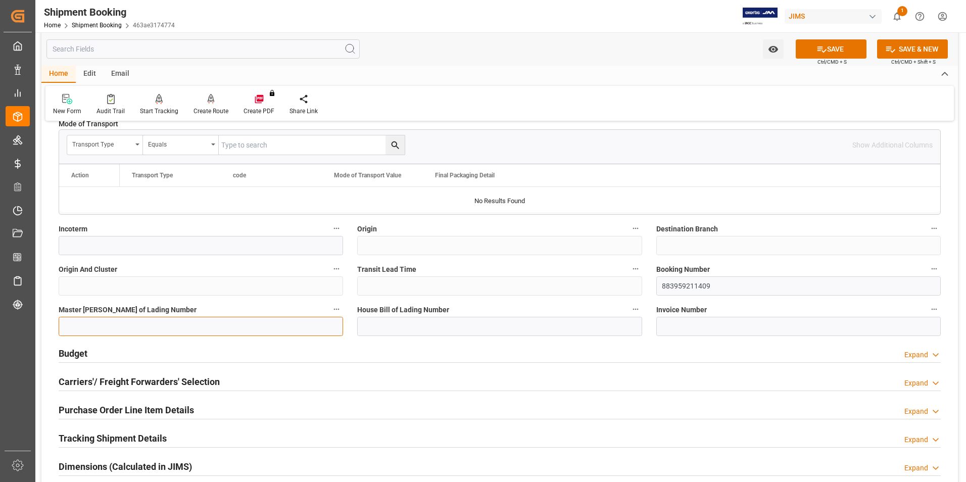
click at [197, 322] on input at bounding box center [201, 326] width 285 height 19
paste input "883959211409"
type input "883959211409"
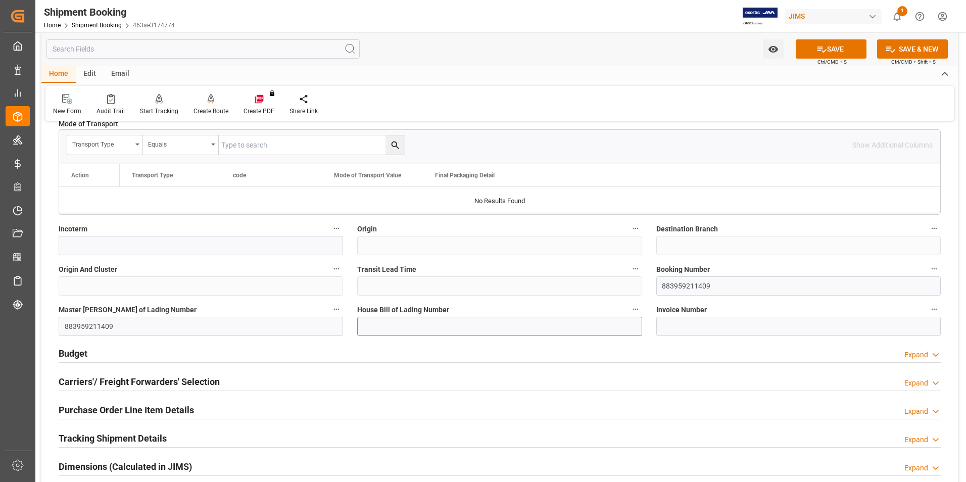
click at [402, 325] on input at bounding box center [499, 326] width 285 height 19
paste input "883959211409"
type input "883959211409"
click at [831, 46] on button "SAVE" at bounding box center [831, 48] width 71 height 19
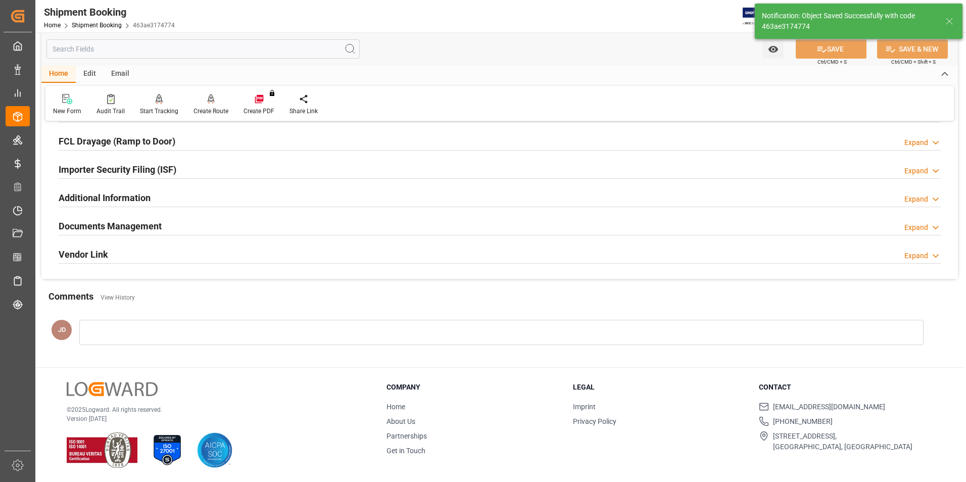
scroll to position [0, 0]
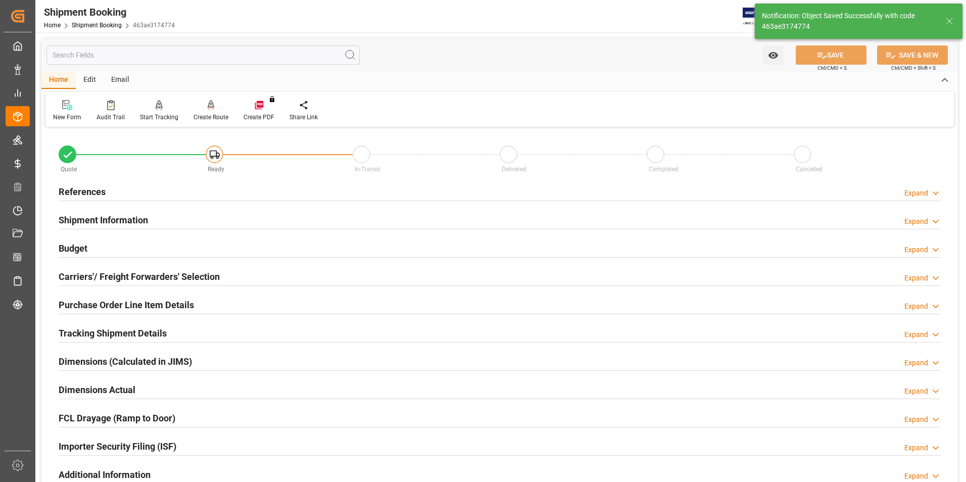
click at [84, 247] on h2 "Budget" at bounding box center [73, 249] width 29 height 14
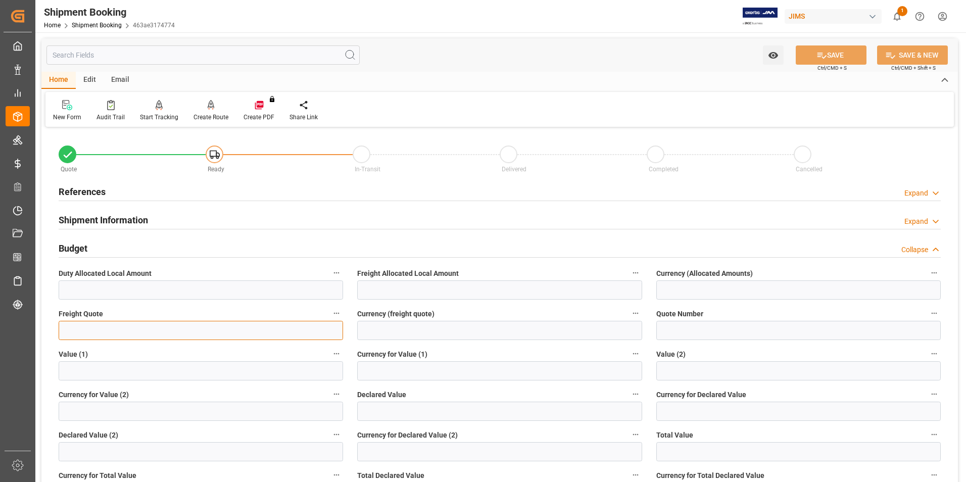
click at [133, 330] on input "text" at bounding box center [201, 330] width 285 height 19
type input "120"
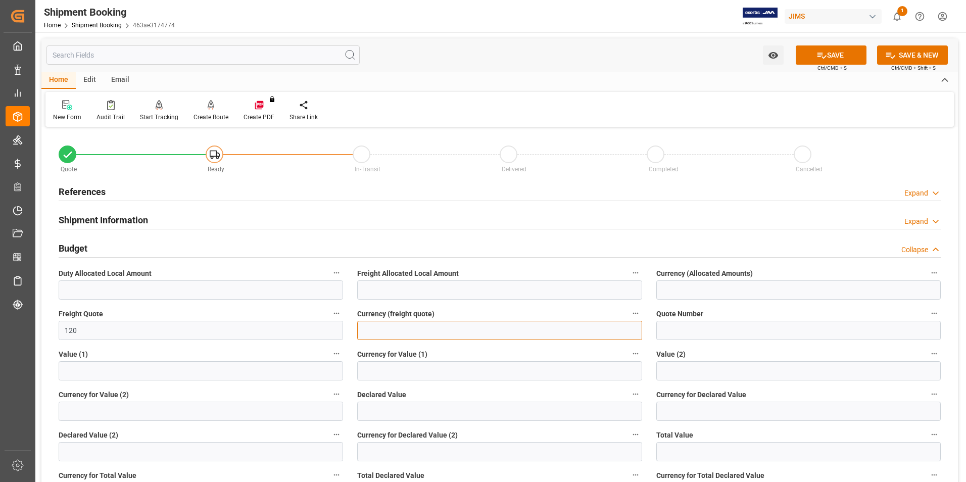
click at [382, 327] on input at bounding box center [499, 330] width 285 height 19
type input "usd"
click at [396, 413] on input "text" at bounding box center [499, 411] width 285 height 19
type input "1055.57"
click at [682, 409] on input at bounding box center [799, 411] width 285 height 19
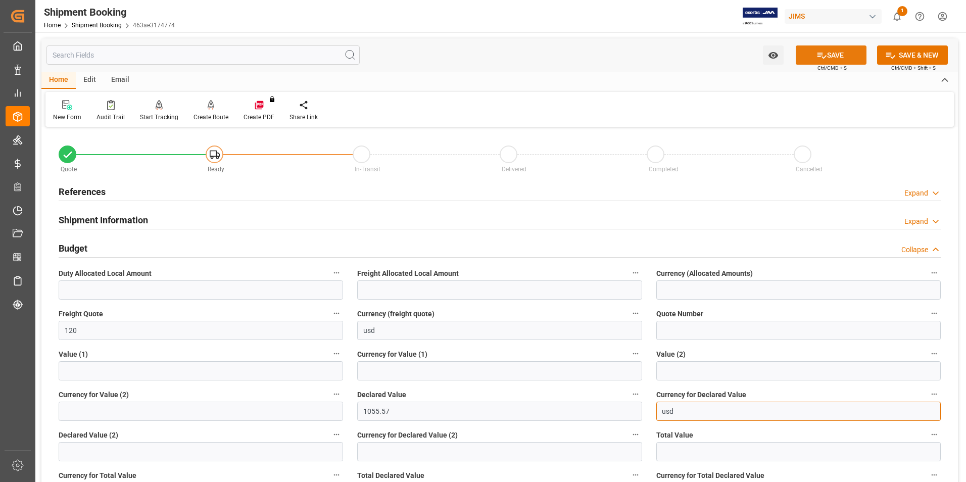
type input "usd"
click at [838, 56] on button "SAVE" at bounding box center [831, 54] width 71 height 19
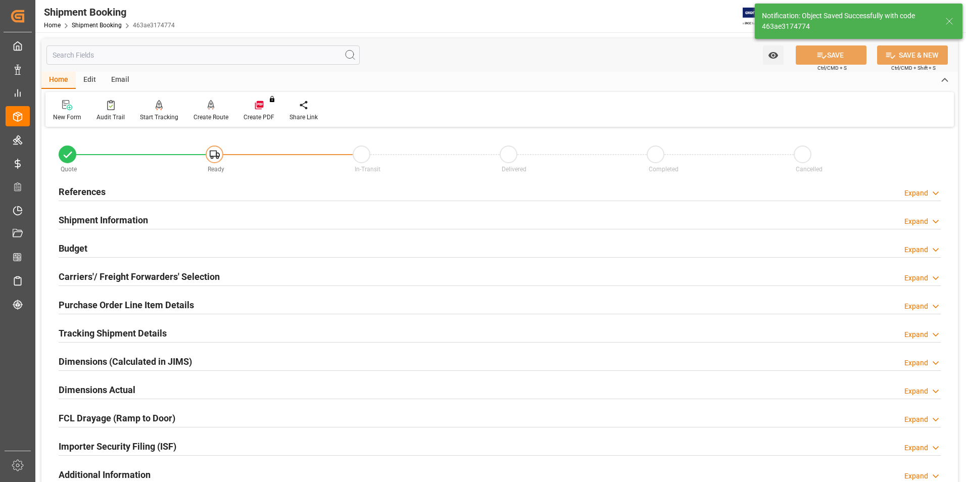
click at [93, 274] on h2 "Carriers'/ Freight Forwarders' Selection" at bounding box center [139, 277] width 161 height 14
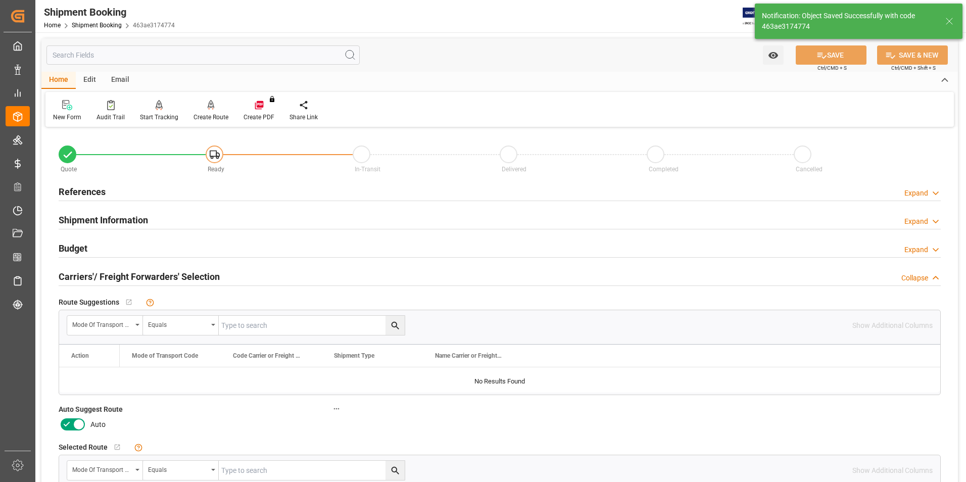
click at [72, 425] on icon at bounding box center [67, 424] width 12 height 12
click at [0, 0] on input "checkbox" at bounding box center [0, 0] width 0 height 0
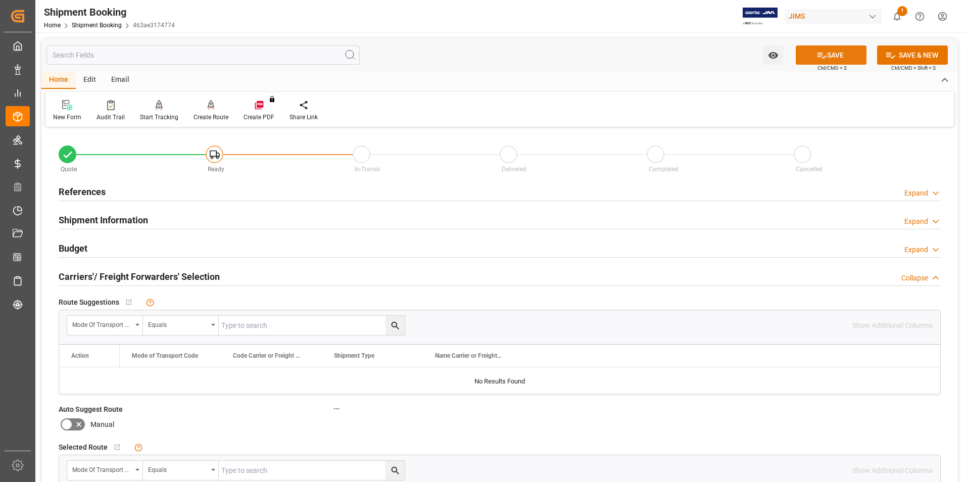
click at [811, 57] on button "SAVE" at bounding box center [831, 54] width 71 height 19
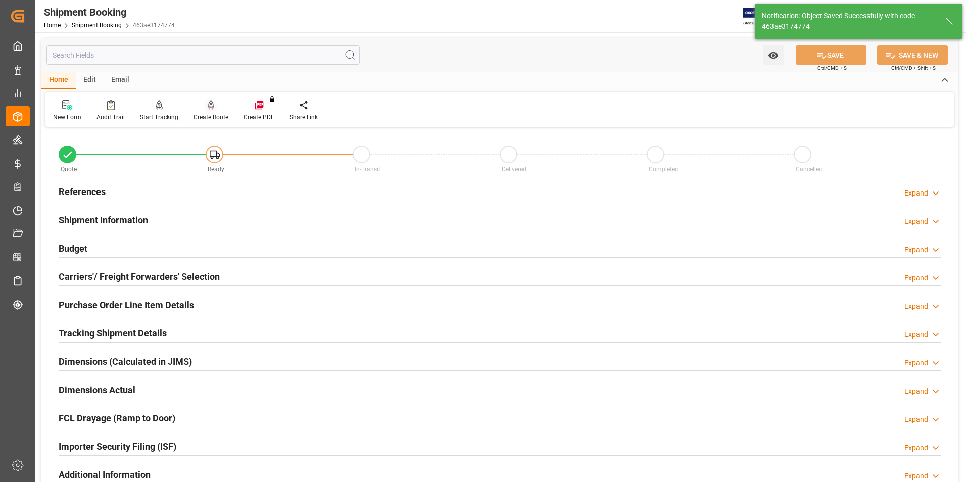
click at [209, 117] on div "Create Route" at bounding box center [211, 117] width 35 height 9
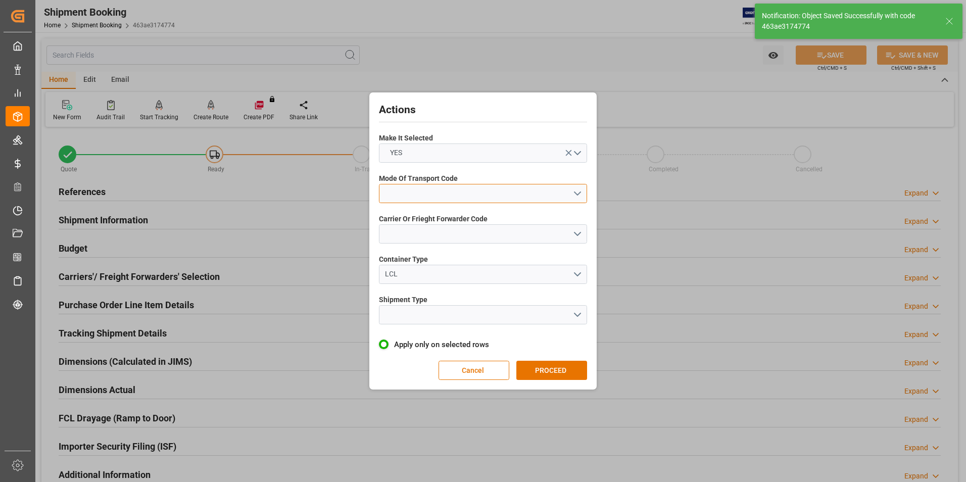
click at [418, 187] on button "open menu" at bounding box center [483, 193] width 208 height 19
click at [481, 219] on div "2- COURIER AIR" at bounding box center [483, 217] width 207 height 21
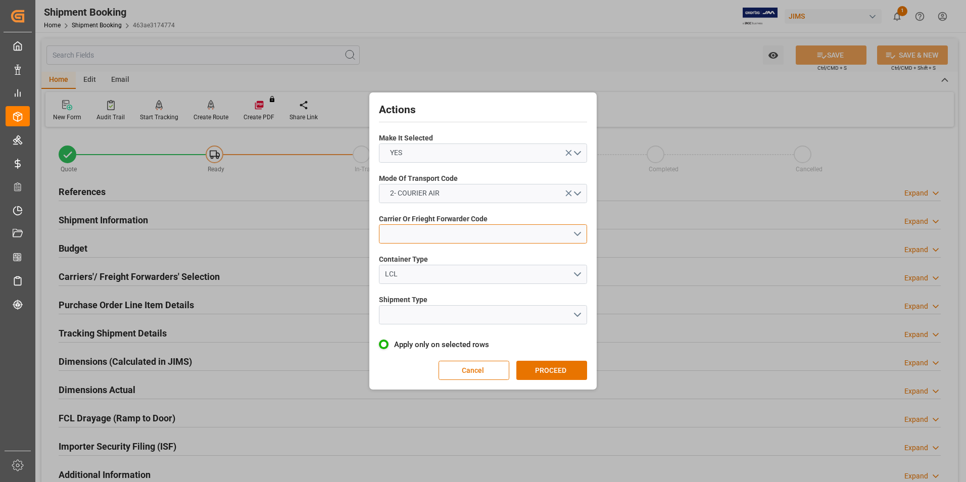
click at [461, 241] on button "open menu" at bounding box center [483, 233] width 208 height 19
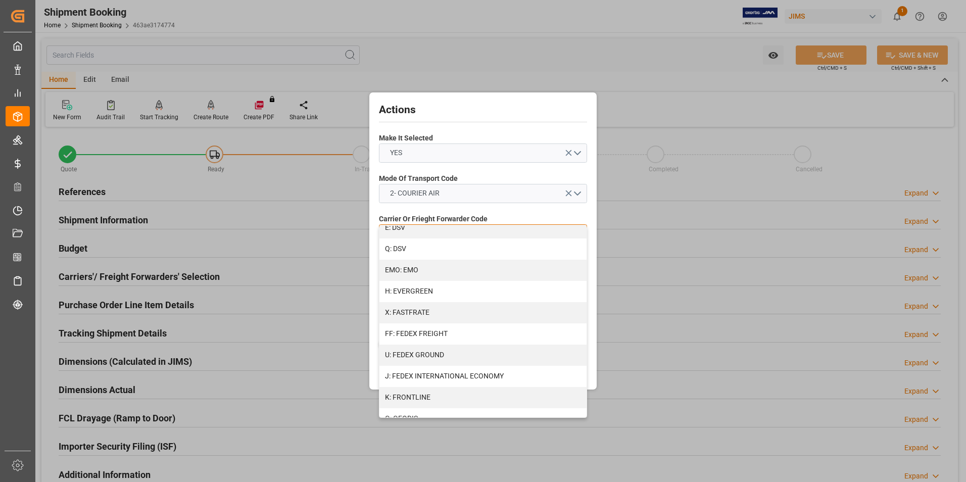
scroll to position [202, 0]
click at [456, 374] on div "J: FEDEX INTERNATIONAL ECONOMY" at bounding box center [483, 373] width 207 height 21
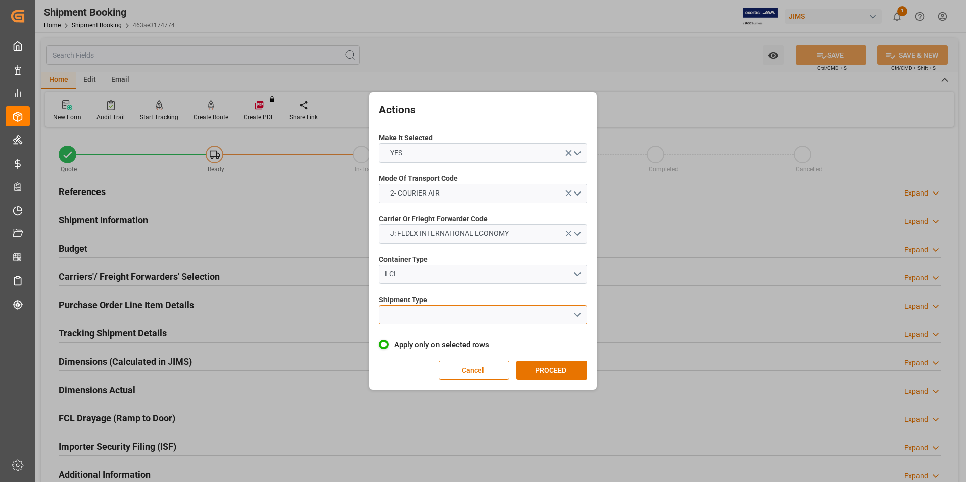
click at [421, 309] on button "open menu" at bounding box center [483, 314] width 208 height 19
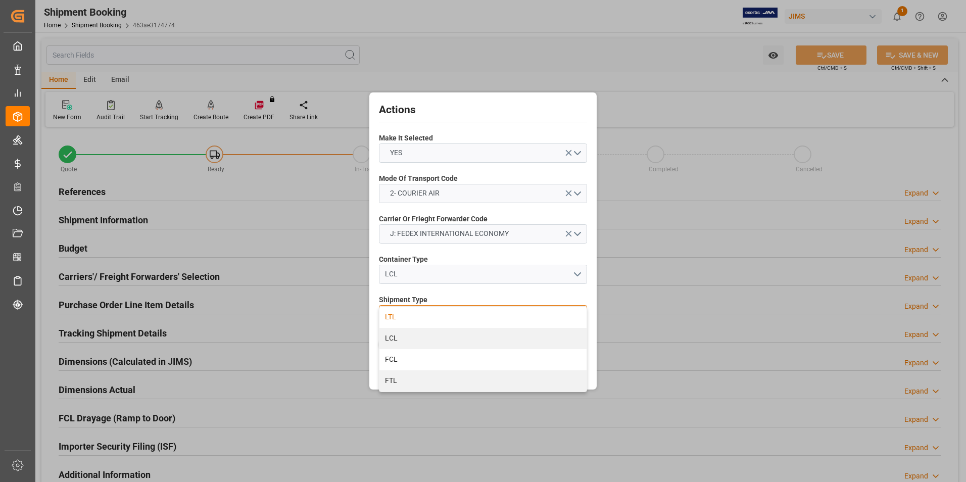
click at [436, 314] on div "LTL" at bounding box center [483, 317] width 207 height 21
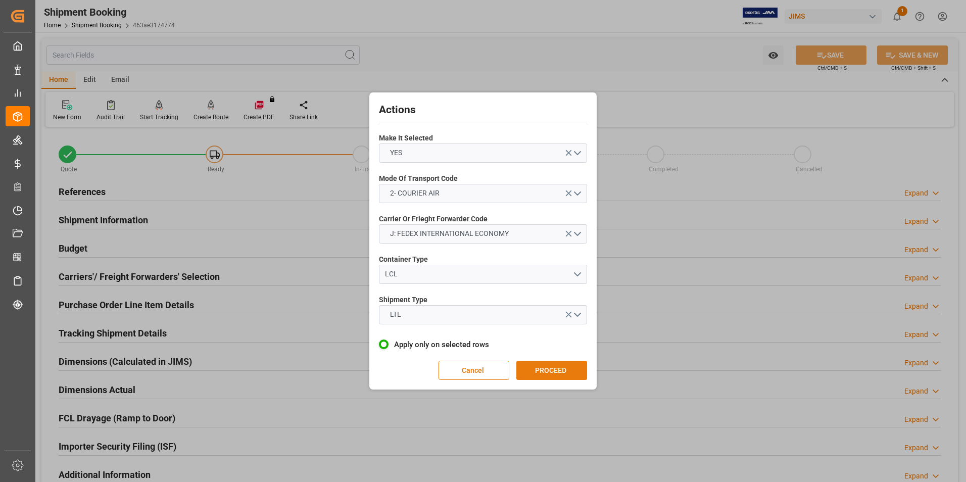
click at [527, 362] on button "PROCEED" at bounding box center [552, 370] width 71 height 19
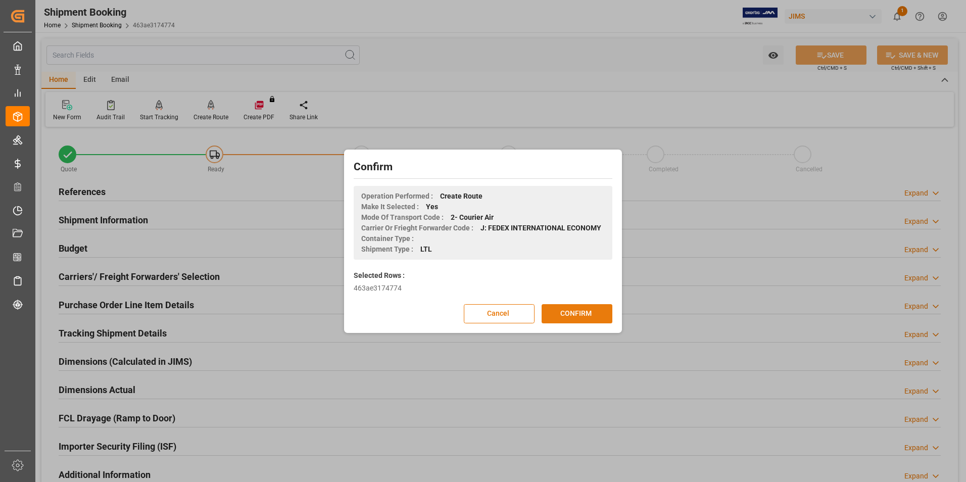
click at [583, 313] on button "CONFIRM" at bounding box center [577, 313] width 71 height 19
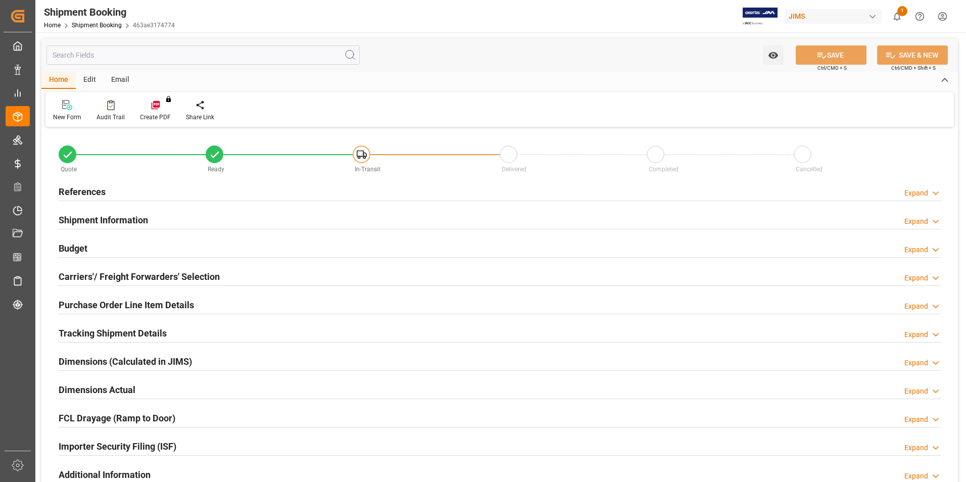
type input "0"
click at [94, 385] on h2 "Dimensions Actual" at bounding box center [97, 390] width 77 height 14
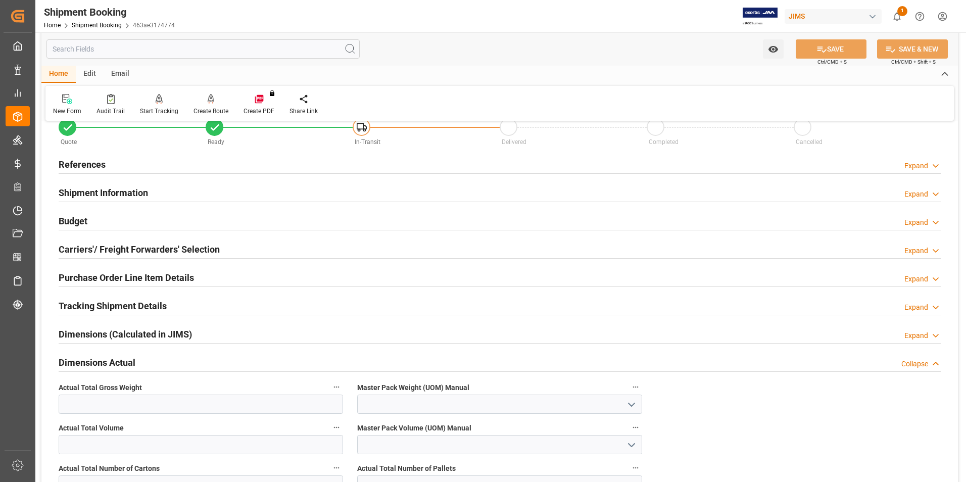
scroll to position [101, 0]
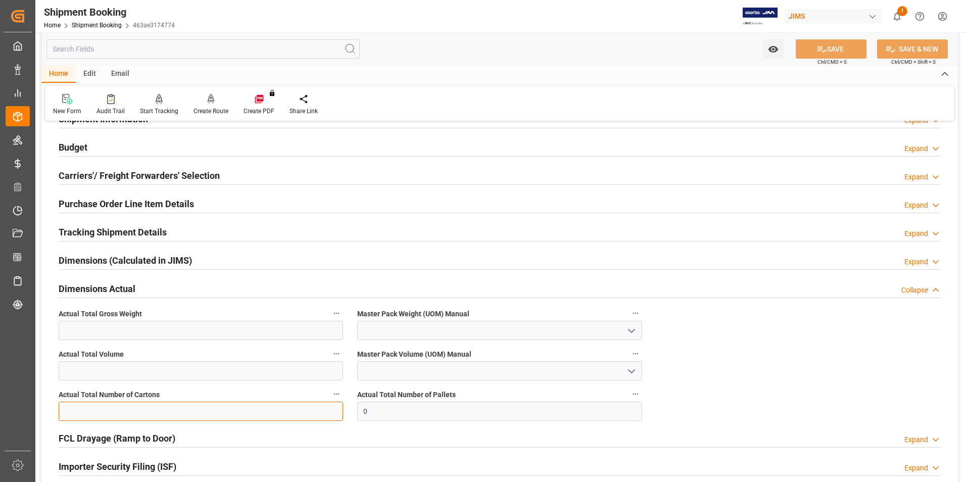
click at [128, 409] on input "text" at bounding box center [201, 411] width 285 height 19
type input "2"
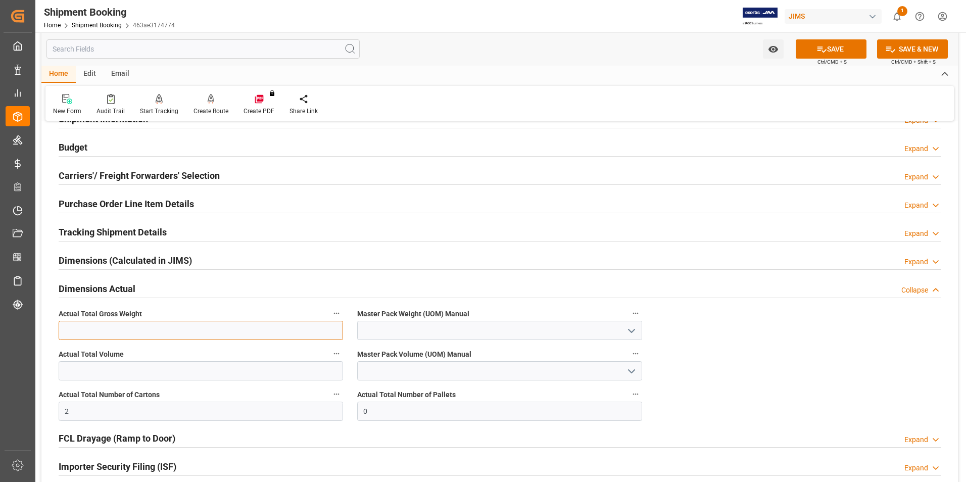
click at [79, 330] on input "text" at bounding box center [201, 330] width 285 height 19
type input "5"
click at [389, 334] on input at bounding box center [499, 330] width 285 height 19
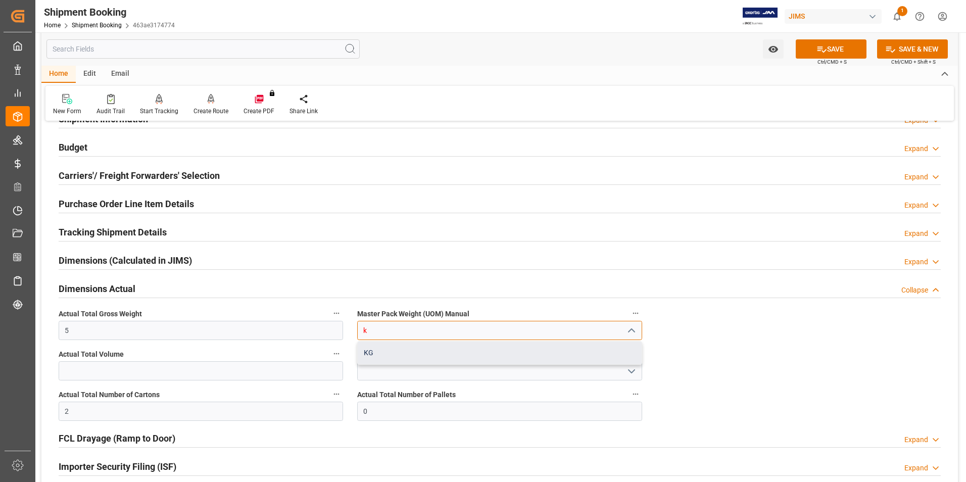
click at [437, 353] on div "KG" at bounding box center [500, 353] width 284 height 23
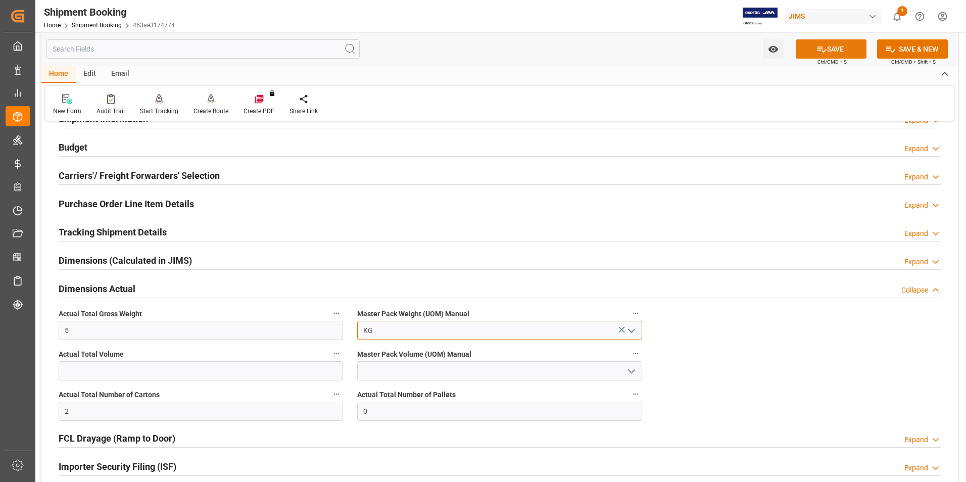
type input "KG"
click at [829, 43] on button "SAVE" at bounding box center [831, 48] width 71 height 19
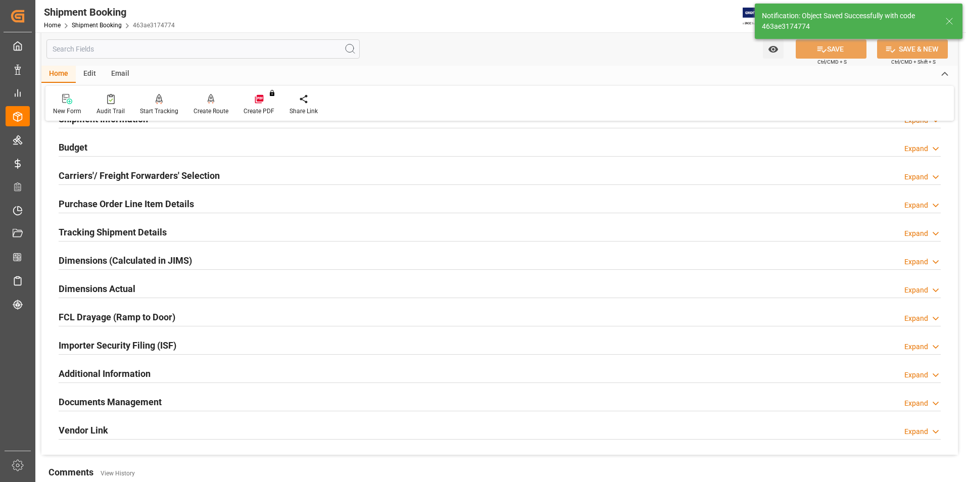
click at [88, 229] on h2 "Tracking Shipment Details" at bounding box center [113, 232] width 108 height 14
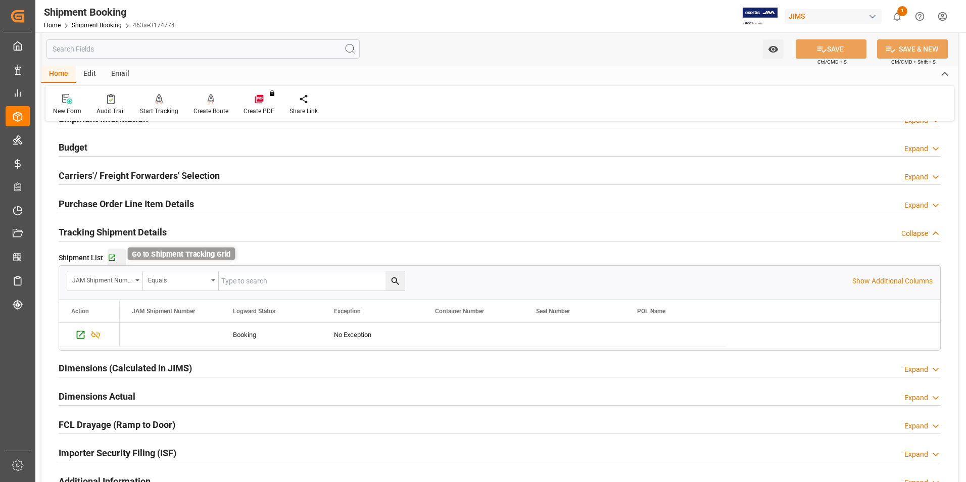
click at [112, 260] on icon "button" at bounding box center [112, 258] width 7 height 7
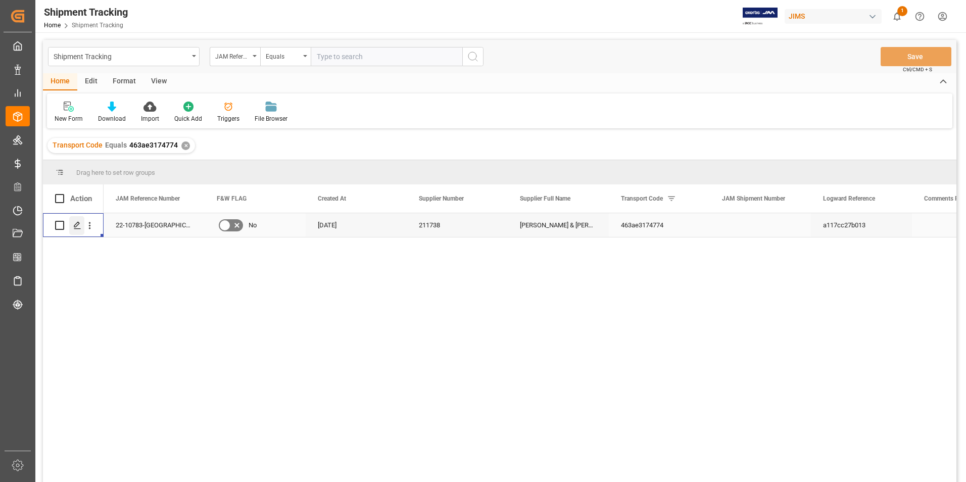
click at [76, 225] on icon "Press SPACE to select this row." at bounding box center [77, 225] width 8 height 8
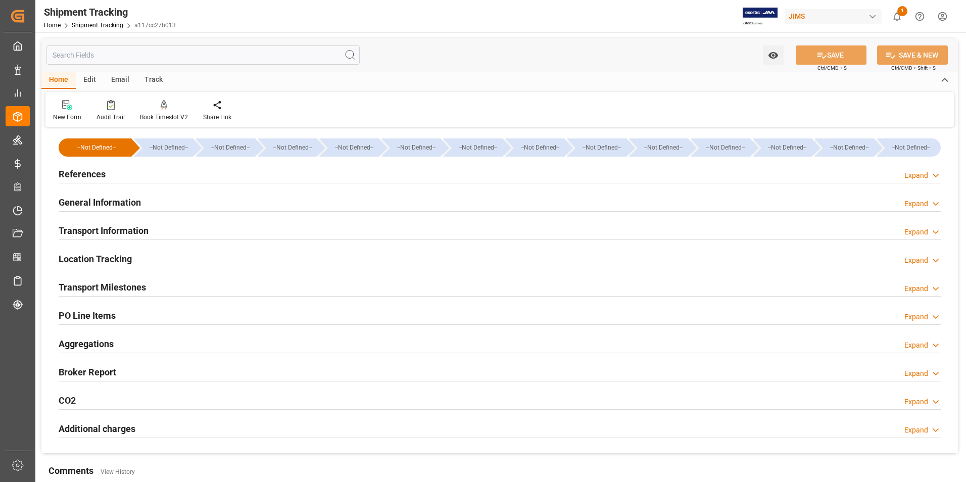
click at [87, 174] on h2 "References" at bounding box center [82, 174] width 47 height 14
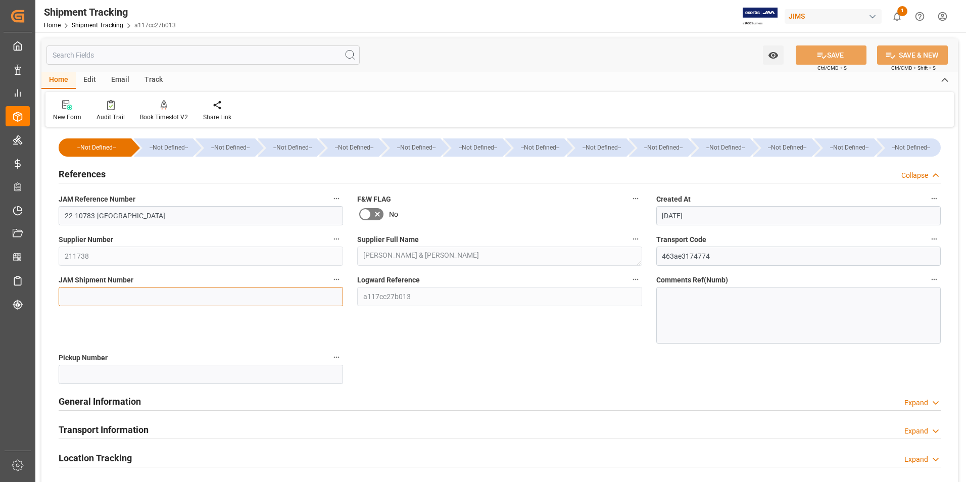
click at [141, 292] on input at bounding box center [201, 296] width 285 height 19
type input "72797"
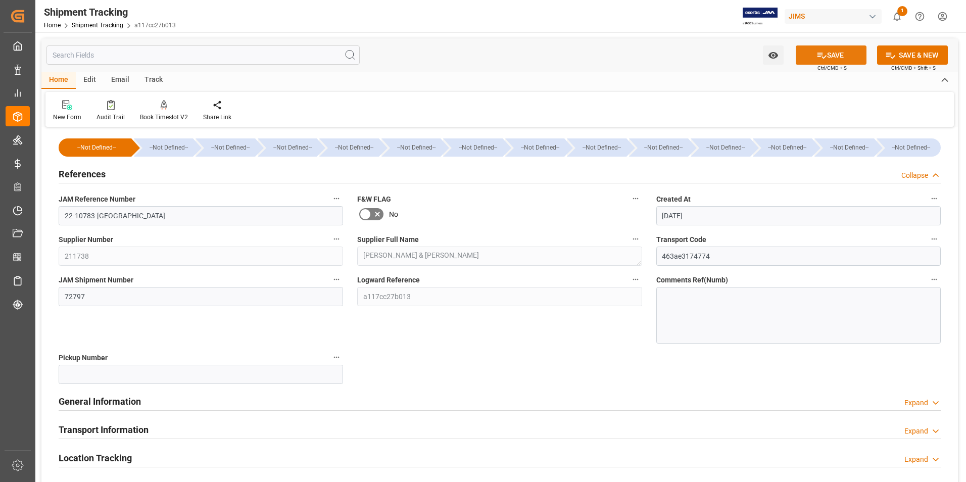
click at [829, 53] on button "SAVE" at bounding box center [831, 54] width 71 height 19
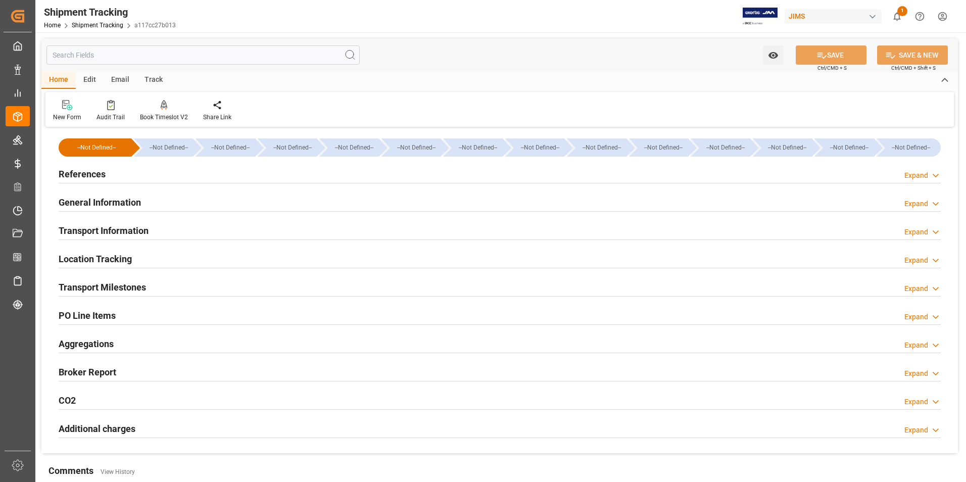
click at [130, 227] on h2 "Transport Information" at bounding box center [104, 231] width 90 height 14
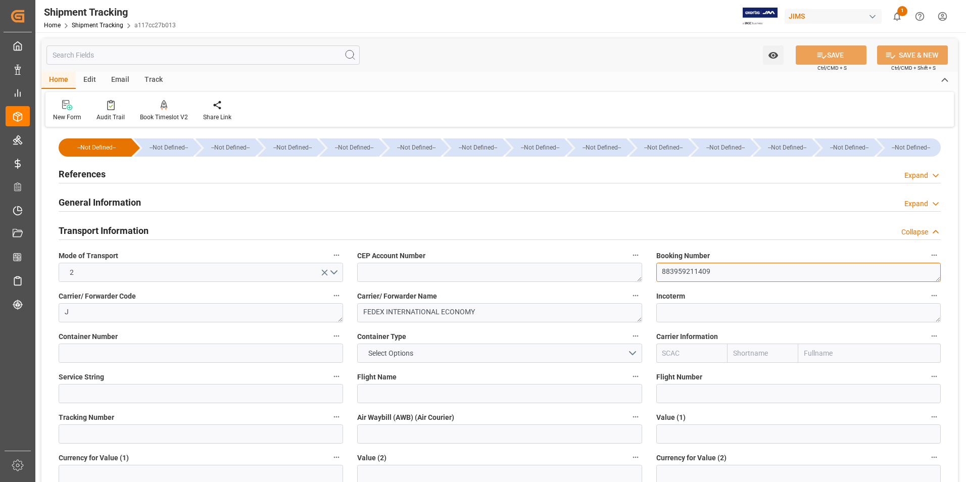
drag, startPoint x: 717, startPoint y: 274, endPoint x: 640, endPoint y: 278, distance: 77.4
click at [640, 278] on div "--Not Defined-- --Not Defined-- --Not Defined-- --Not Defined-- --Not Defined--…" at bounding box center [499, 473] width 917 height 687
click at [145, 429] on input at bounding box center [201, 434] width 285 height 19
paste input "883959211409"
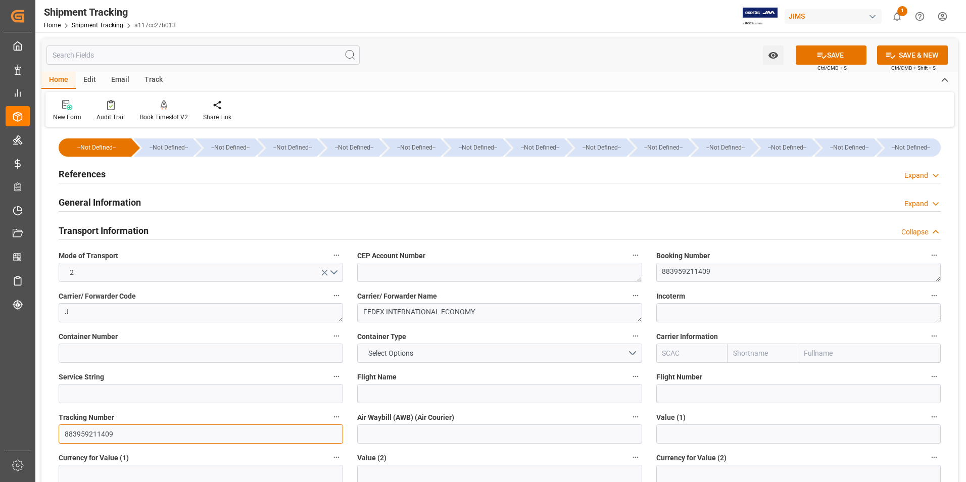
type input "883959211409"
click at [382, 439] on input at bounding box center [499, 434] width 285 height 19
paste input "883959211409"
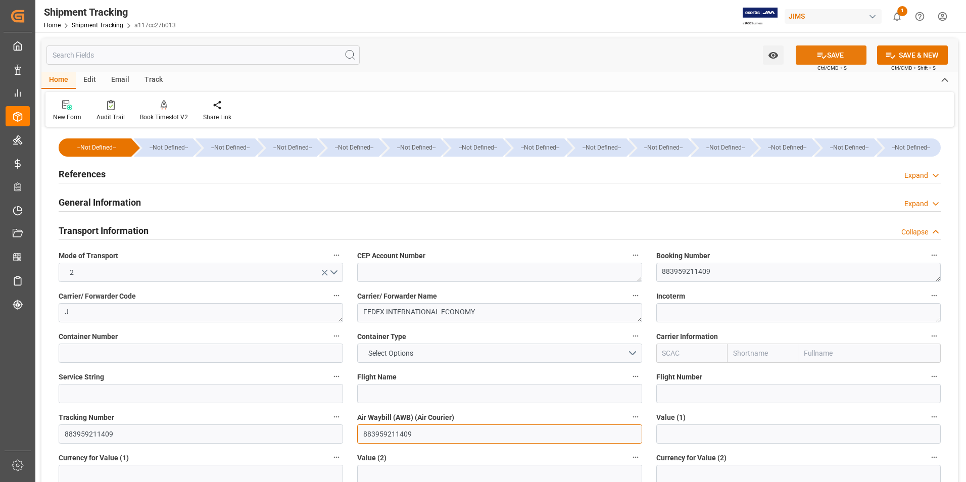
type input "883959211409"
click at [840, 57] on button "SAVE" at bounding box center [831, 54] width 71 height 19
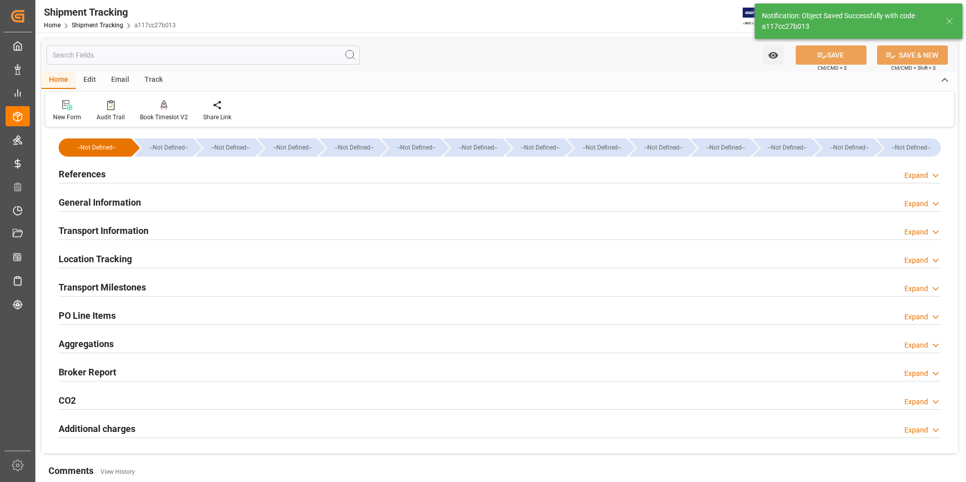
click at [118, 287] on h2 "Transport Milestones" at bounding box center [102, 288] width 87 height 14
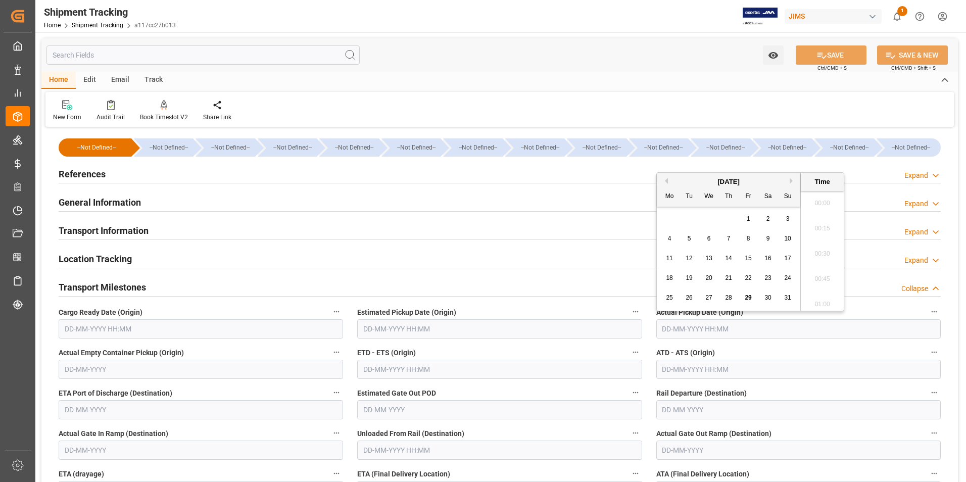
click at [678, 331] on input "text" at bounding box center [799, 328] width 285 height 19
click at [752, 296] on span "29" at bounding box center [748, 297] width 7 height 7
type input "29-08-2025 00:00"
click at [457, 371] on input "text" at bounding box center [499, 369] width 285 height 19
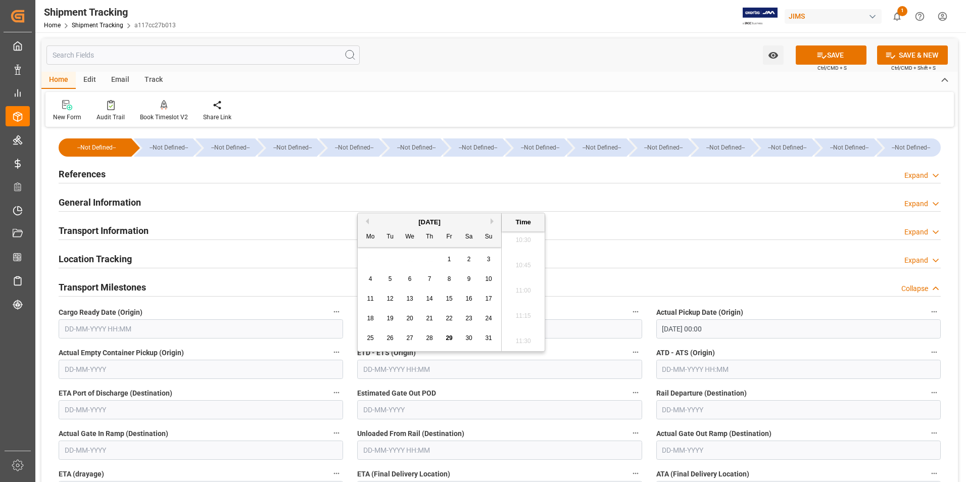
type input "29-08-2025 00:00"
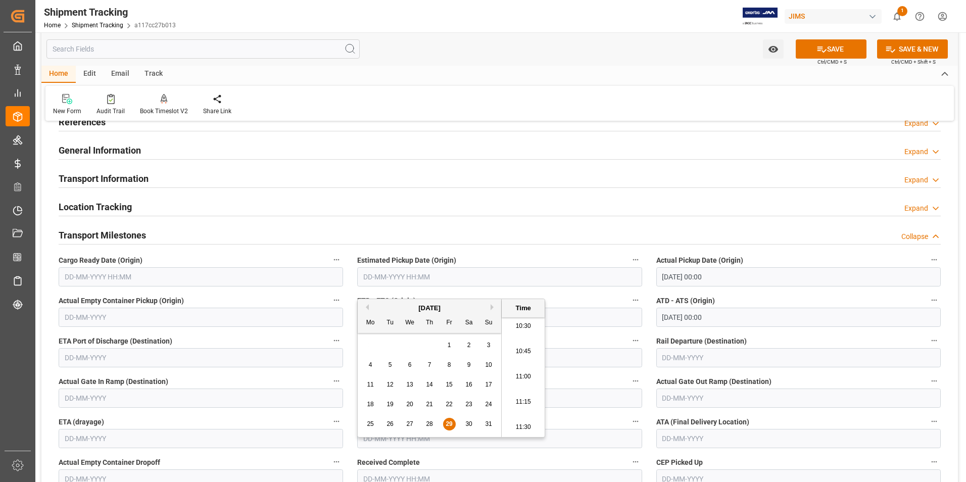
scroll to position [101, 0]
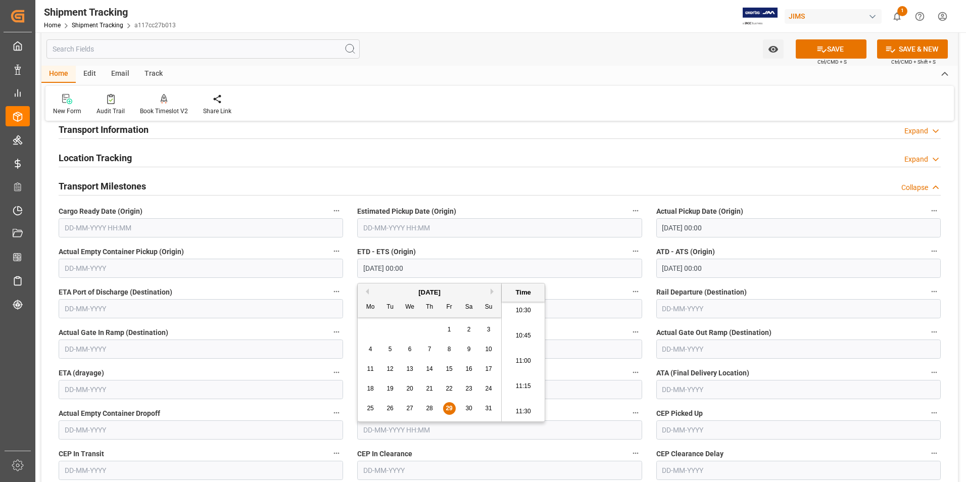
click at [345, 328] on div "Actual Gate In Ramp (Destination)" at bounding box center [201, 342] width 299 height 40
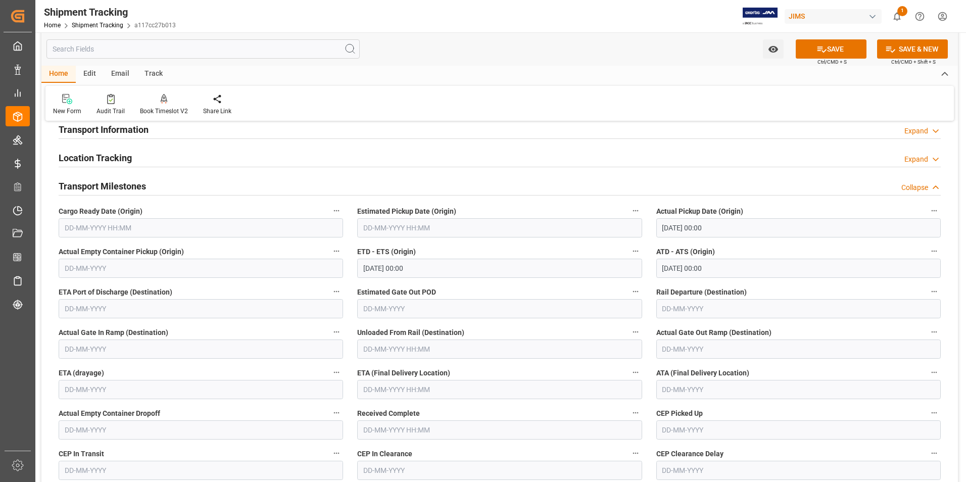
click at [395, 387] on input "text" at bounding box center [499, 389] width 285 height 19
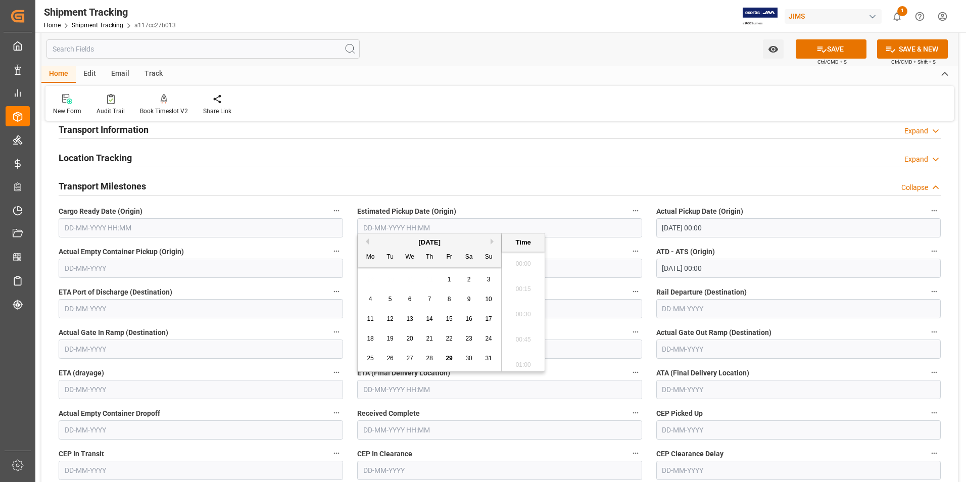
scroll to position [1065, 0]
click at [492, 242] on button "Next Month" at bounding box center [494, 242] width 6 height 6
click at [368, 242] on button "Previous Month" at bounding box center [366, 242] width 6 height 6
click at [391, 297] on span "9" at bounding box center [391, 299] width 4 height 7
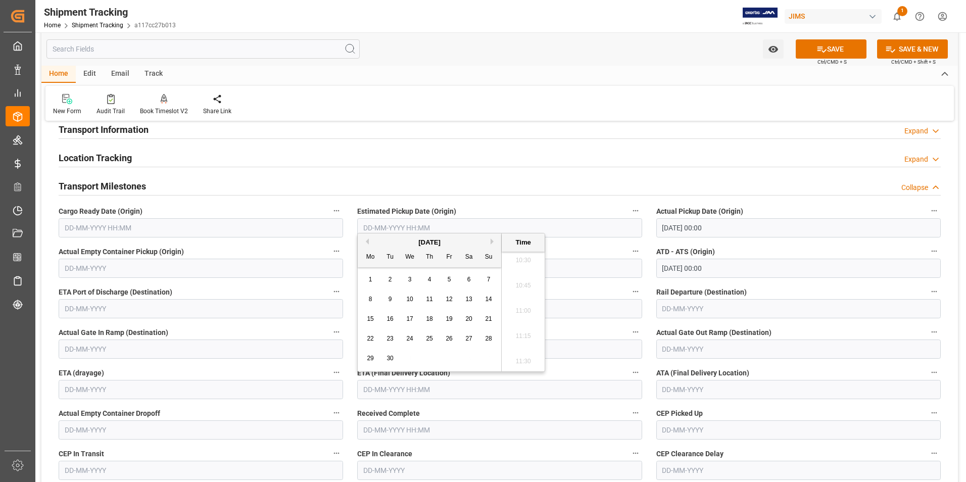
type input "09-09-2025 00:00"
click at [839, 46] on button "SAVE" at bounding box center [831, 48] width 71 height 19
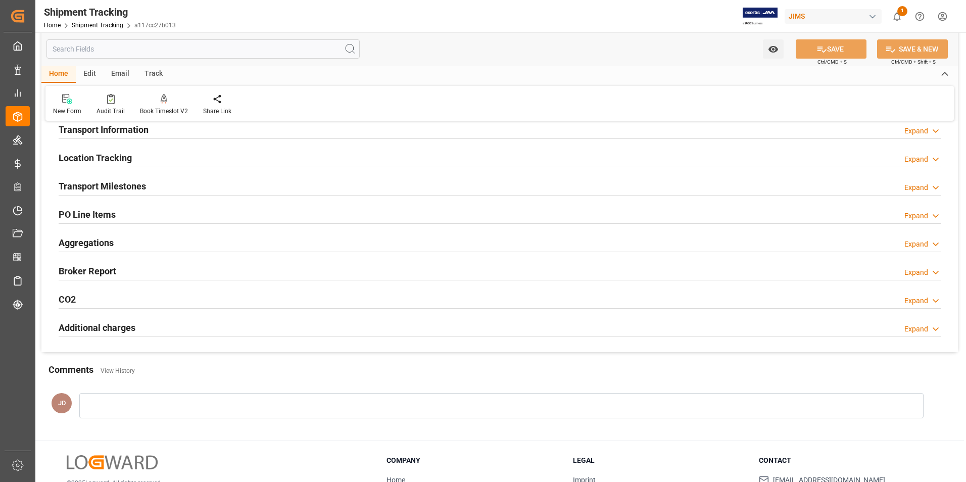
click at [110, 211] on h2 "PO Line Items" at bounding box center [87, 215] width 57 height 14
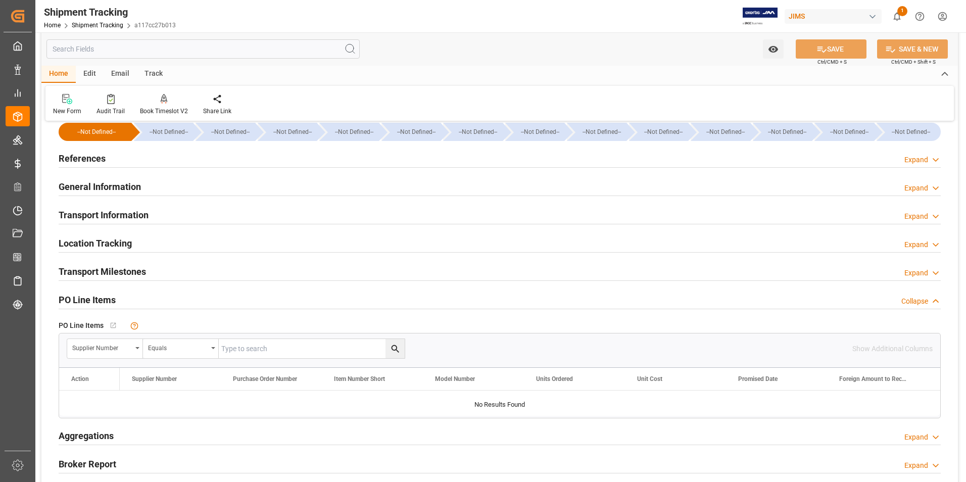
scroll to position [0, 0]
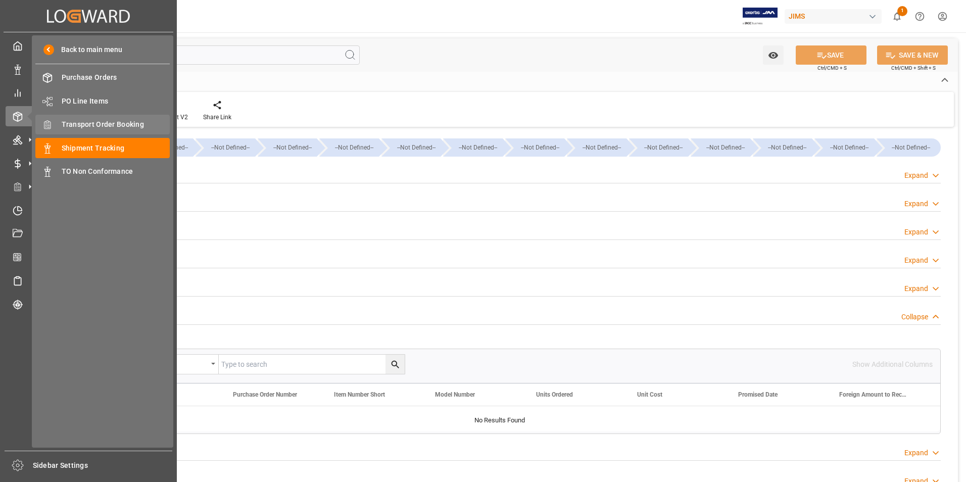
click at [126, 125] on span "Transport Order Booking" at bounding box center [116, 124] width 109 height 11
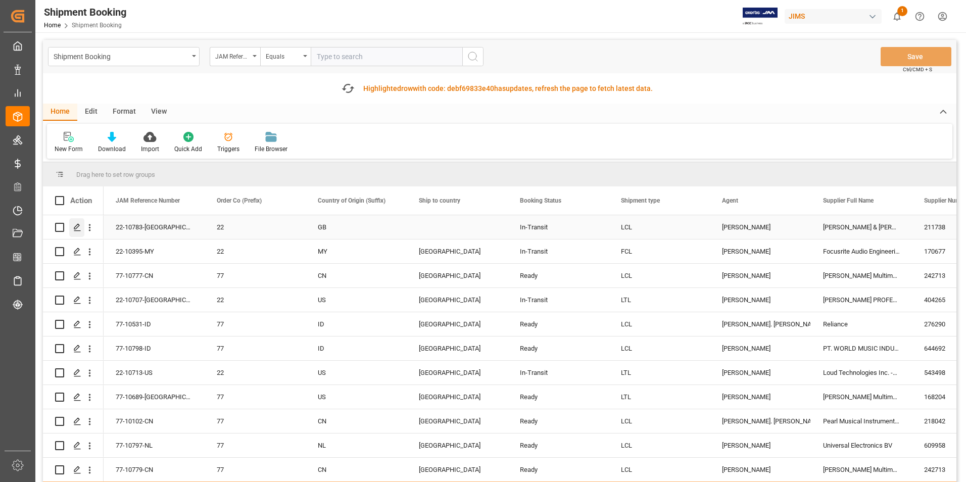
click at [79, 227] on icon "Press SPACE to select this row." at bounding box center [77, 227] width 8 height 8
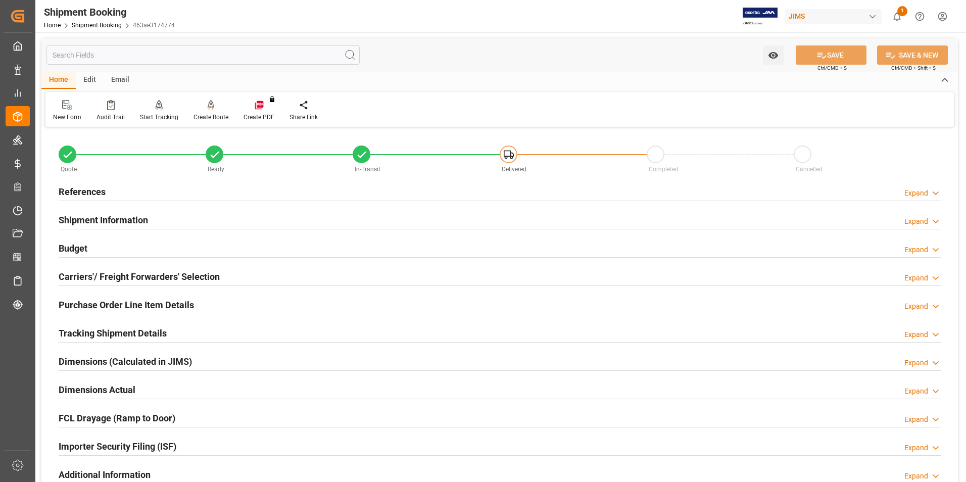
click at [106, 301] on h2 "Purchase Order Line Item Details" at bounding box center [126, 305] width 135 height 14
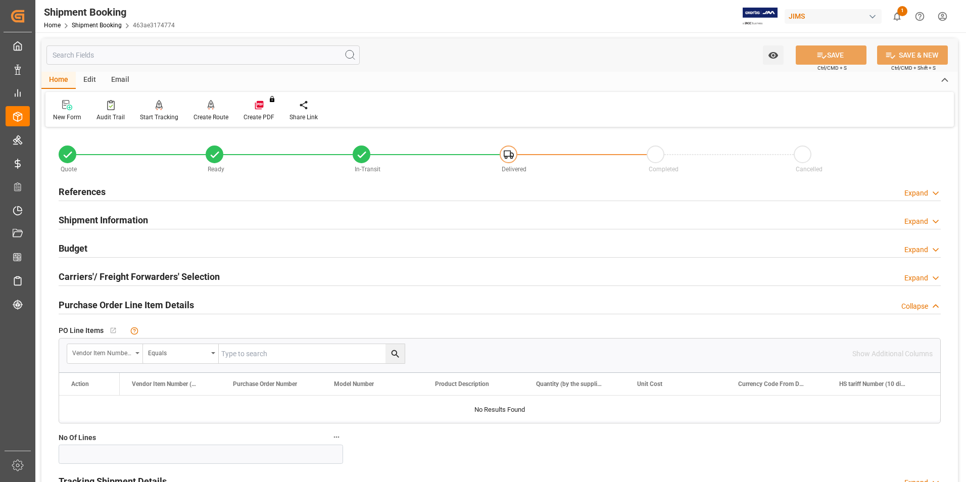
click at [133, 351] on div "Vendor Item Number (By The Supplier)" at bounding box center [105, 353] width 76 height 19
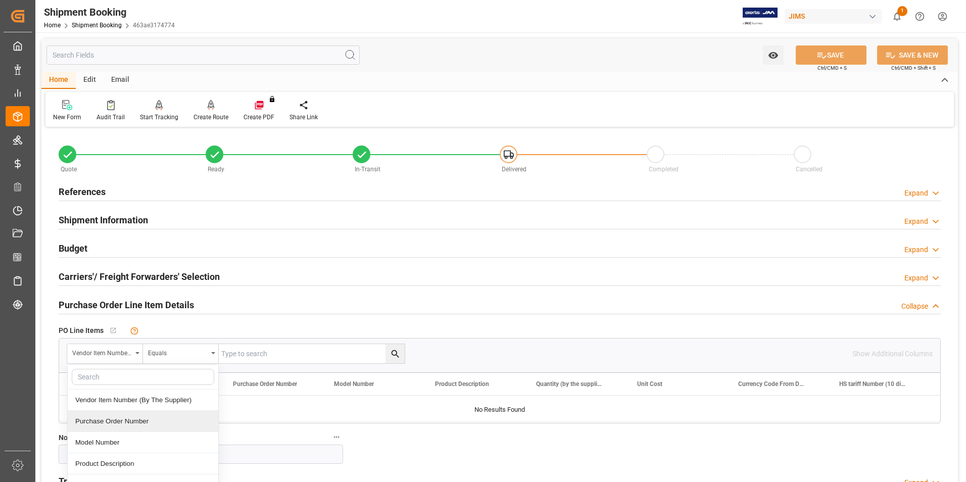
drag, startPoint x: 125, startPoint y: 418, endPoint x: 130, endPoint y: 413, distance: 6.8
click at [125, 418] on div "Purchase Order Number" at bounding box center [143, 421] width 151 height 21
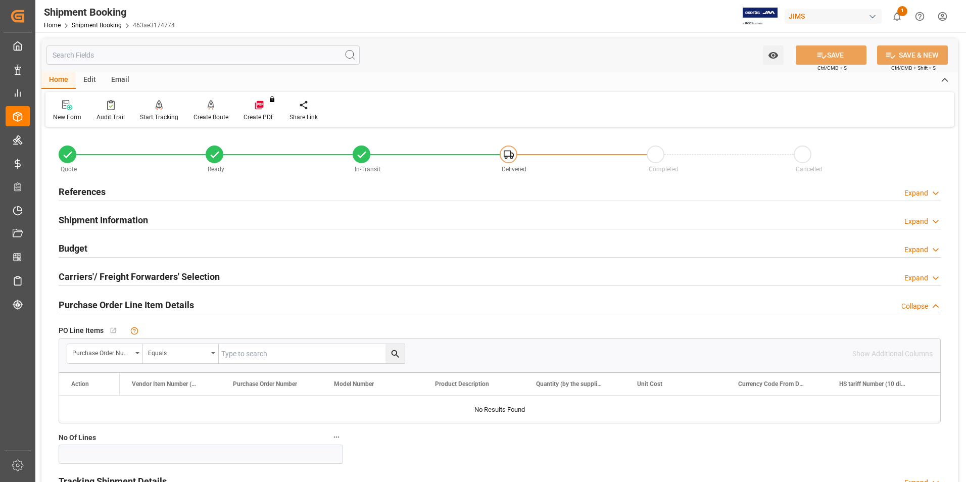
click at [260, 357] on input "text" at bounding box center [312, 353] width 186 height 19
type input "864441"
click at [396, 353] on icon "search button" at bounding box center [395, 354] width 11 height 11
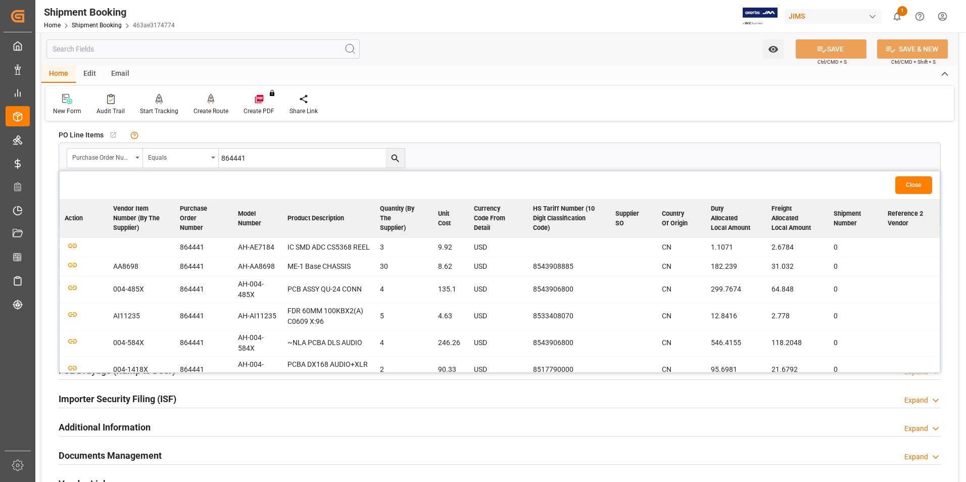
scroll to position [202, 0]
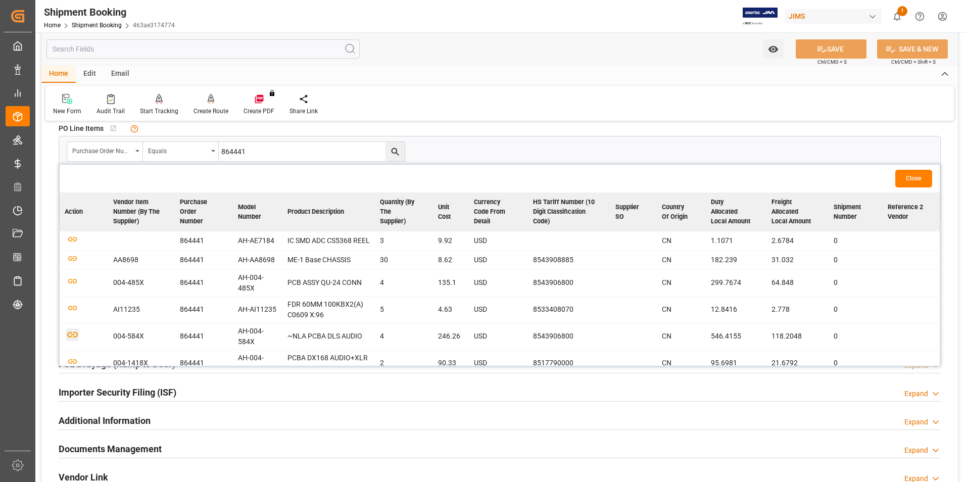
click at [70, 338] on icon "button" at bounding box center [72, 336] width 11 height 6
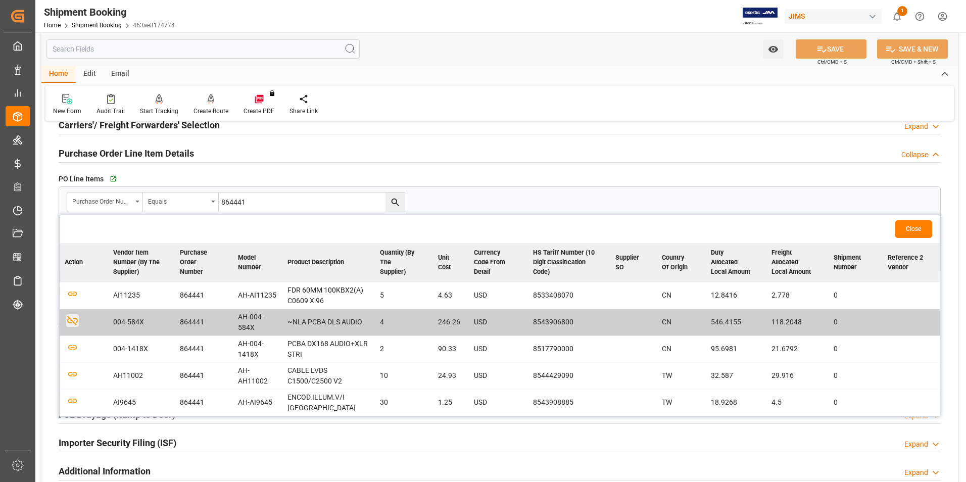
scroll to position [64, 0]
click at [74, 327] on icon "button" at bounding box center [72, 322] width 11 height 10
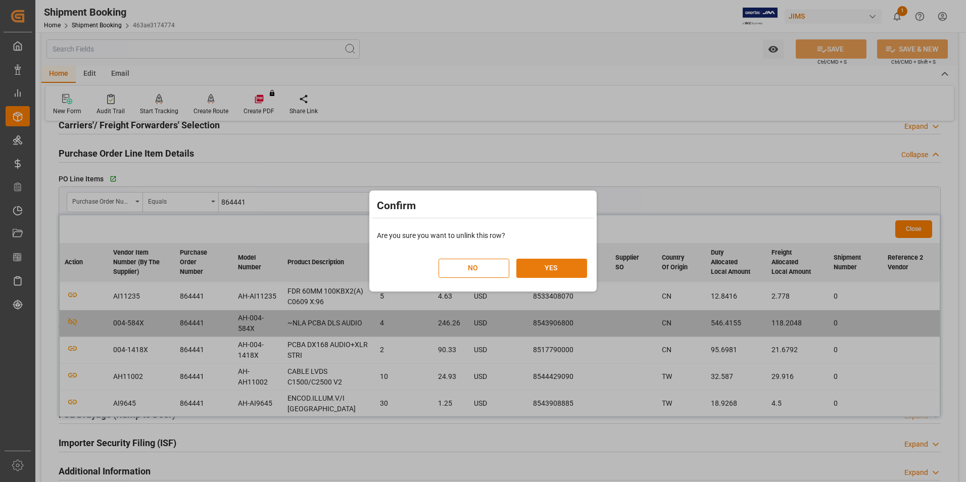
click at [542, 269] on button "YES" at bounding box center [552, 268] width 71 height 19
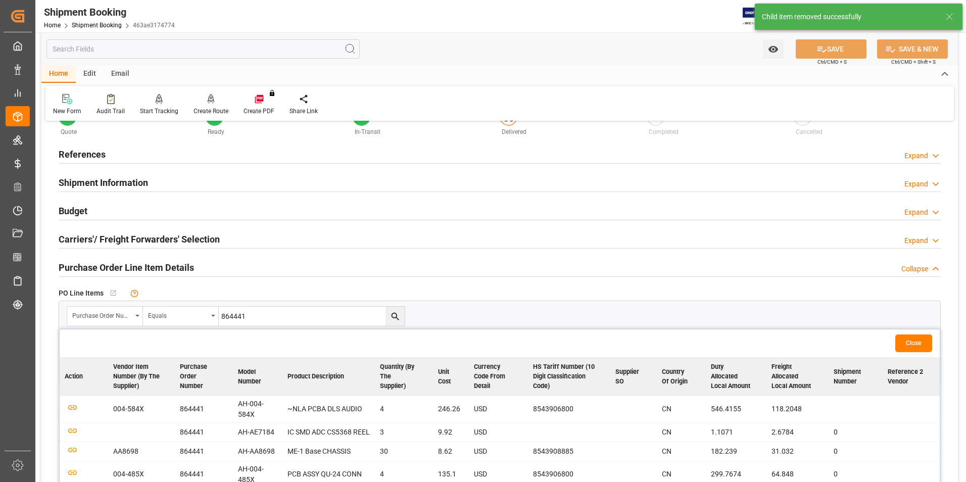
scroll to position [0, 0]
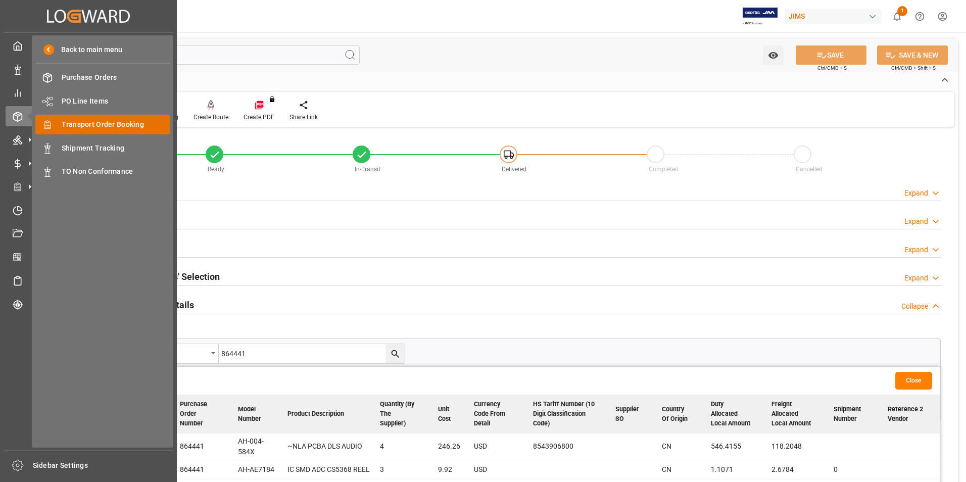
click at [129, 126] on span "Transport Order Booking" at bounding box center [116, 124] width 109 height 11
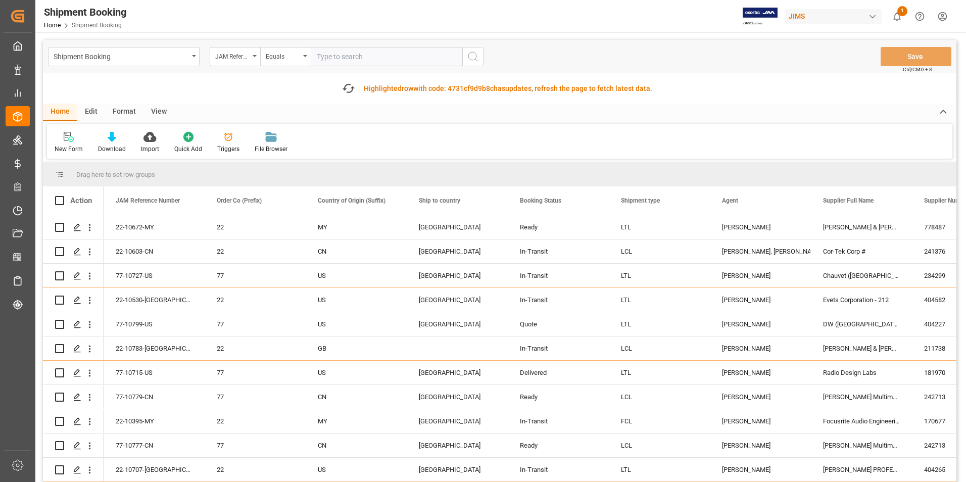
click at [359, 56] on input "text" at bounding box center [387, 56] width 152 height 19
paste input "77-10786-US"
type input "77-10786-US"
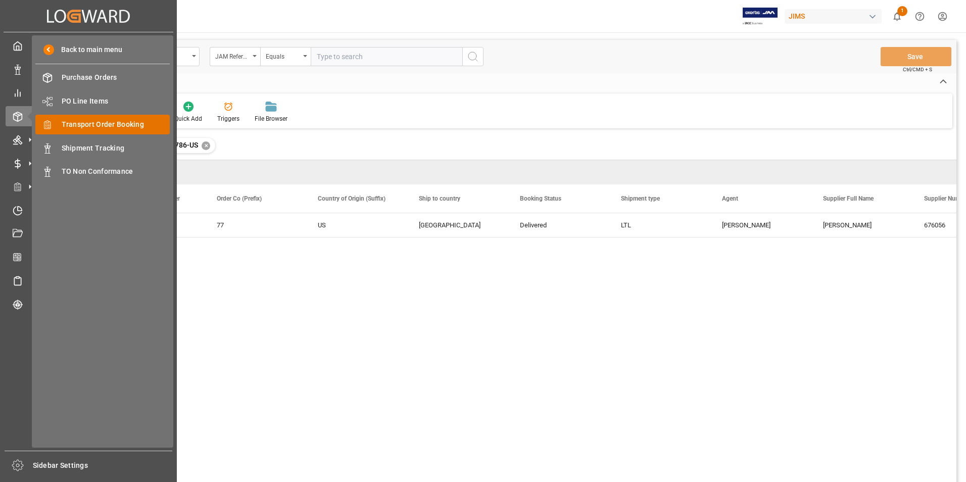
click at [127, 121] on span "Transport Order Booking" at bounding box center [116, 124] width 109 height 11
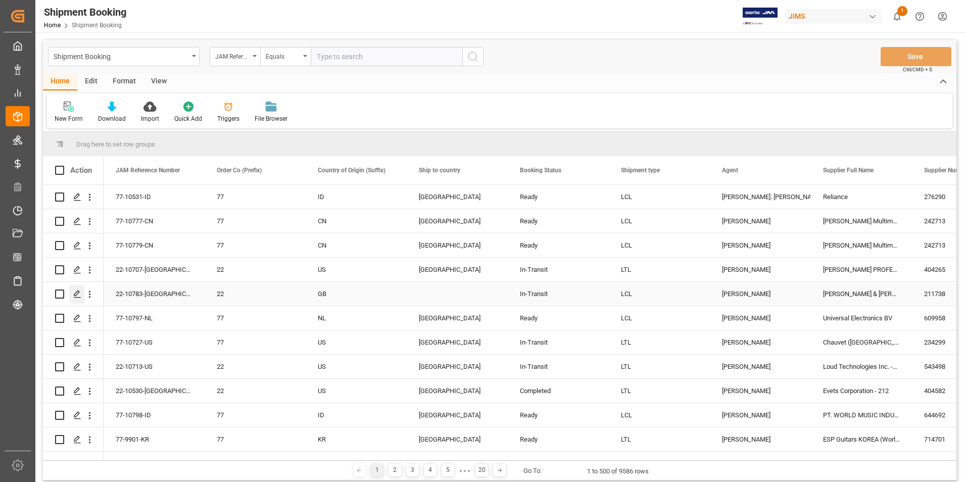
click at [78, 294] on polygon "Press SPACE to select this row." at bounding box center [76, 293] width 5 height 5
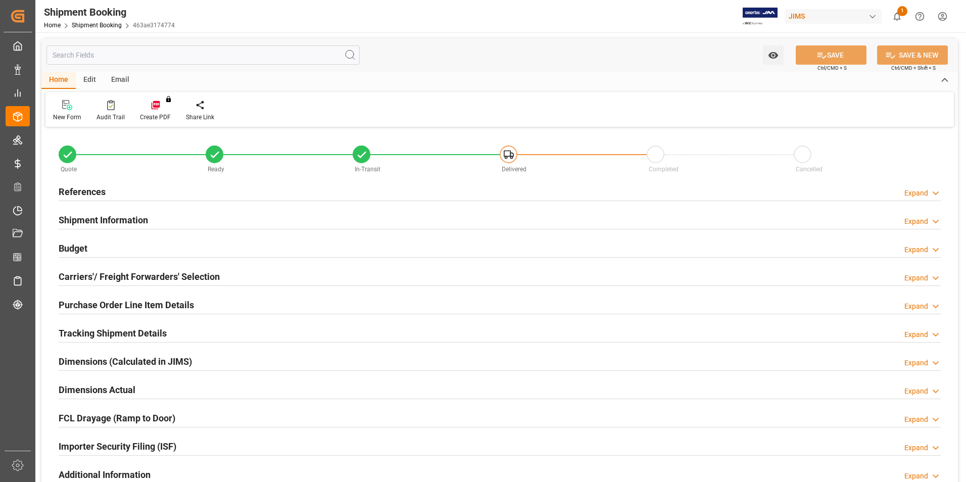
type input "2"
click at [91, 303] on h2 "Purchase Order Line Item Details" at bounding box center [126, 305] width 135 height 14
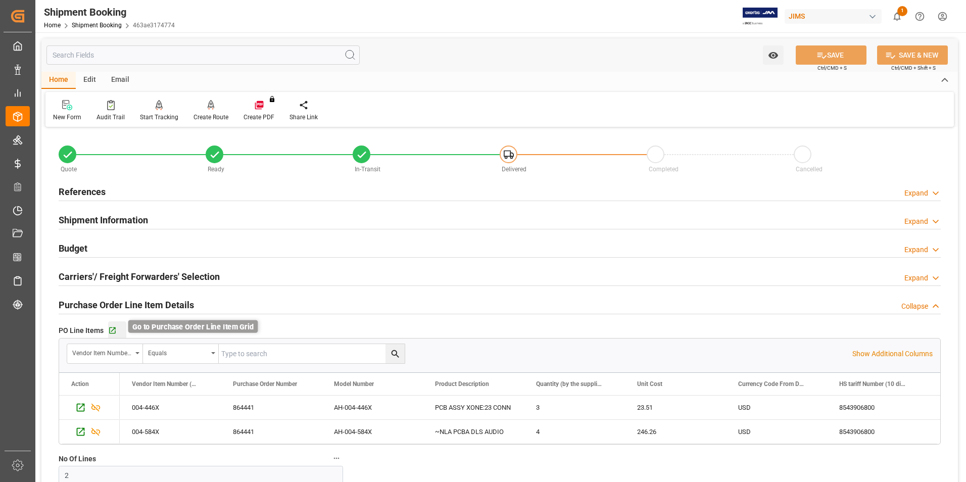
click at [112, 330] on icon "button" at bounding box center [112, 331] width 7 height 7
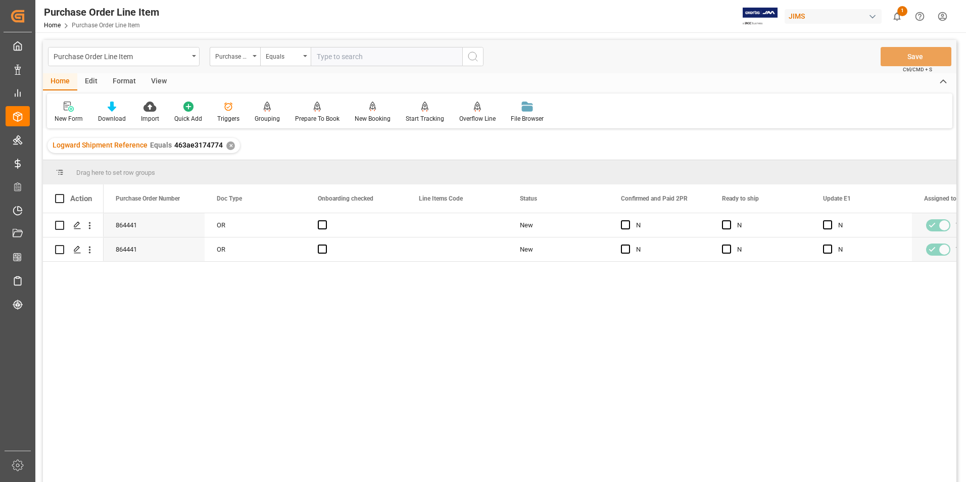
click at [163, 79] on div "View" at bounding box center [159, 81] width 31 height 17
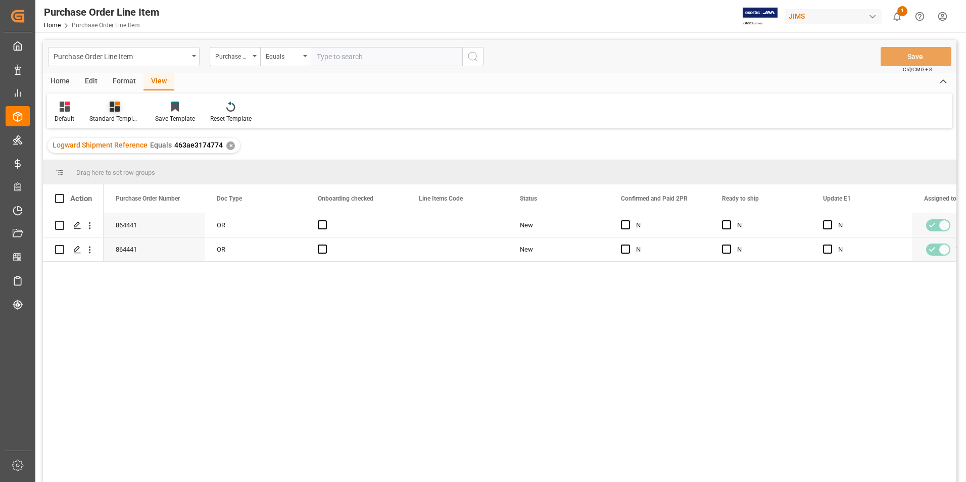
click at [116, 114] on div "Standard Templates" at bounding box center [114, 118] width 51 height 9
click at [147, 242] on div "Buyer Discrepancy" at bounding box center [142, 246] width 88 height 11
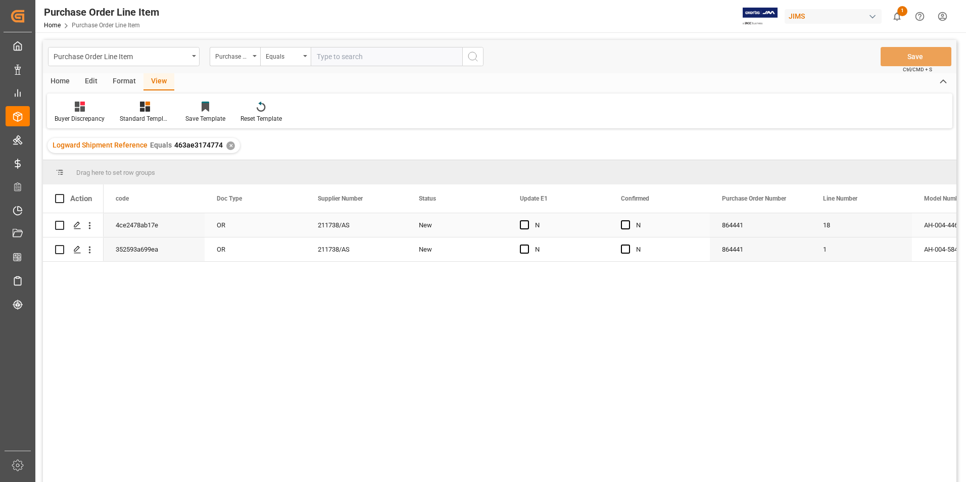
click at [254, 218] on div "OR" at bounding box center [255, 225] width 101 height 24
click at [626, 221] on span "Press SPACE to select this row." at bounding box center [625, 224] width 9 height 9
click at [629, 220] on input "Press SPACE to select this row." at bounding box center [629, 220] width 0 height 0
click at [629, 248] on span "Press SPACE to select this row." at bounding box center [625, 249] width 9 height 9
click at [629, 245] on input "Press SPACE to select this row." at bounding box center [629, 245] width 0 height 0
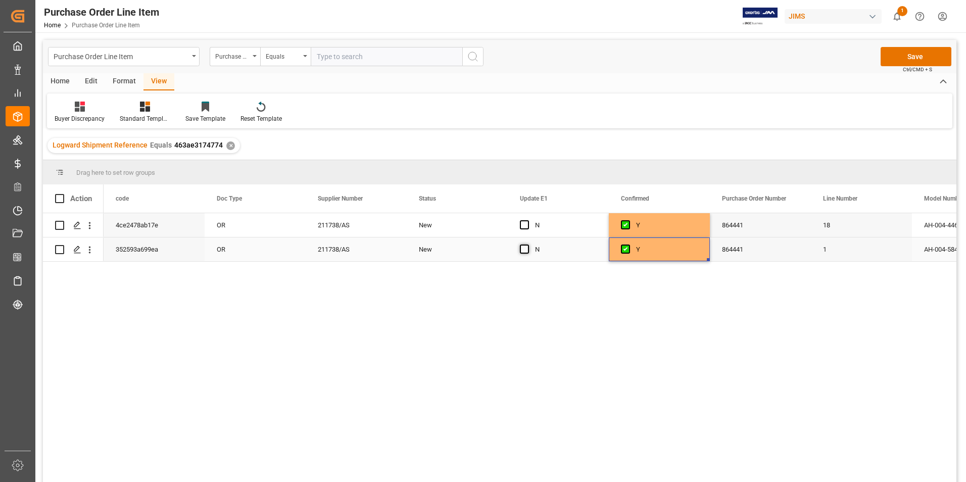
click at [527, 246] on span "Press SPACE to select this row." at bounding box center [524, 249] width 9 height 9
click at [528, 245] on input "Press SPACE to select this row." at bounding box center [528, 245] width 0 height 0
click at [525, 221] on span "Press SPACE to select this row." at bounding box center [524, 224] width 9 height 9
click at [528, 220] on input "Press SPACE to select this row." at bounding box center [528, 220] width 0 height 0
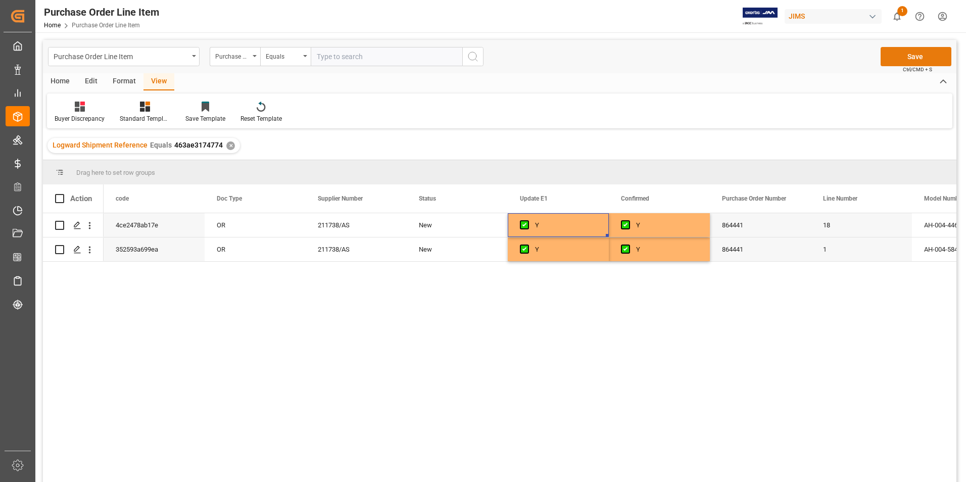
click at [906, 59] on button "Save" at bounding box center [916, 56] width 71 height 19
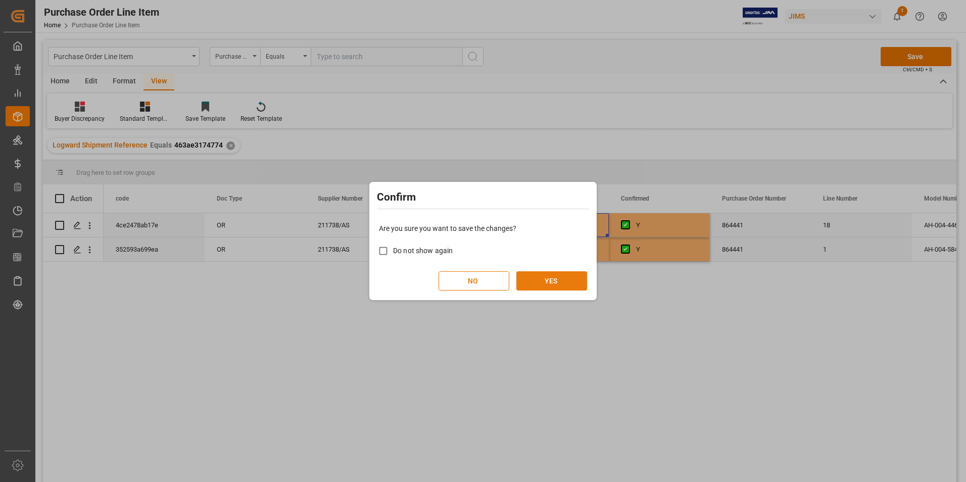
click at [578, 280] on button "YES" at bounding box center [552, 280] width 71 height 19
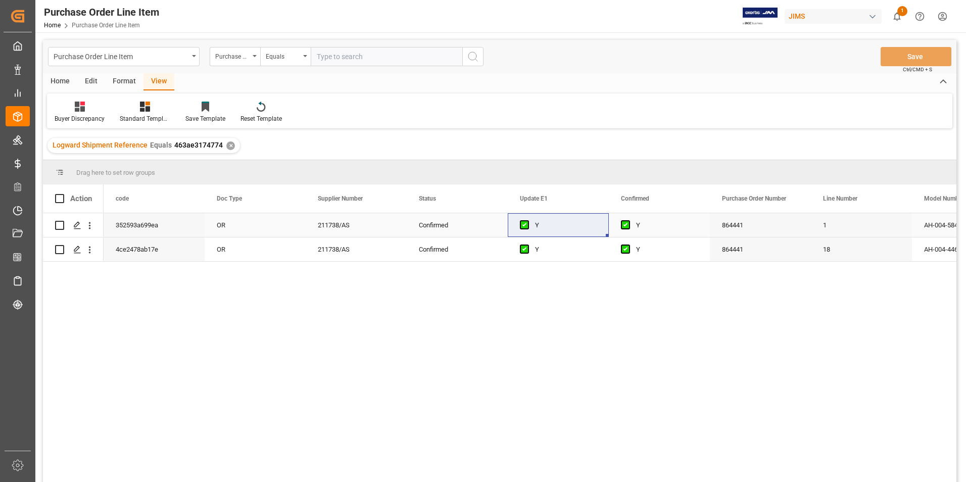
click at [762, 227] on div "864441" at bounding box center [760, 225] width 101 height 24
click at [57, 197] on span at bounding box center [59, 198] width 9 height 9
click at [63, 194] on input "checkbox" at bounding box center [63, 194] width 0 height 0
checkbox input "true"
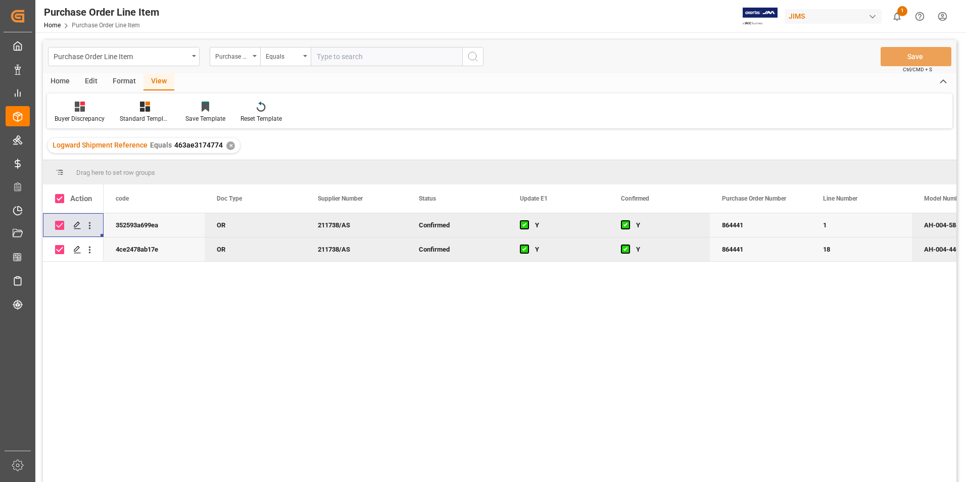
click at [62, 76] on div "Home" at bounding box center [60, 81] width 34 height 17
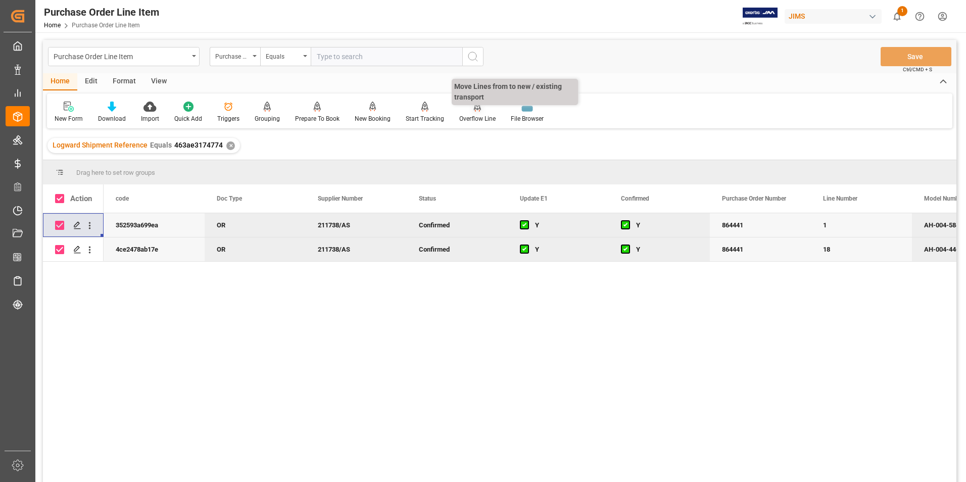
click at [473, 119] on div "Overflow Line" at bounding box center [477, 118] width 36 height 9
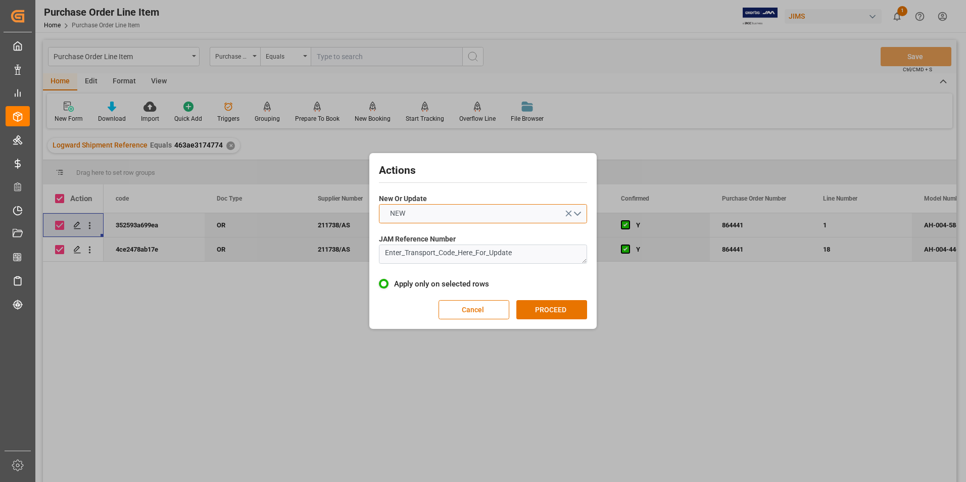
click at [477, 218] on button "NEW" at bounding box center [483, 213] width 208 height 19
click at [451, 235] on div "UPDATE" at bounding box center [483, 237] width 207 height 21
drag, startPoint x: 532, startPoint y: 257, endPoint x: 322, endPoint y: 274, distance: 210.5
click at [322, 274] on div "Actions New Or Update UPDATE JAM Reference Number Enter_Transport_Code_Here_For…" at bounding box center [483, 241] width 966 height 482
type textarea "22-10783-[GEOGRAPHIC_DATA]"
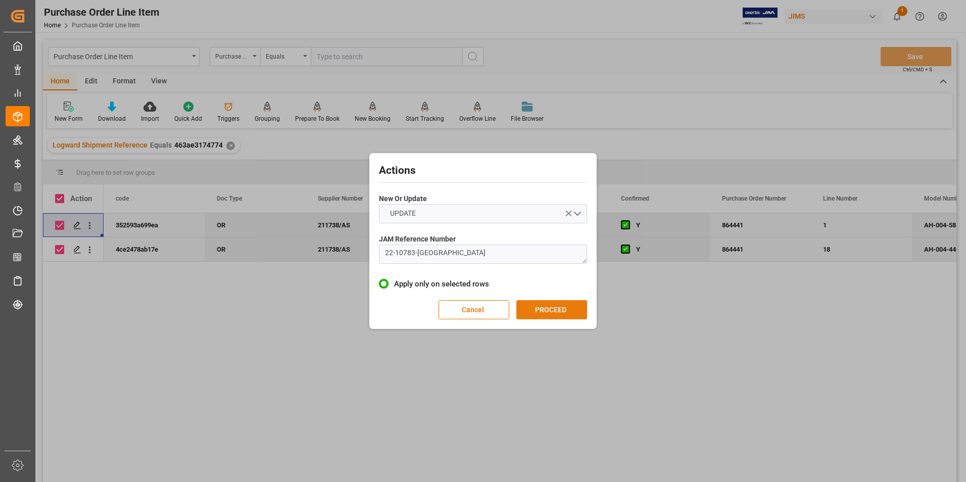
click at [553, 309] on button "PROCEED" at bounding box center [552, 309] width 71 height 19
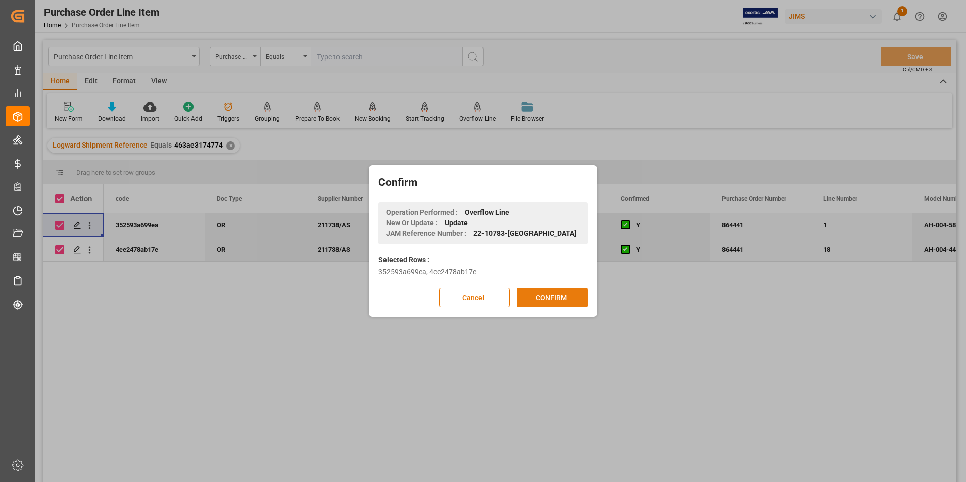
click at [531, 292] on button "CONFIRM" at bounding box center [552, 297] width 71 height 19
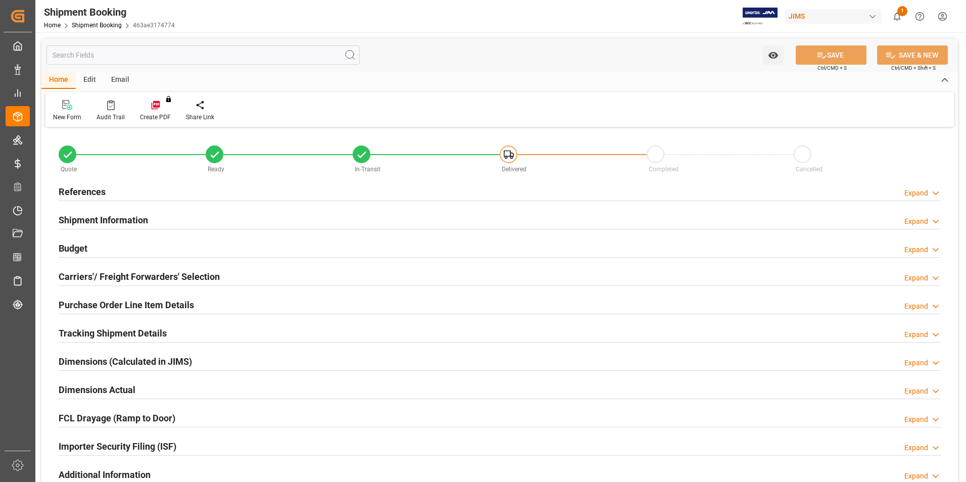
type input "2"
click at [119, 308] on h2 "Purchase Order Line Item Details" at bounding box center [126, 305] width 135 height 14
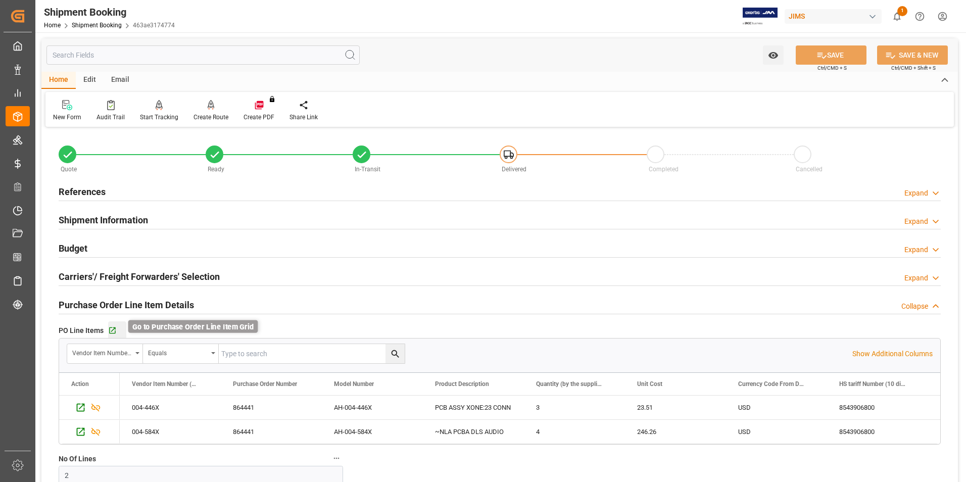
click at [114, 331] on icon "button" at bounding box center [112, 331] width 9 height 9
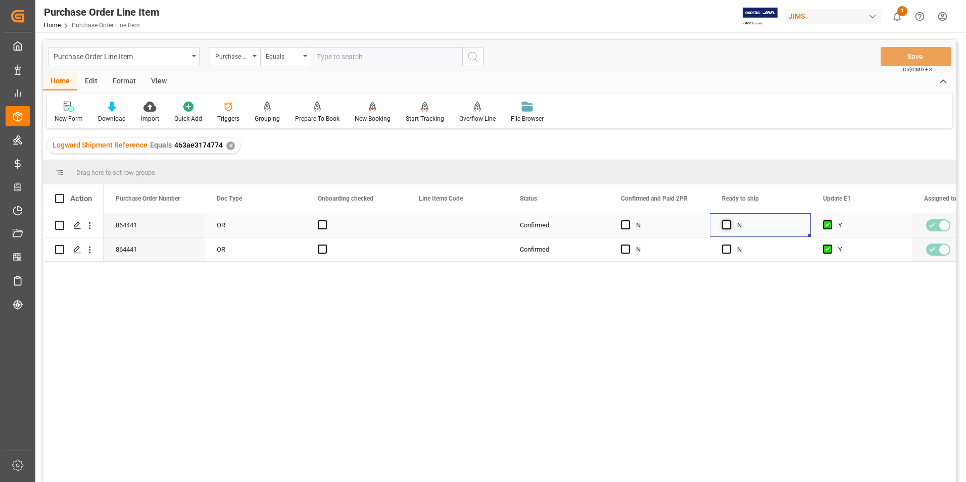
click at [729, 221] on span "Press SPACE to select this row." at bounding box center [726, 224] width 9 height 9
click at [730, 220] on input "Press SPACE to select this row." at bounding box center [730, 220] width 0 height 0
click at [730, 248] on span "Press SPACE to select this row." at bounding box center [726, 249] width 9 height 9
click at [730, 245] on input "Press SPACE to select this row." at bounding box center [730, 245] width 0 height 0
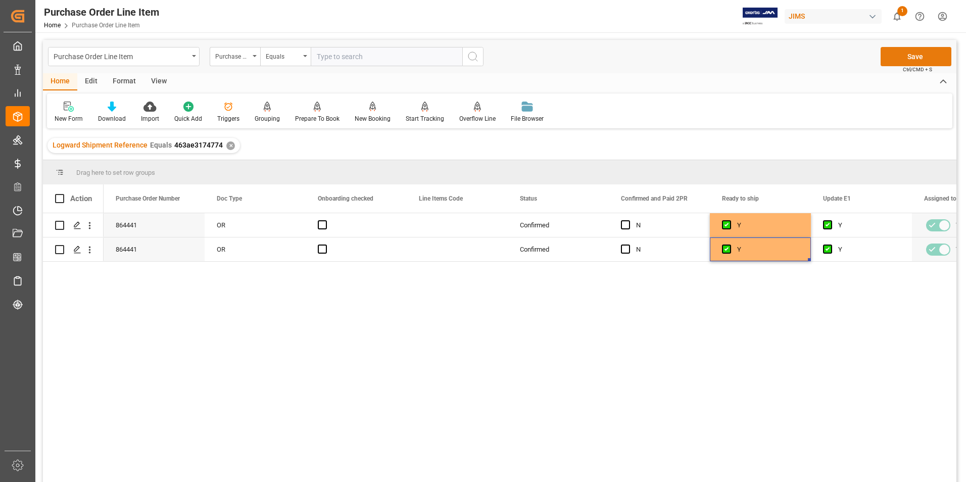
click at [901, 54] on button "Save" at bounding box center [916, 56] width 71 height 19
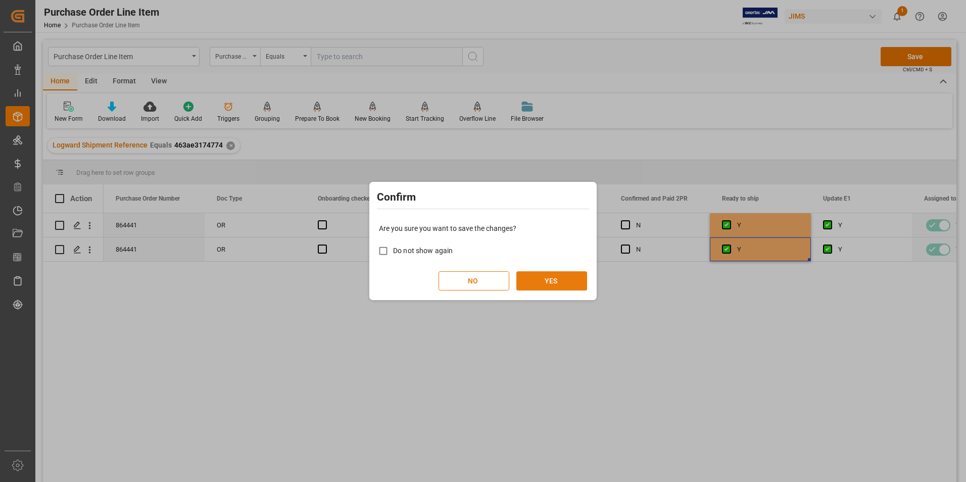
click at [538, 281] on button "YES" at bounding box center [552, 280] width 71 height 19
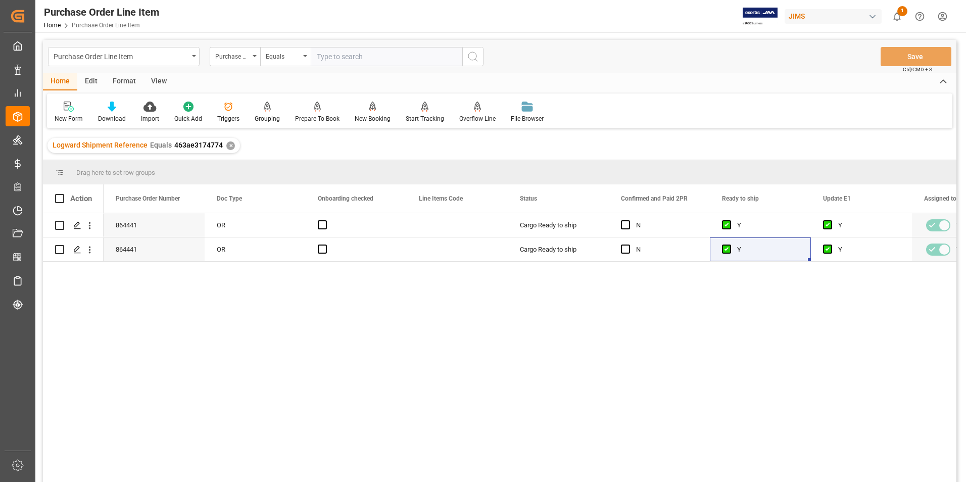
click at [161, 80] on div "View" at bounding box center [159, 81] width 31 height 17
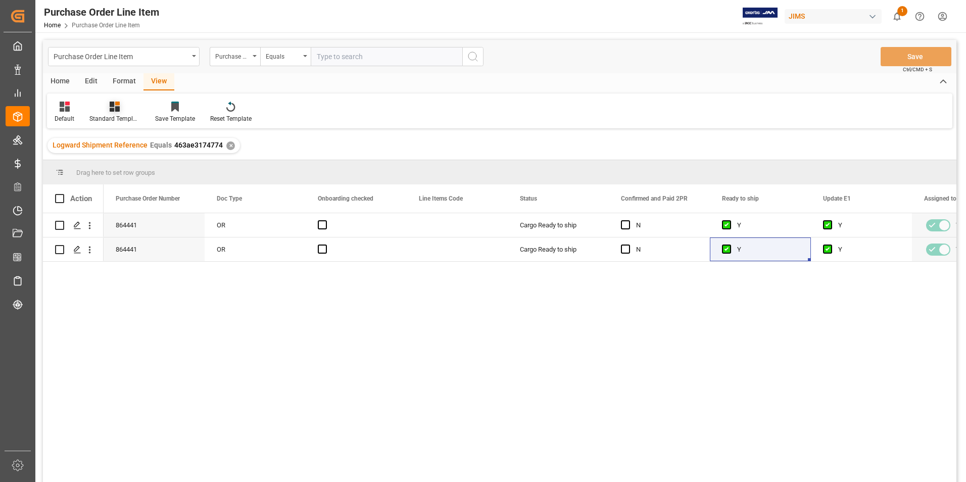
click at [126, 120] on div "Standard Templates" at bounding box center [114, 118] width 51 height 9
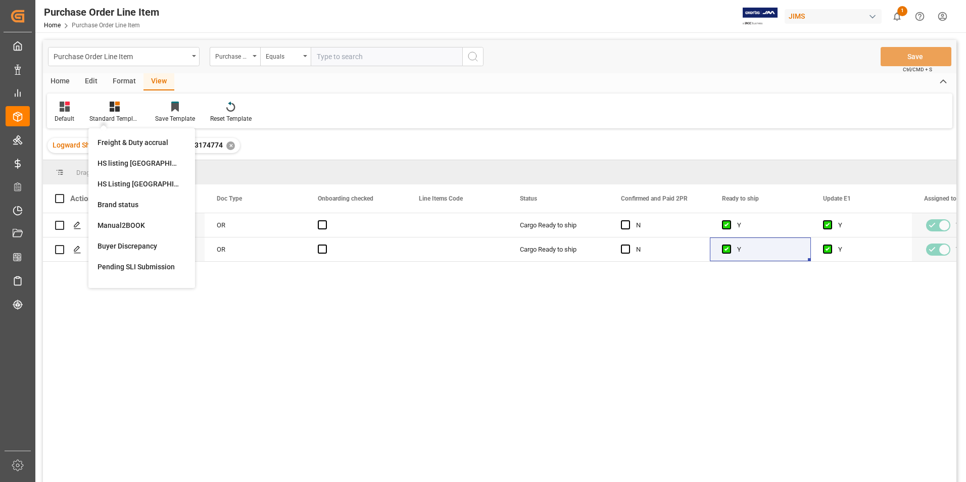
click at [123, 159] on div "HS listing [GEOGRAPHIC_DATA]" at bounding box center [142, 163] width 88 height 11
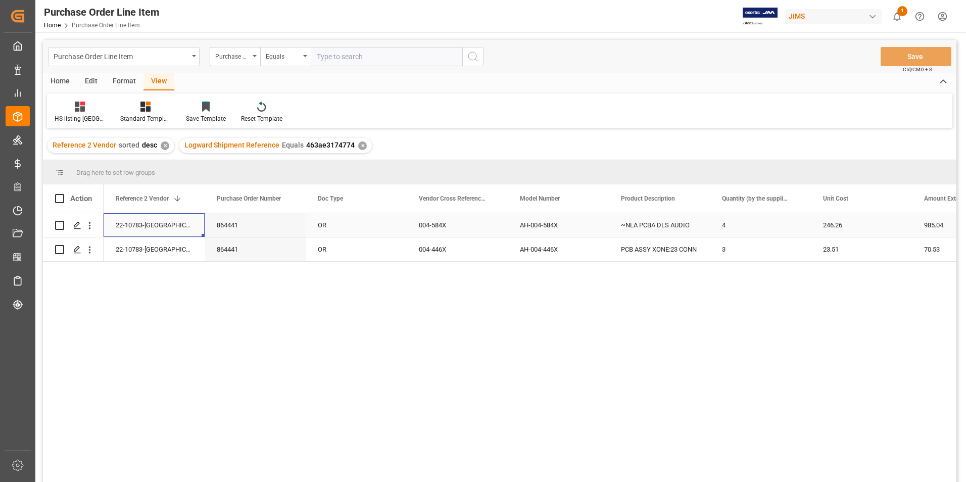
click at [143, 220] on div "22-10783-[GEOGRAPHIC_DATA]" at bounding box center [154, 225] width 101 height 24
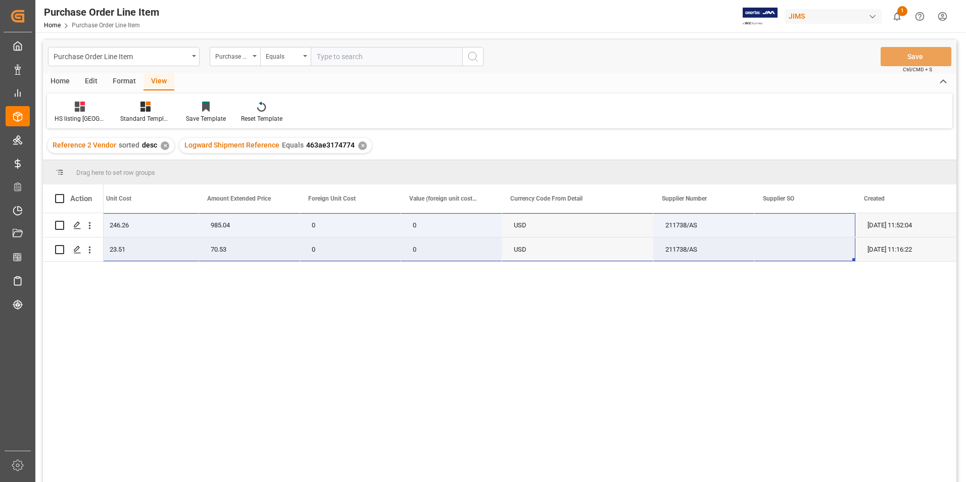
drag, startPoint x: 141, startPoint y: 220, endPoint x: 829, endPoint y: 241, distance: 688.7
click at [829, 241] on div "22-10783-GB 4 246.26 985.04 0 0 USD 211738/AS [DATE] 11:52:04 3 23.51 70.53 0 0…" at bounding box center [173, 237] width 1567 height 49
drag, startPoint x: 58, startPoint y: 80, endPoint x: 0, endPoint y: 94, distance: 59.3
click at [58, 80] on div "Home" at bounding box center [60, 81] width 34 height 17
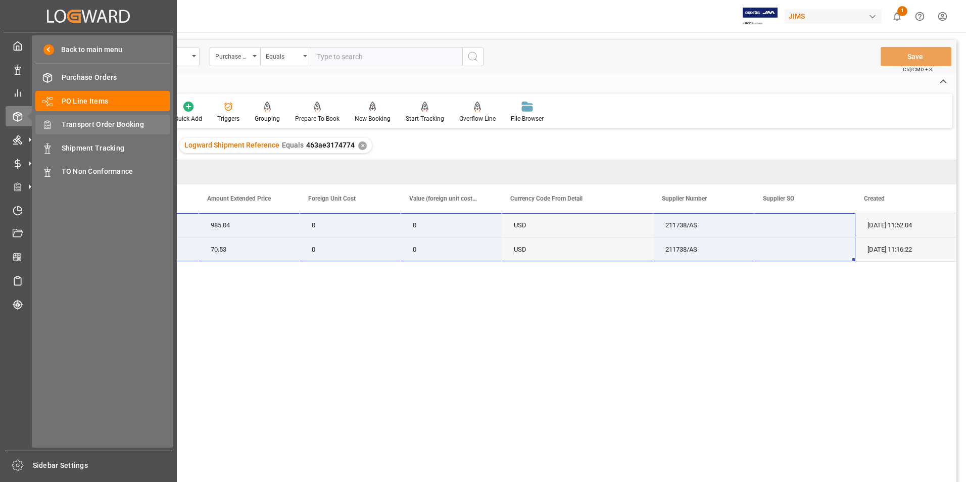
click at [125, 122] on span "Transport Order Booking" at bounding box center [116, 124] width 109 height 11
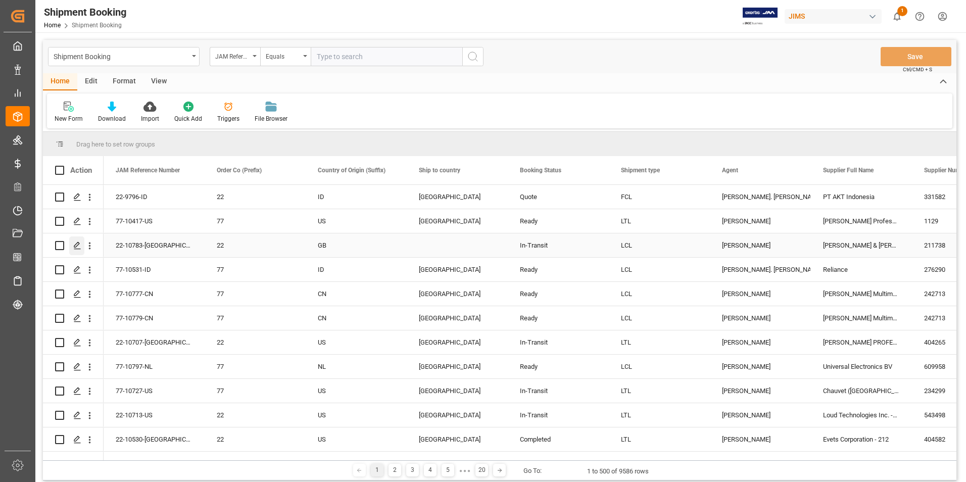
click at [77, 243] on icon "Press SPACE to select this row." at bounding box center [77, 246] width 8 height 8
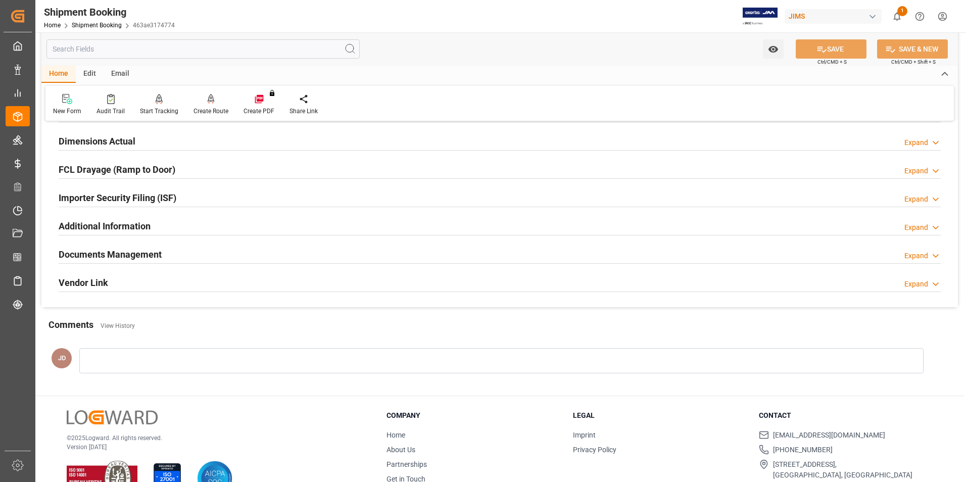
scroll to position [253, 0]
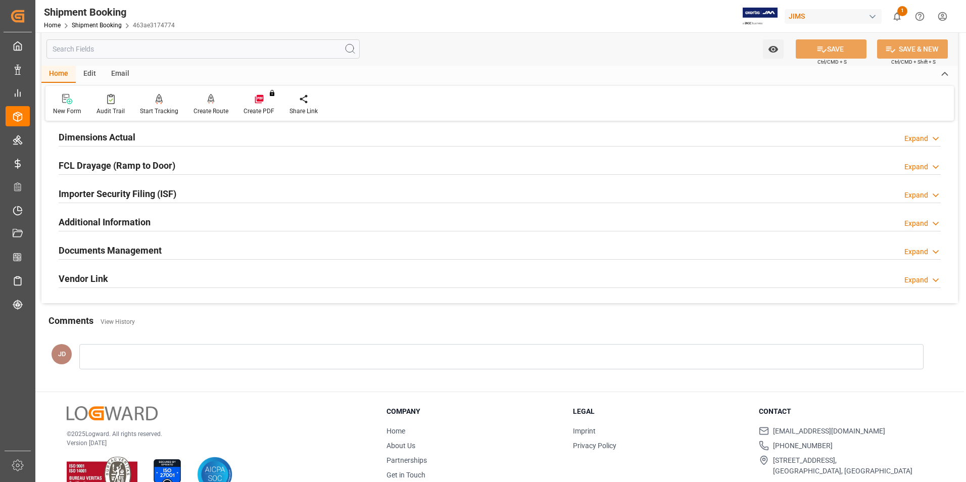
click at [118, 250] on h2 "Documents Management" at bounding box center [110, 251] width 103 height 14
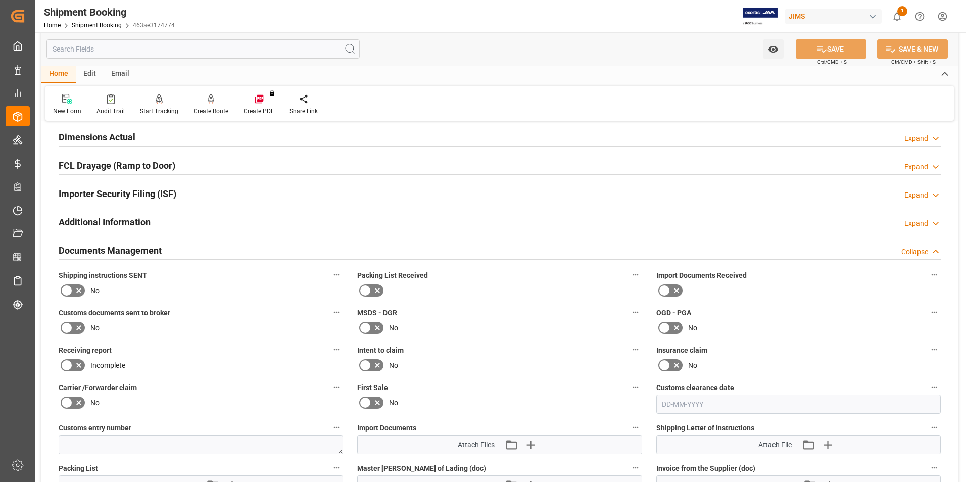
click at [675, 289] on icon at bounding box center [676, 291] width 5 height 5
click at [0, 0] on input "checkbox" at bounding box center [0, 0] width 0 height 0
click at [366, 286] on icon at bounding box center [365, 291] width 12 height 12
click at [0, 0] on input "checkbox" at bounding box center [0, 0] width 0 height 0
click at [70, 326] on icon at bounding box center [67, 328] width 12 height 12
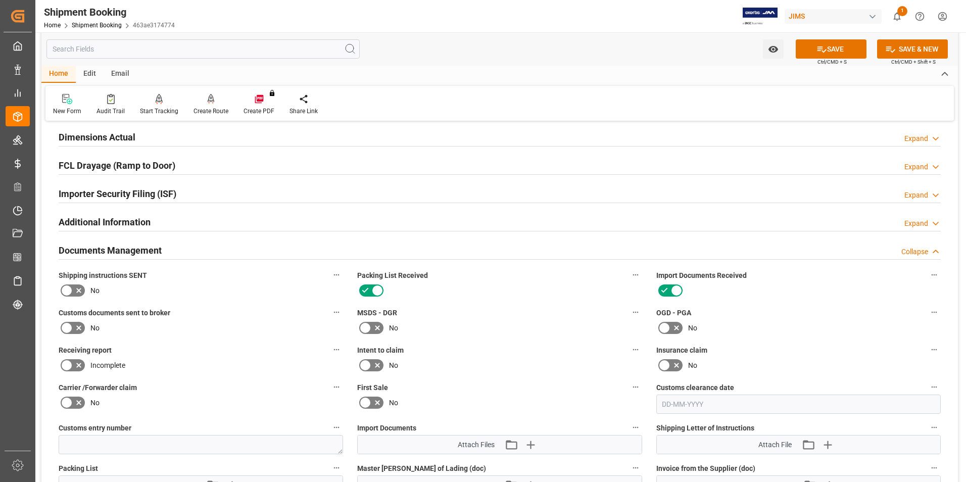
click at [0, 0] on input "checkbox" at bounding box center [0, 0] width 0 height 0
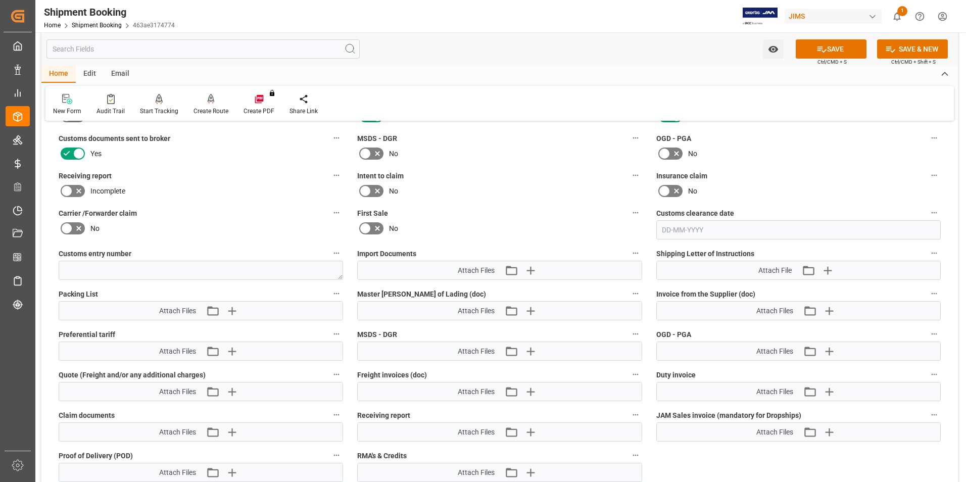
scroll to position [505, 0]
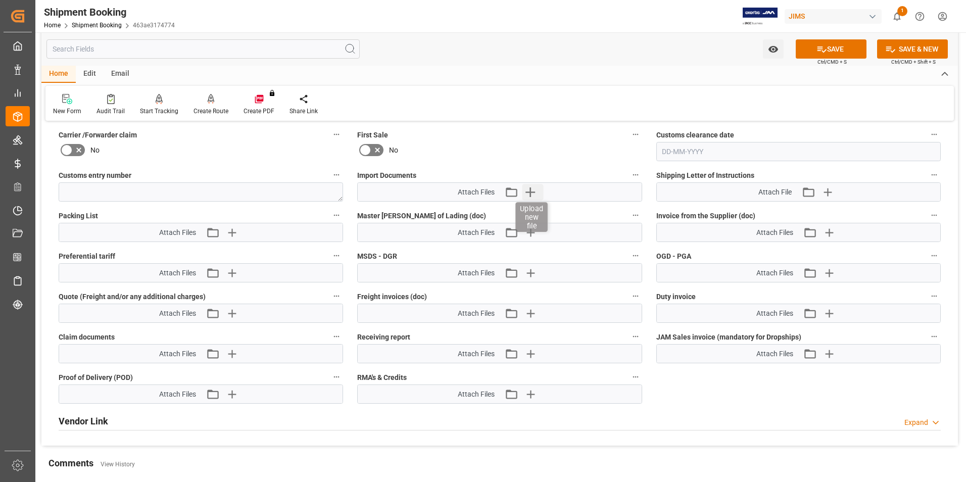
click at [535, 194] on icon "button" at bounding box center [530, 192] width 16 height 16
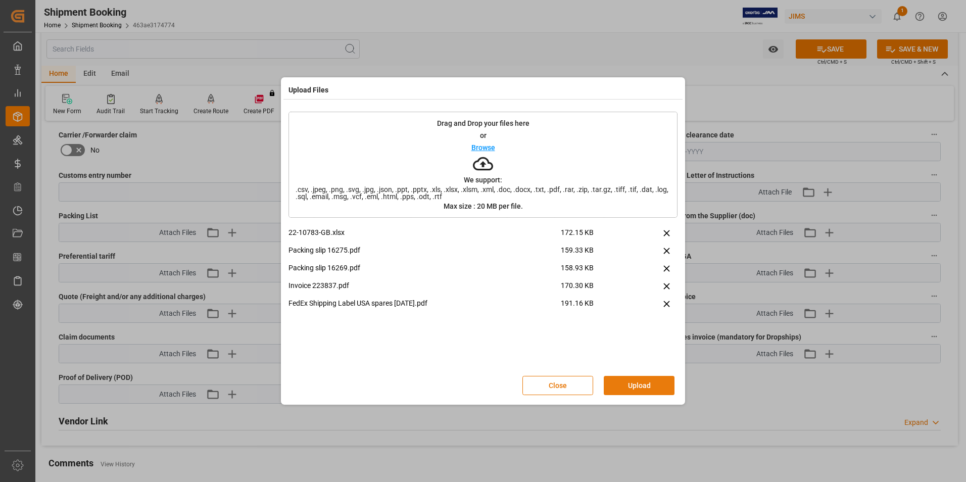
click at [627, 383] on button "Upload" at bounding box center [639, 385] width 71 height 19
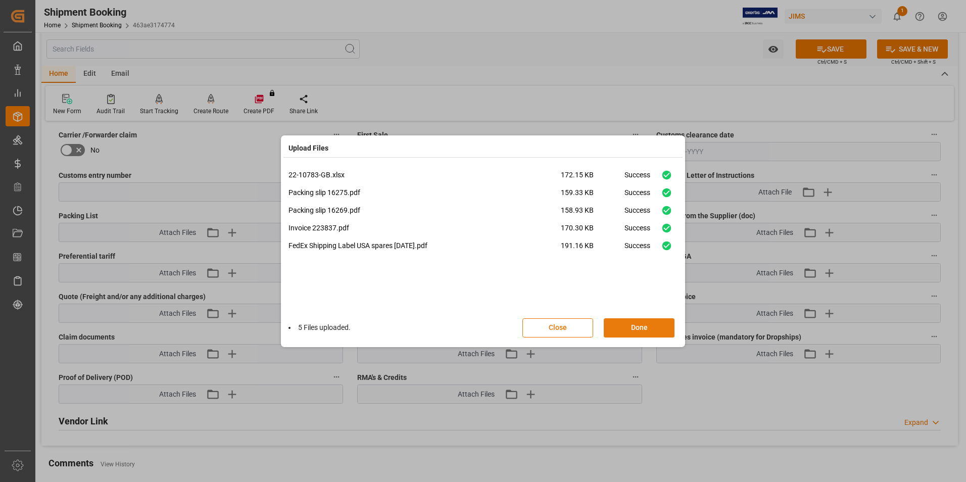
click at [627, 324] on button "Done" at bounding box center [639, 327] width 71 height 19
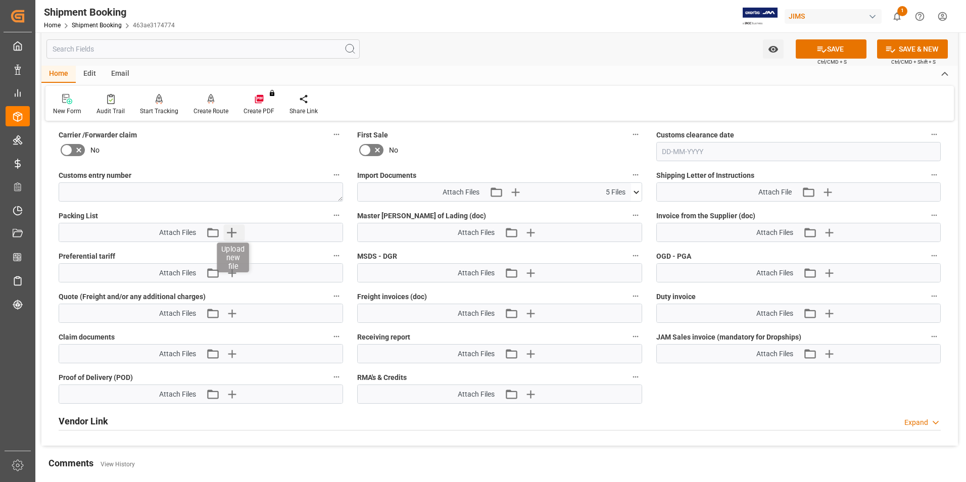
click at [231, 227] on icon "button" at bounding box center [231, 232] width 16 height 16
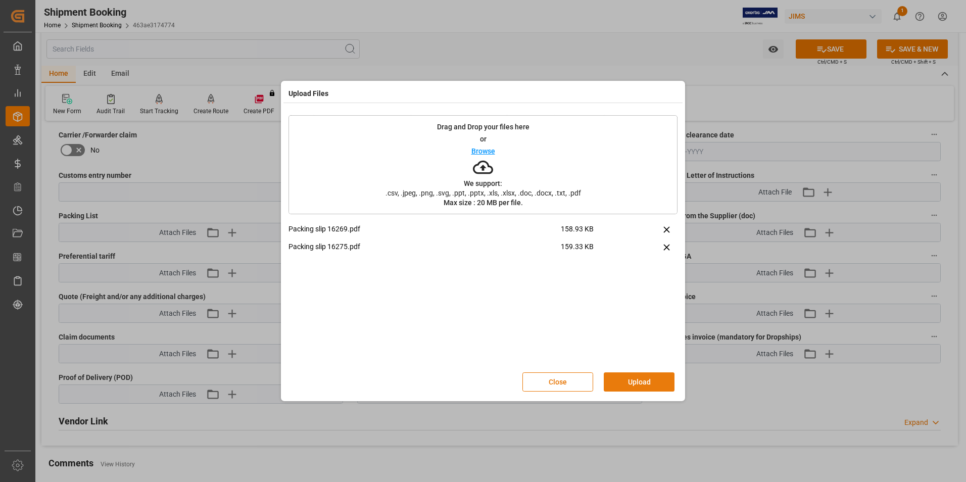
click at [634, 379] on button "Upload" at bounding box center [639, 382] width 71 height 19
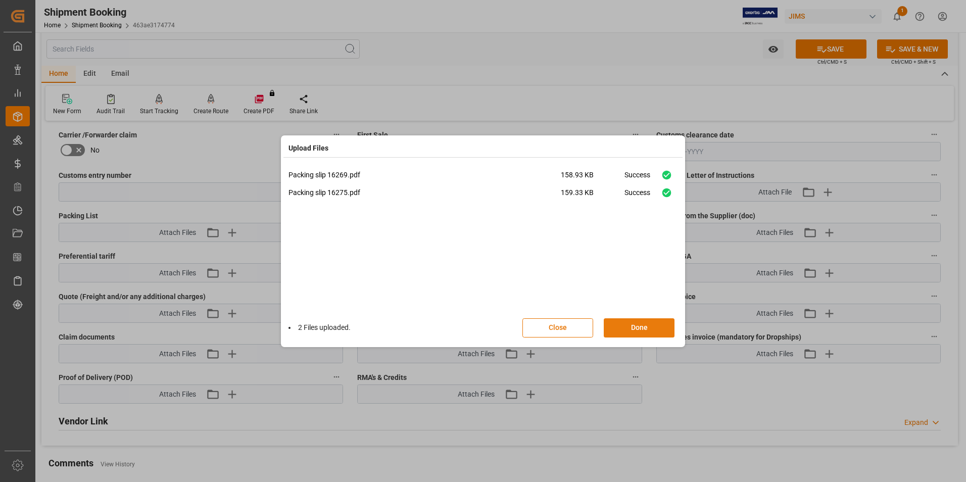
click at [620, 326] on button "Done" at bounding box center [639, 327] width 71 height 19
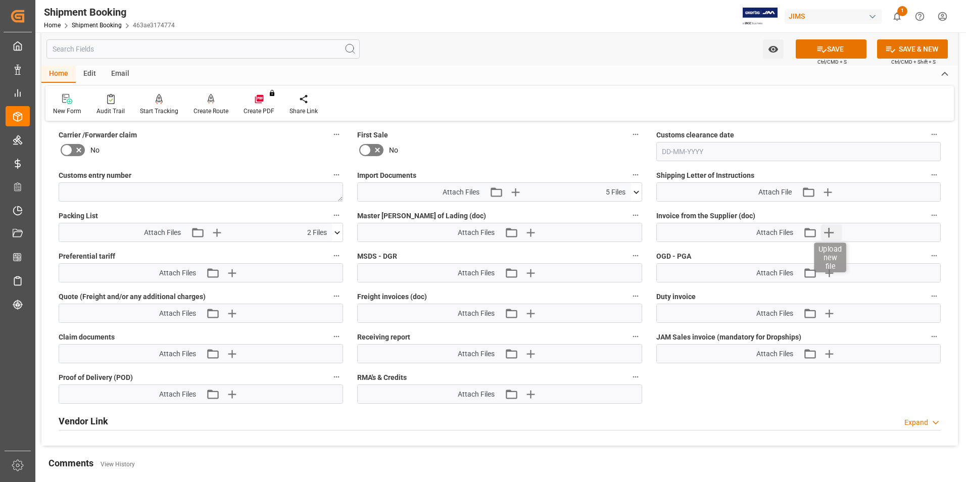
click at [828, 231] on icon "button" at bounding box center [829, 232] width 16 height 16
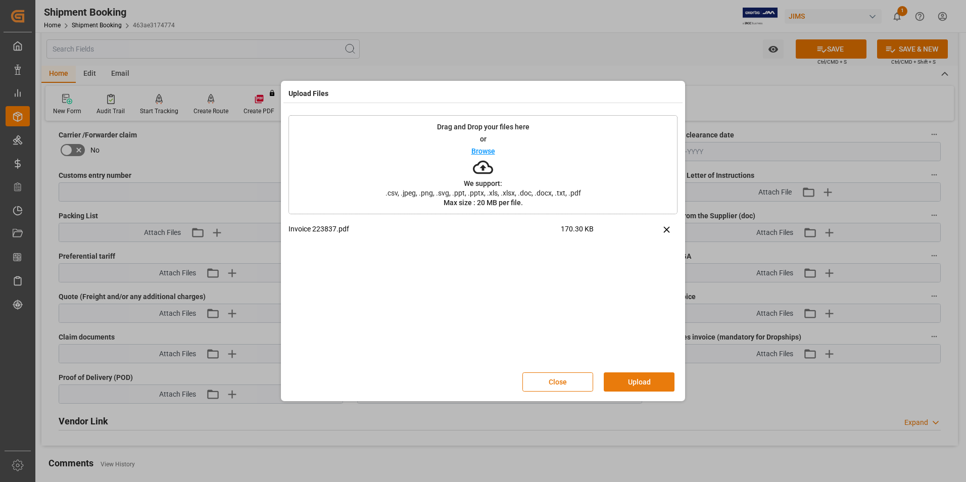
click at [626, 382] on button "Upload" at bounding box center [639, 382] width 71 height 19
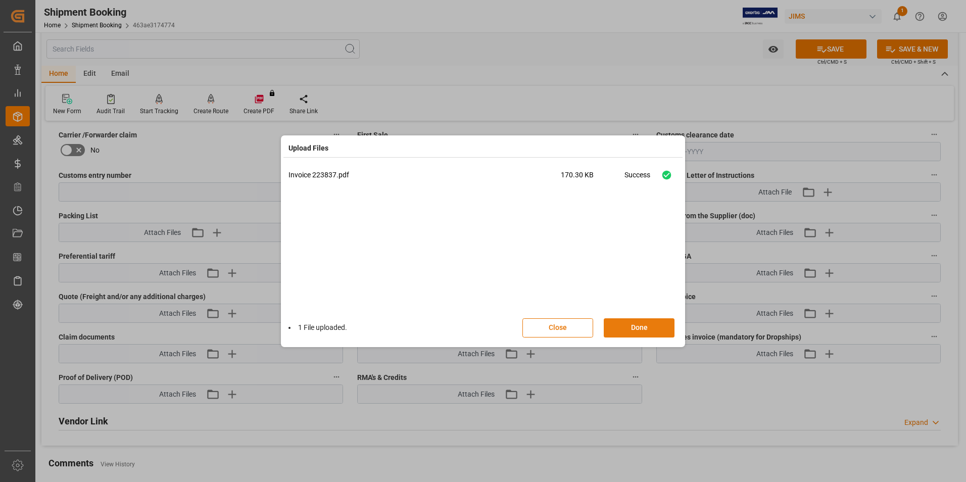
click at [630, 331] on button "Done" at bounding box center [639, 327] width 71 height 19
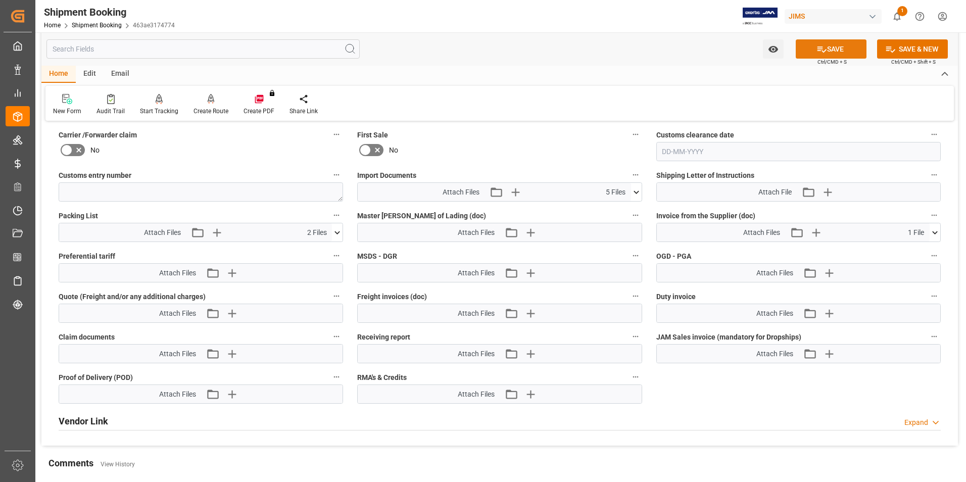
click at [830, 42] on button "SAVE" at bounding box center [831, 48] width 71 height 19
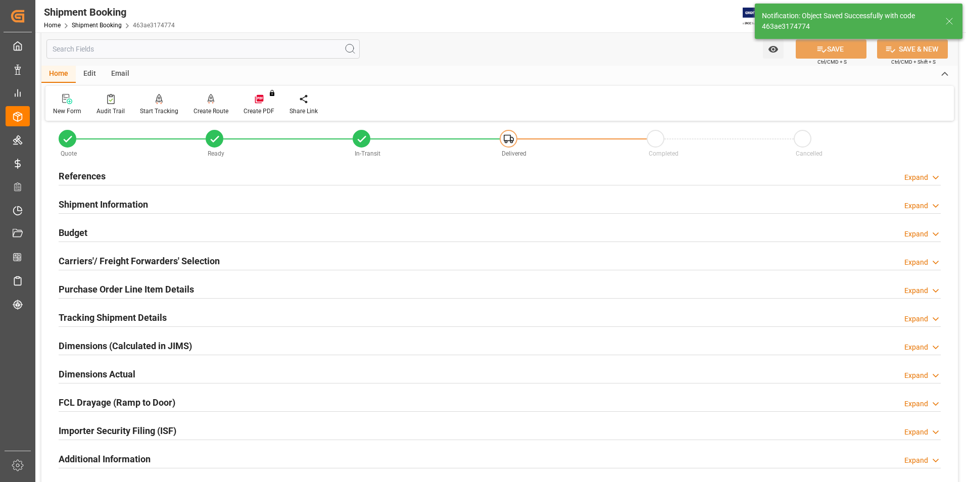
scroll to position [0, 0]
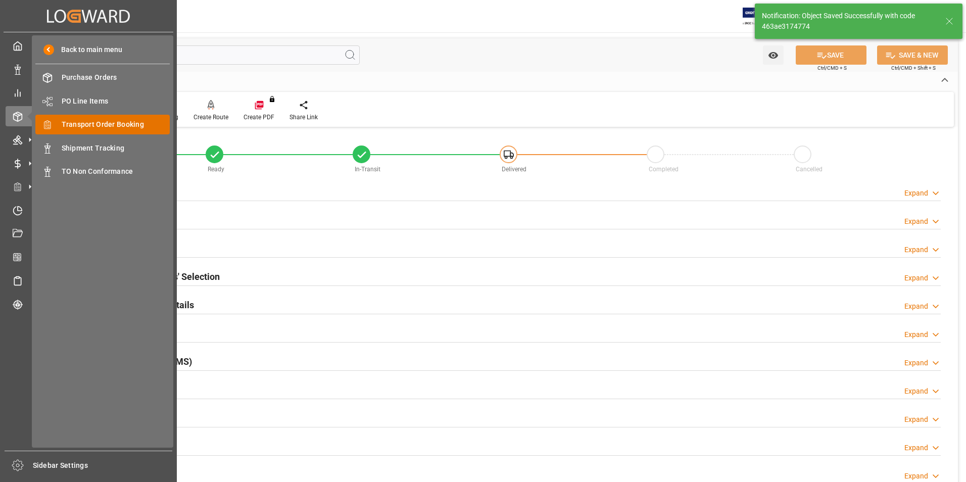
click at [131, 126] on span "Transport Order Booking" at bounding box center [116, 124] width 109 height 11
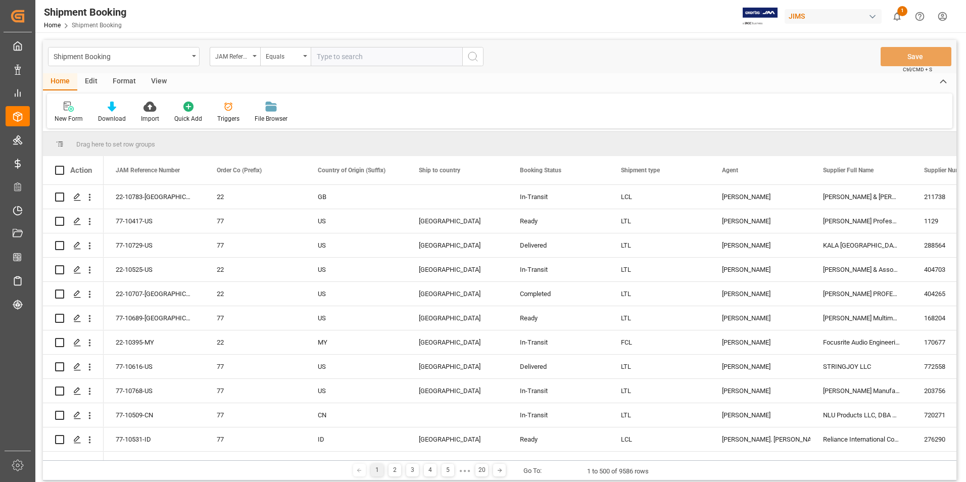
click at [354, 56] on input "text" at bounding box center [387, 56] width 152 height 19
paste input "77-10343-US"
type input "77-10343-US"
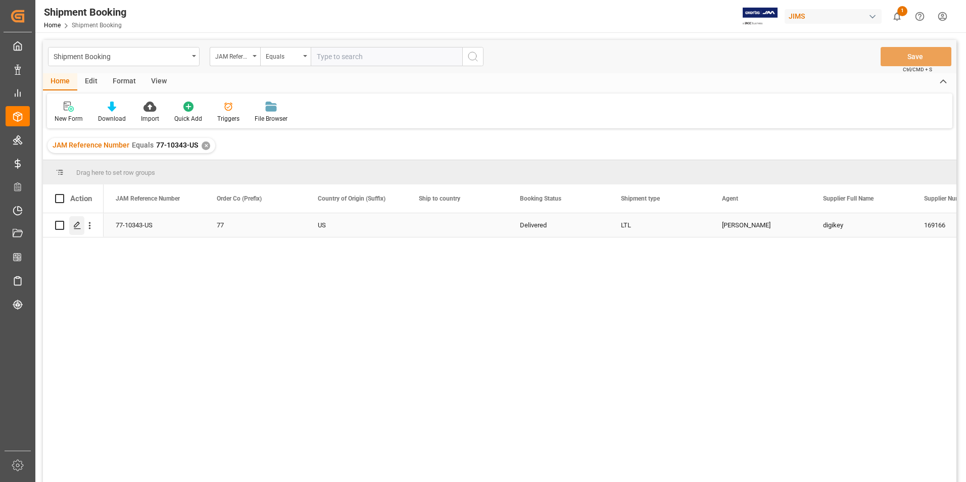
click at [77, 226] on polygon "Press SPACE to select this row." at bounding box center [76, 224] width 5 height 5
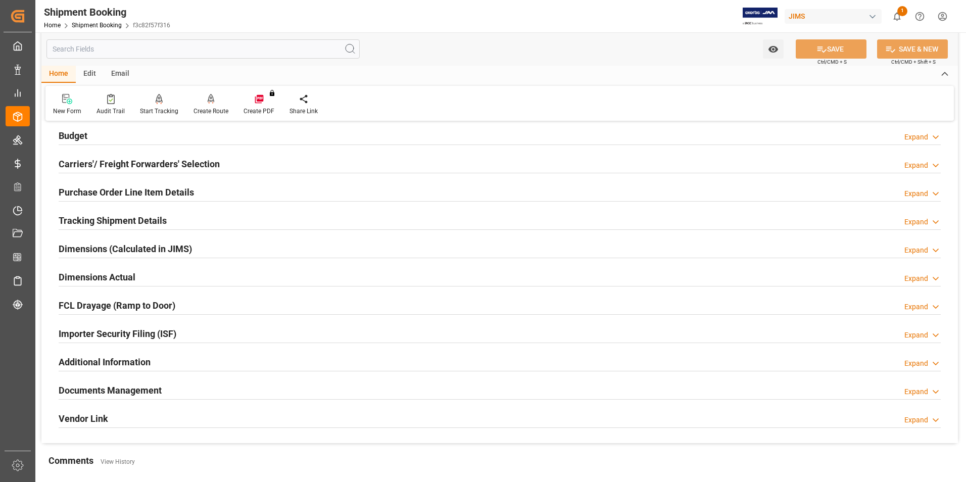
scroll to position [152, 0]
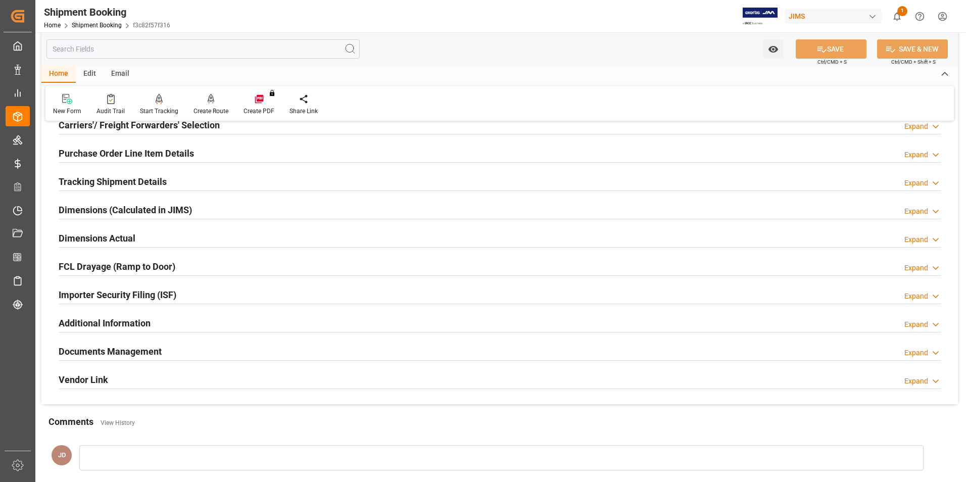
click at [79, 352] on h2 "Documents Management" at bounding box center [110, 352] width 103 height 14
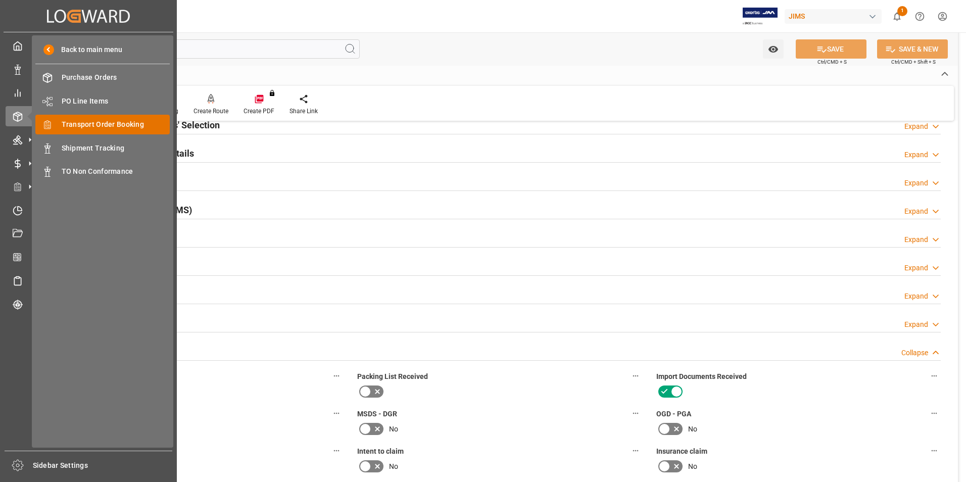
click at [114, 122] on span "Transport Order Booking" at bounding box center [116, 124] width 109 height 11
